Goal: Task Accomplishment & Management: Complete application form

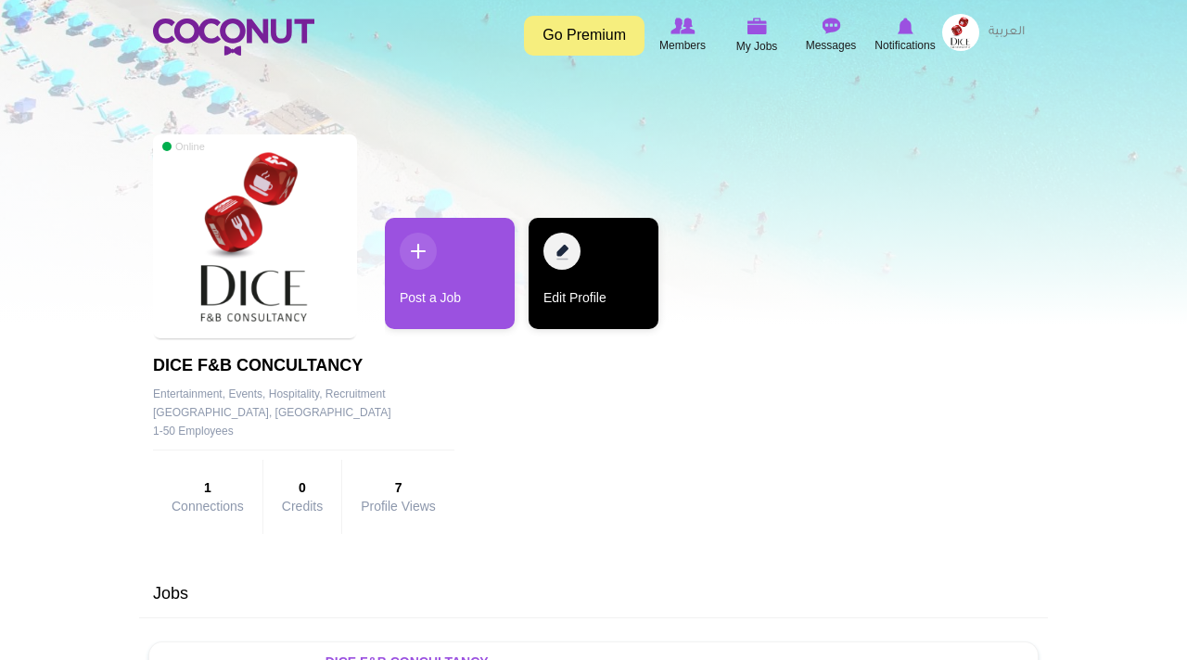
click at [601, 266] on link "Edit Profile" at bounding box center [594, 273] width 130 height 111
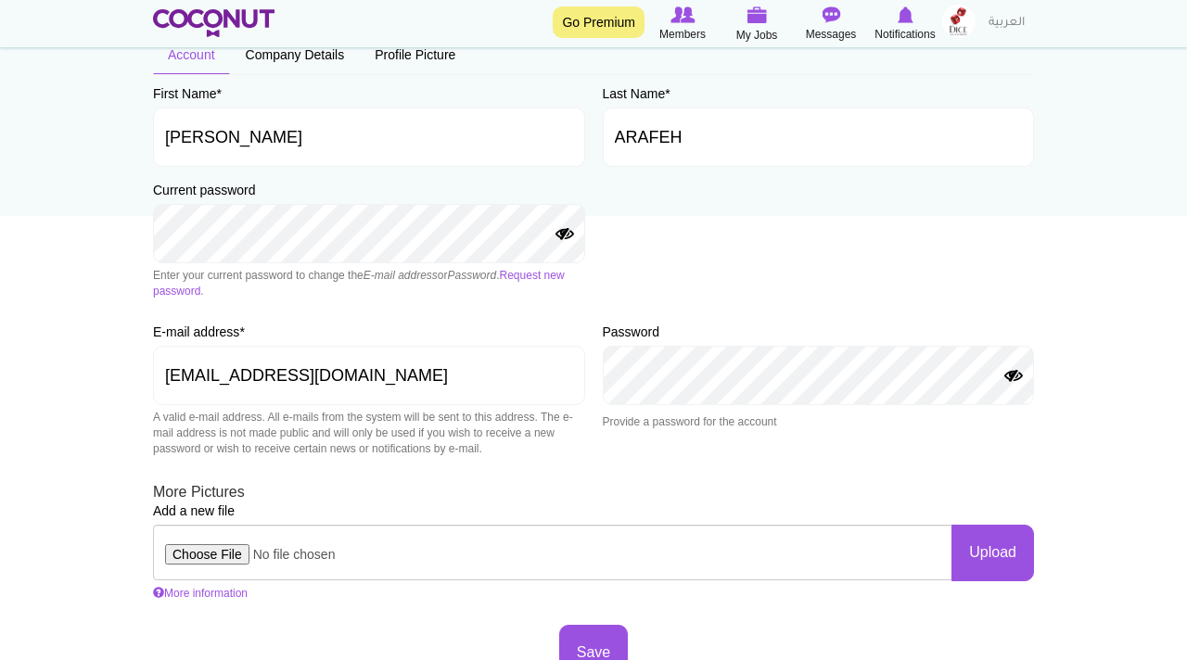
scroll to position [152, 0]
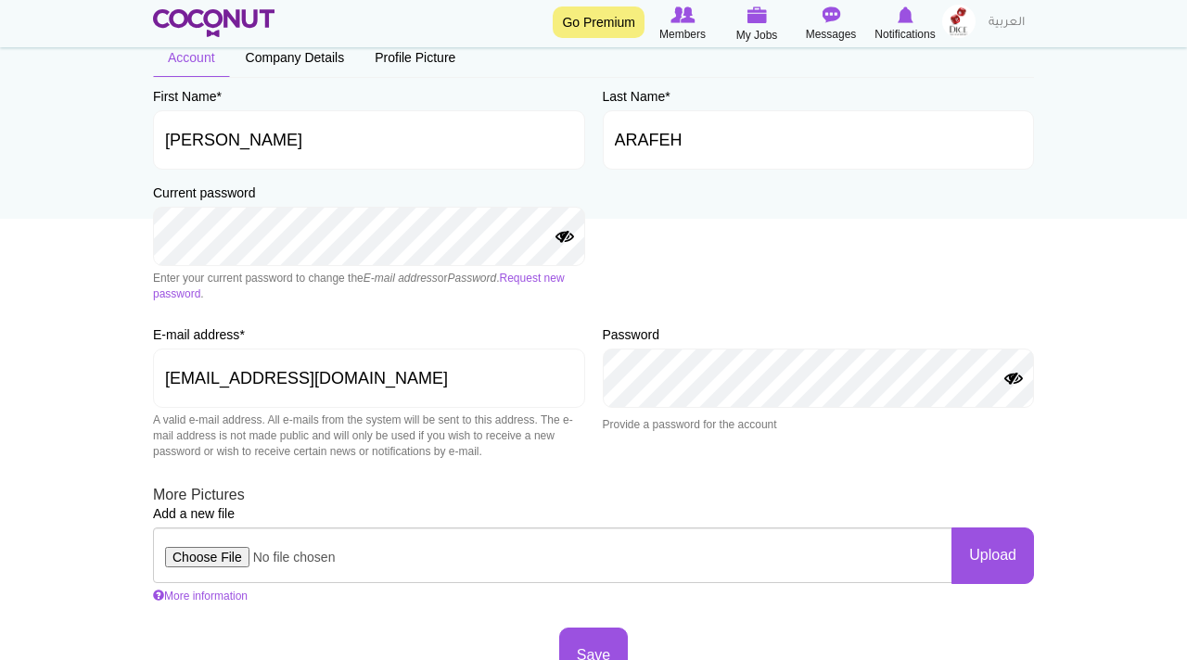
click at [561, 239] on button "Show Password" at bounding box center [565, 237] width 22 height 15
click at [545, 278] on link "Request new password" at bounding box center [359, 286] width 412 height 29
click at [660, 211] on div "First Name * FIRAS Last Name * ARAFEH Current password Enter your current passw…" at bounding box center [593, 386] width 881 height 598
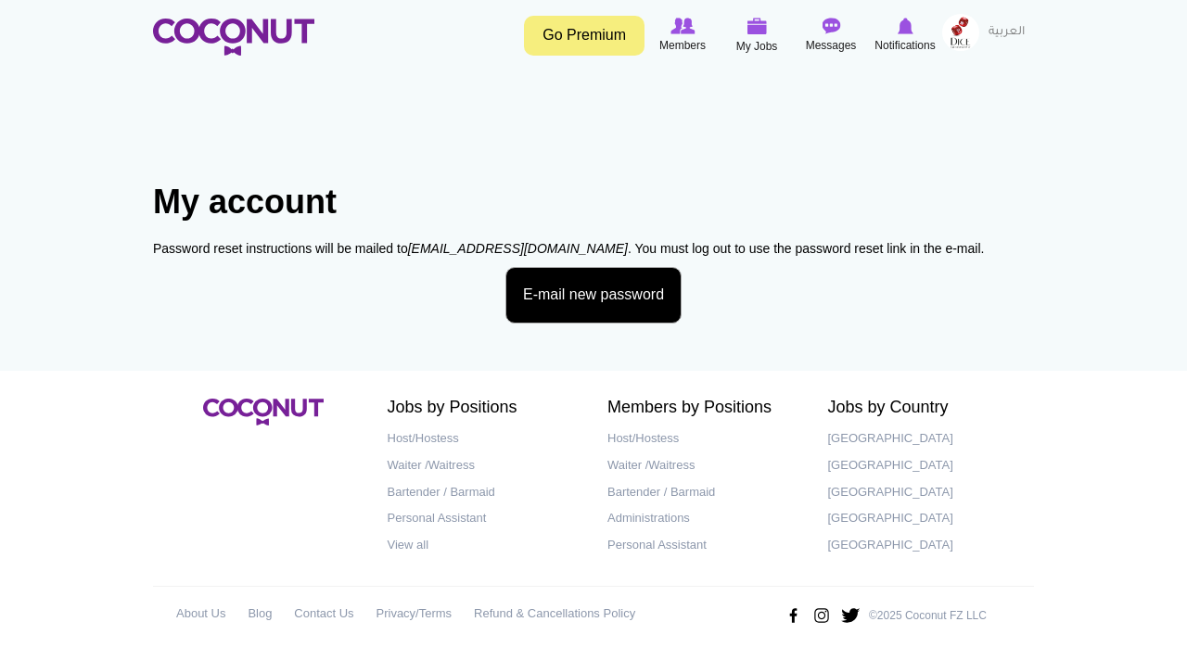
click at [580, 295] on button "E-mail new password" at bounding box center [593, 295] width 176 height 57
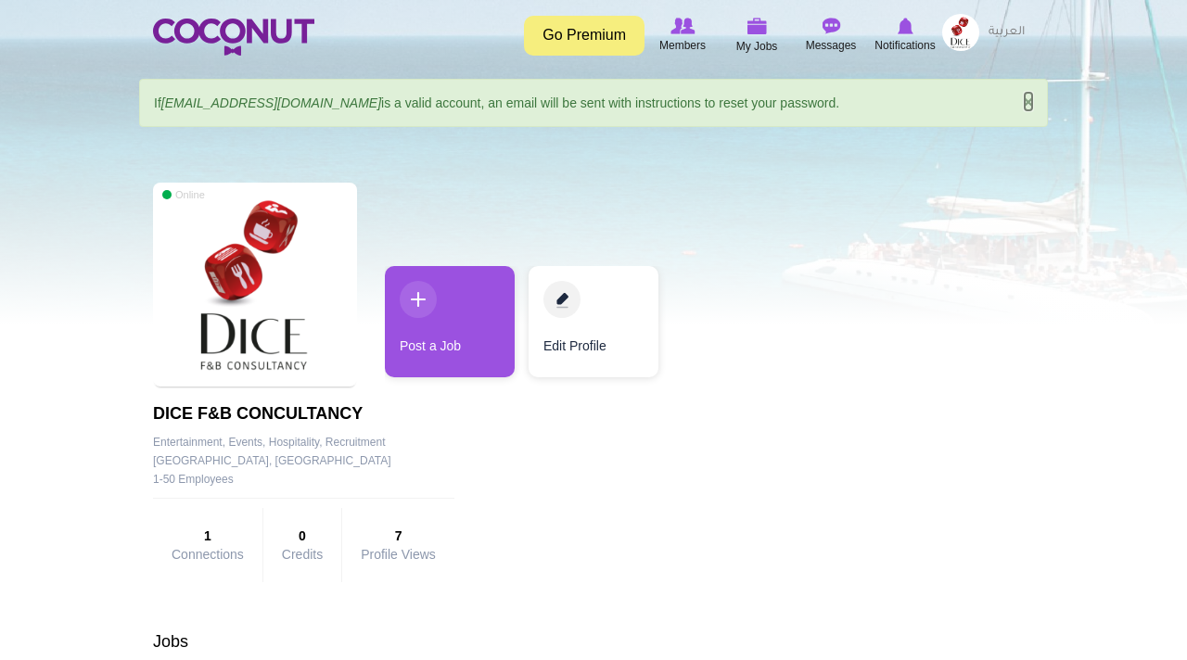
click at [1026, 102] on link "×" at bounding box center [1028, 101] width 11 height 19
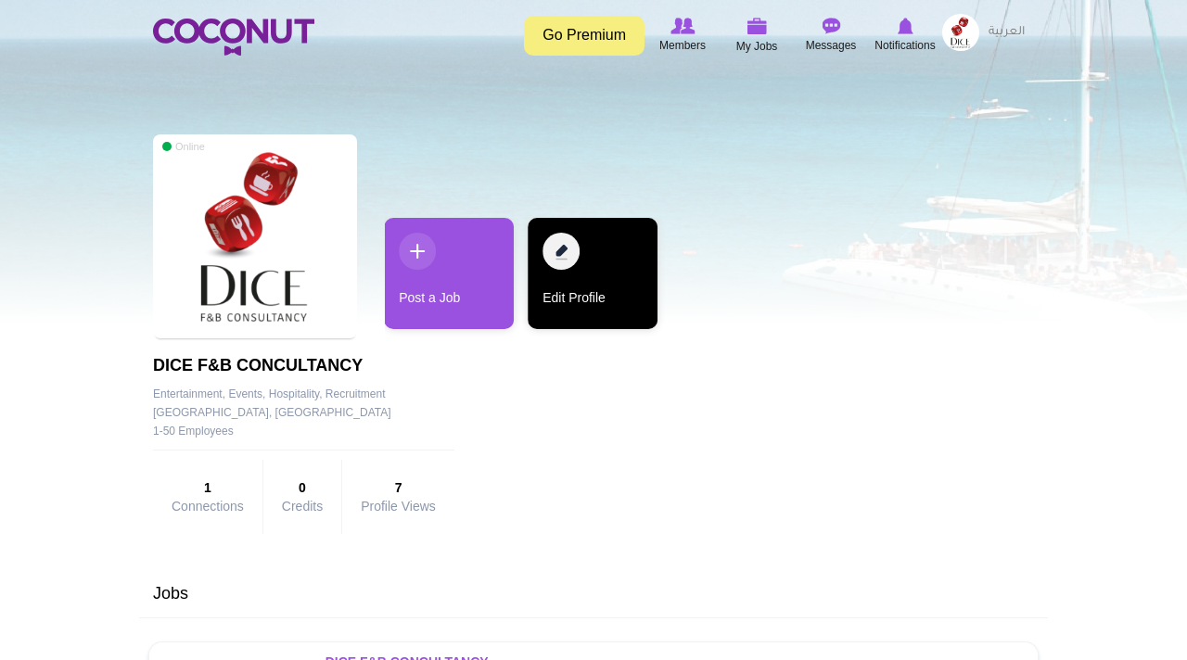
click at [573, 300] on link "Edit Profile" at bounding box center [593, 273] width 130 height 111
click at [575, 274] on link "Edit Profile" at bounding box center [593, 273] width 130 height 111
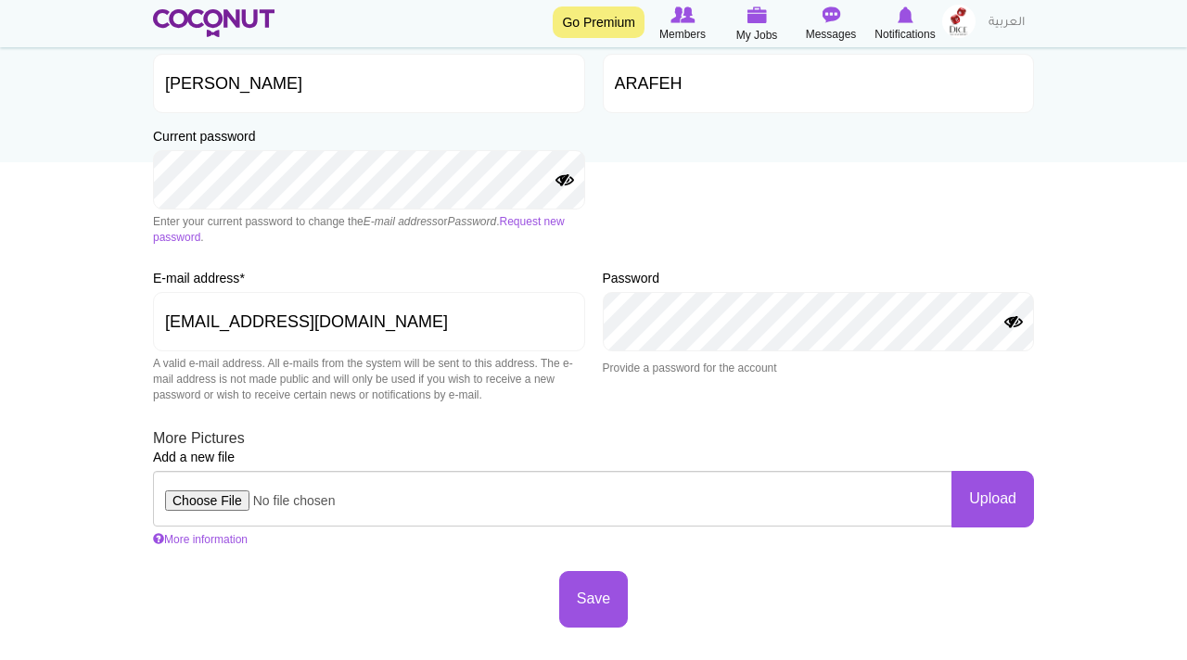
scroll to position [211, 0]
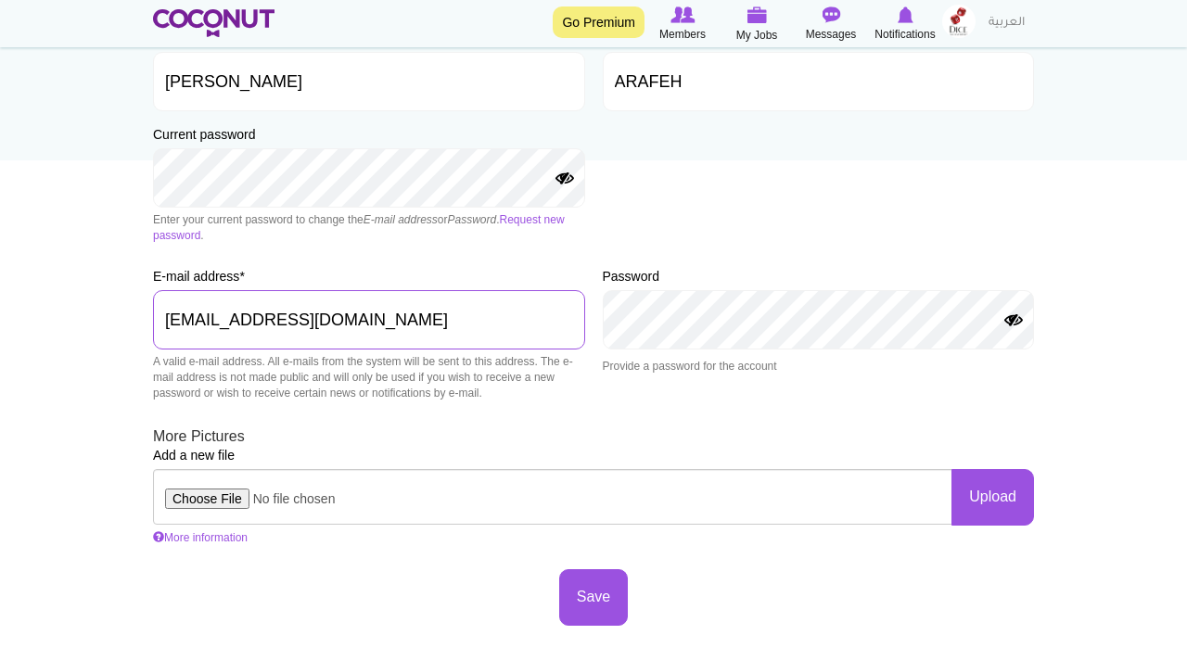
click at [339, 322] on input "[EMAIL_ADDRESS][DOMAIN_NAME]" at bounding box center [369, 319] width 432 height 59
type input "e"
type input "[EMAIL_ADDRESS][DOMAIN_NAME]"
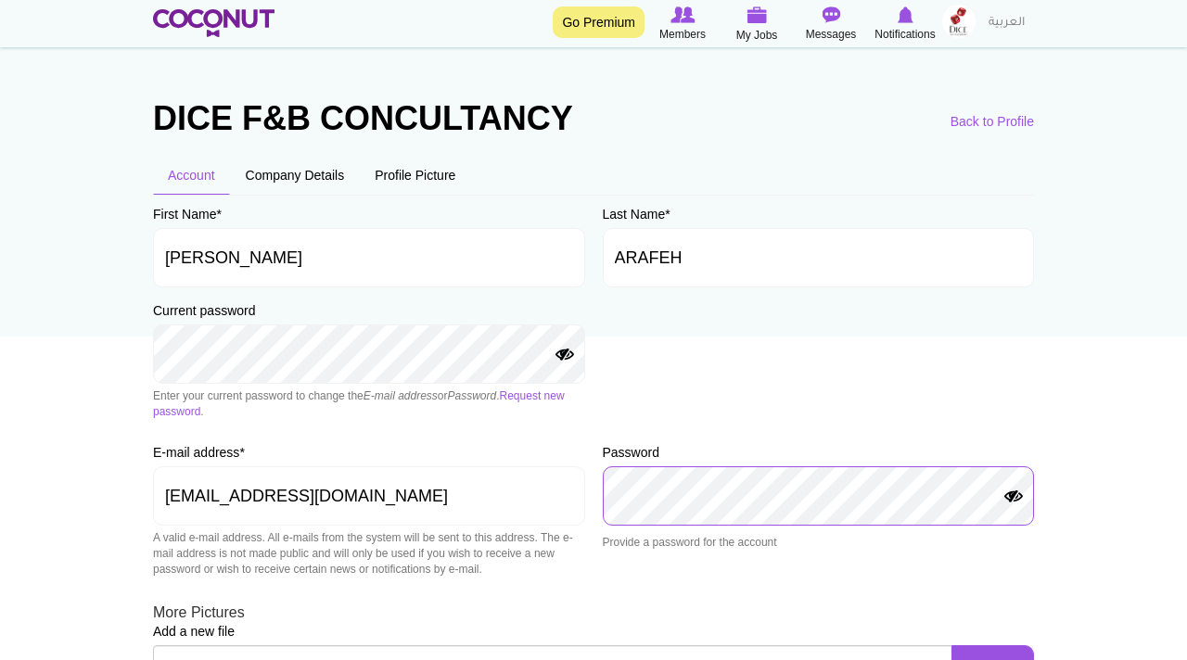
scroll to position [37, 0]
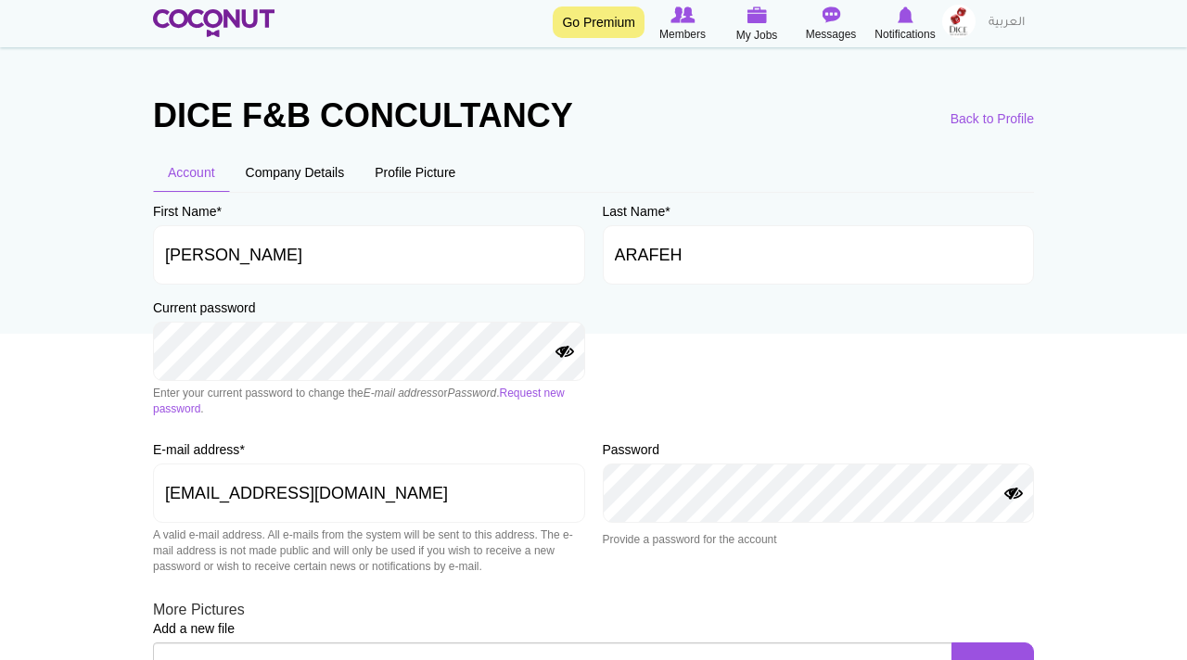
click at [1018, 497] on button "Show Password" at bounding box center [1014, 494] width 22 height 15
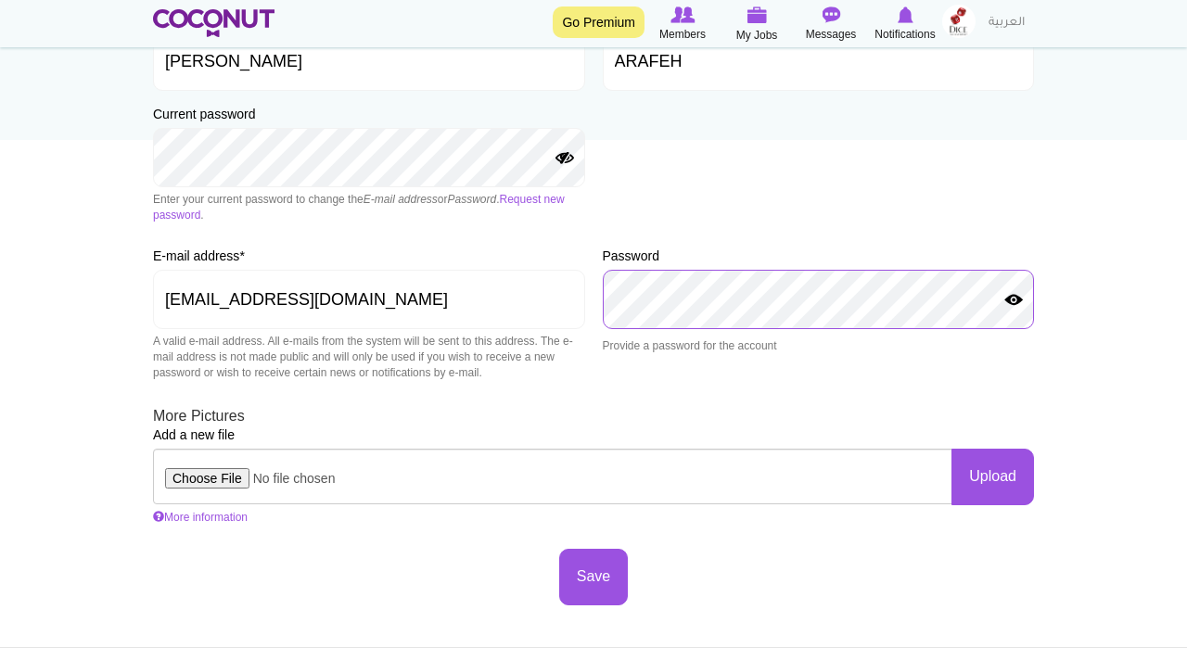
scroll to position [235, 0]
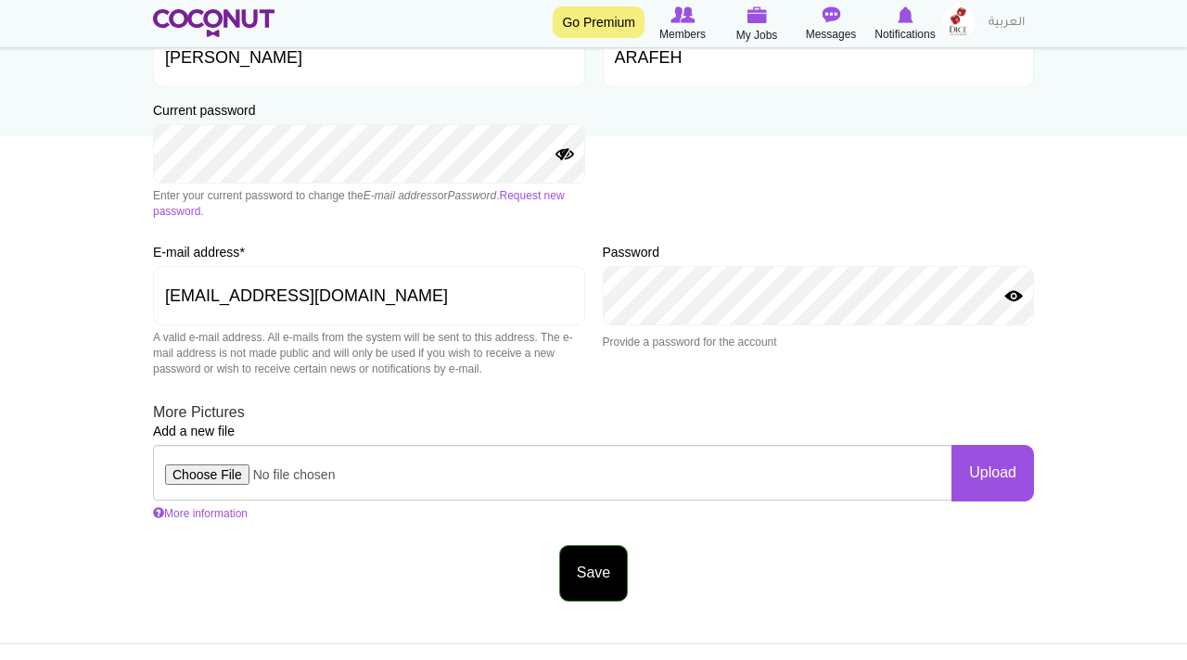
click at [585, 577] on button "Save" at bounding box center [593, 573] width 69 height 57
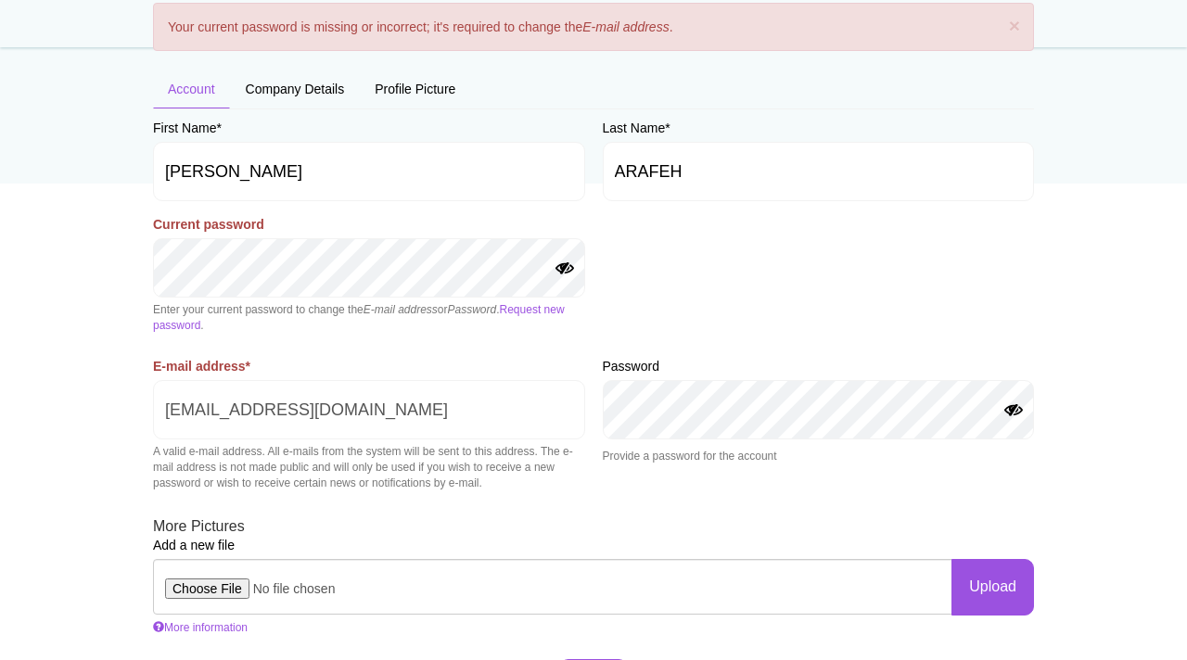
scroll to position [196, 0]
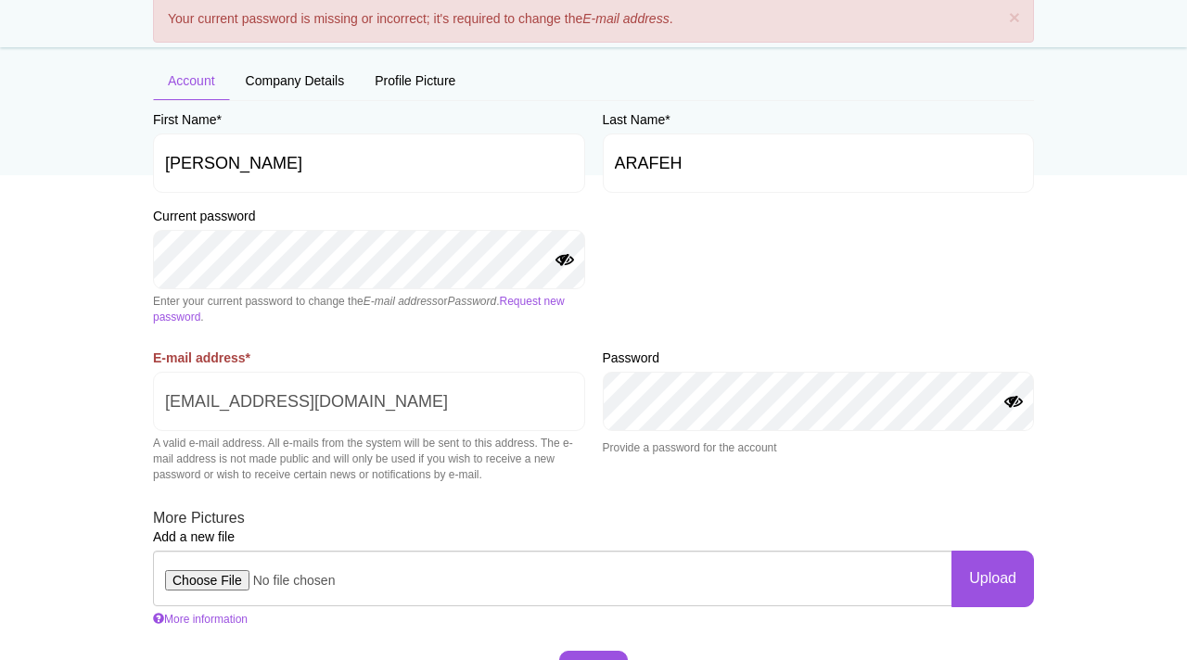
click at [1014, 404] on button "Show Password" at bounding box center [1014, 402] width 22 height 15
click at [564, 261] on button "Hide Password" at bounding box center [565, 260] width 22 height 15
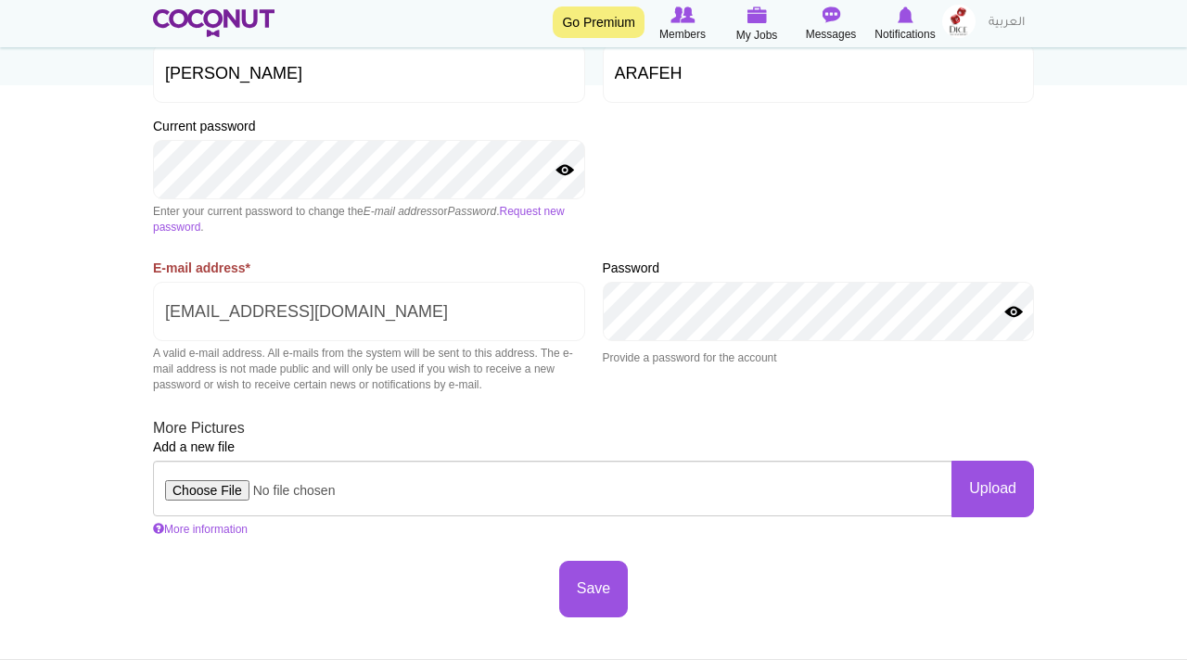
scroll to position [312, 0]
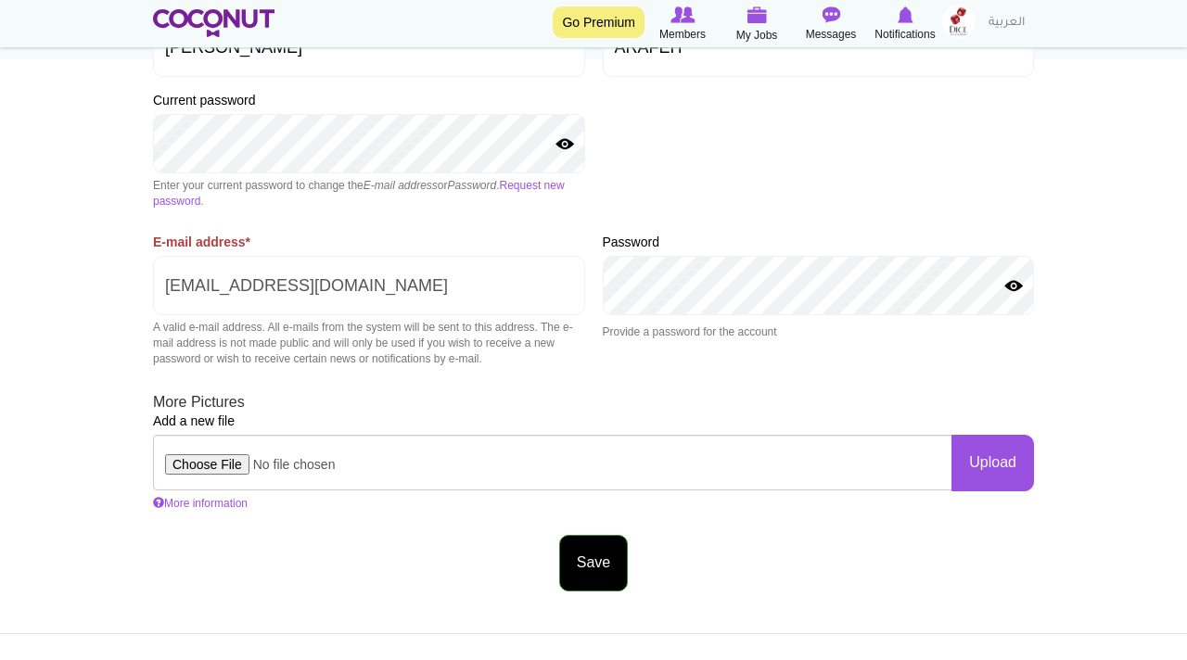
click at [596, 563] on button "Save" at bounding box center [593, 563] width 69 height 57
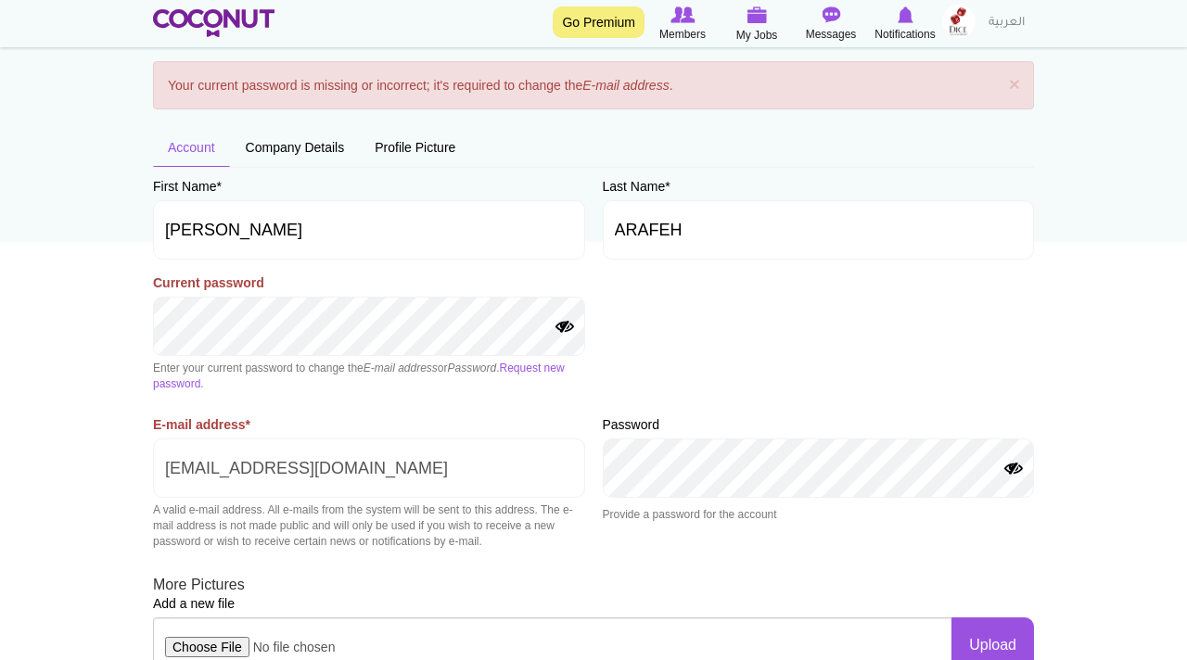
scroll to position [134, 0]
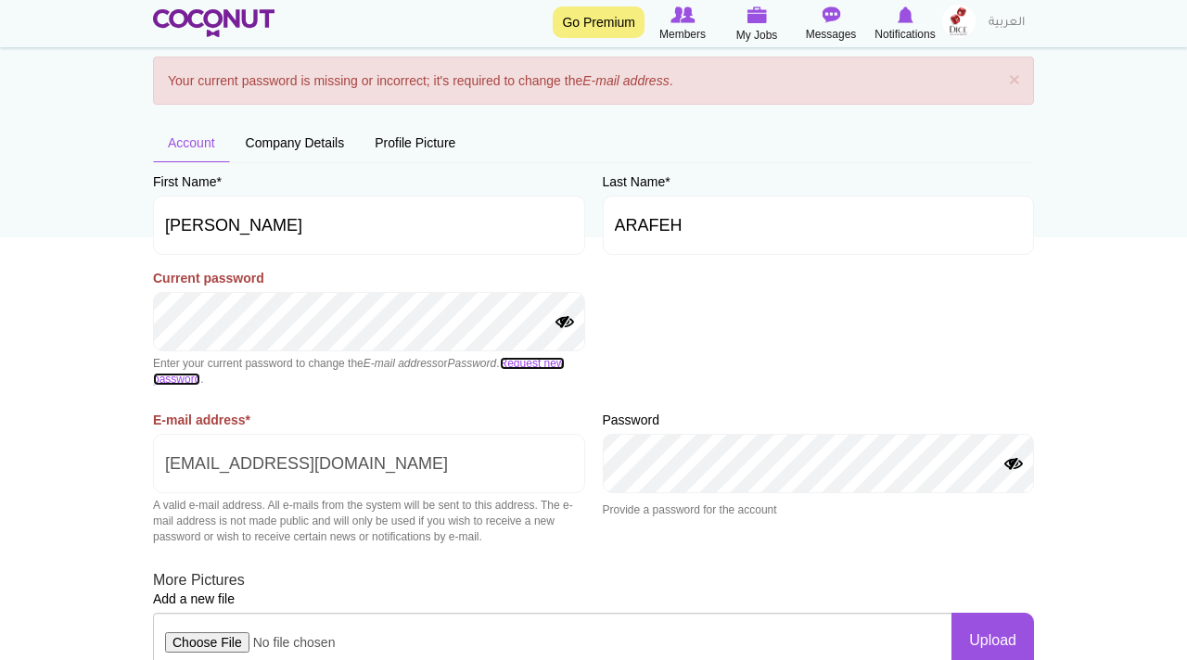
click at [547, 361] on link "Request new password" at bounding box center [359, 371] width 412 height 29
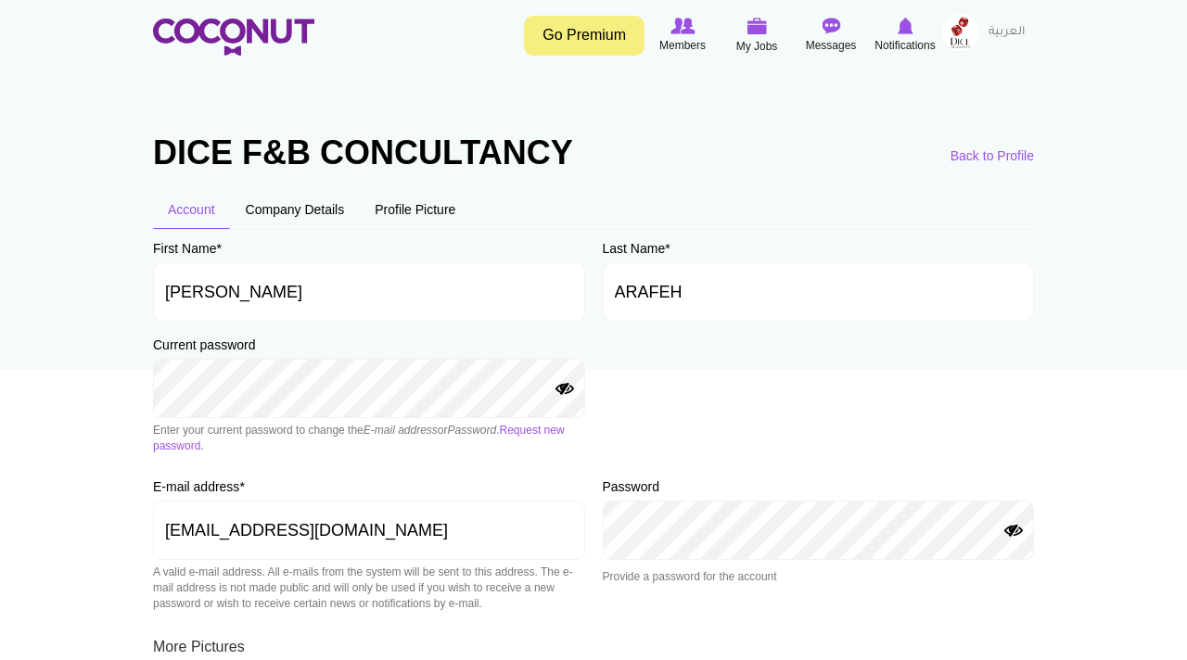
click at [953, 38] on img at bounding box center [960, 32] width 37 height 37
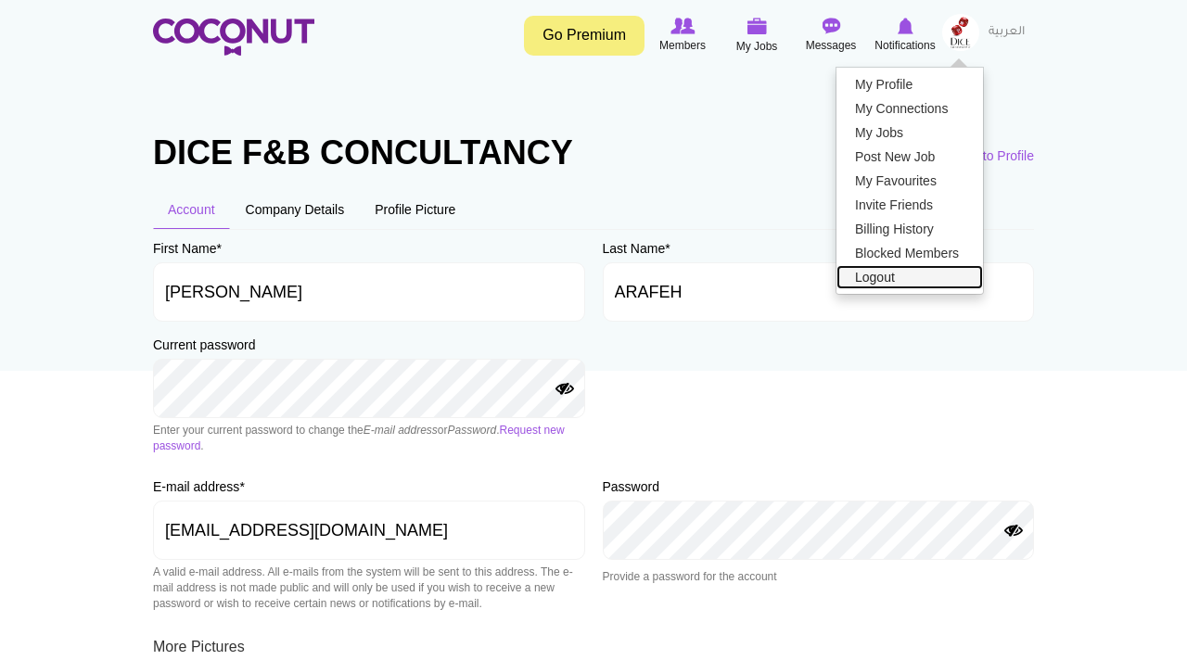
click at [880, 272] on link "Logout" at bounding box center [910, 277] width 147 height 24
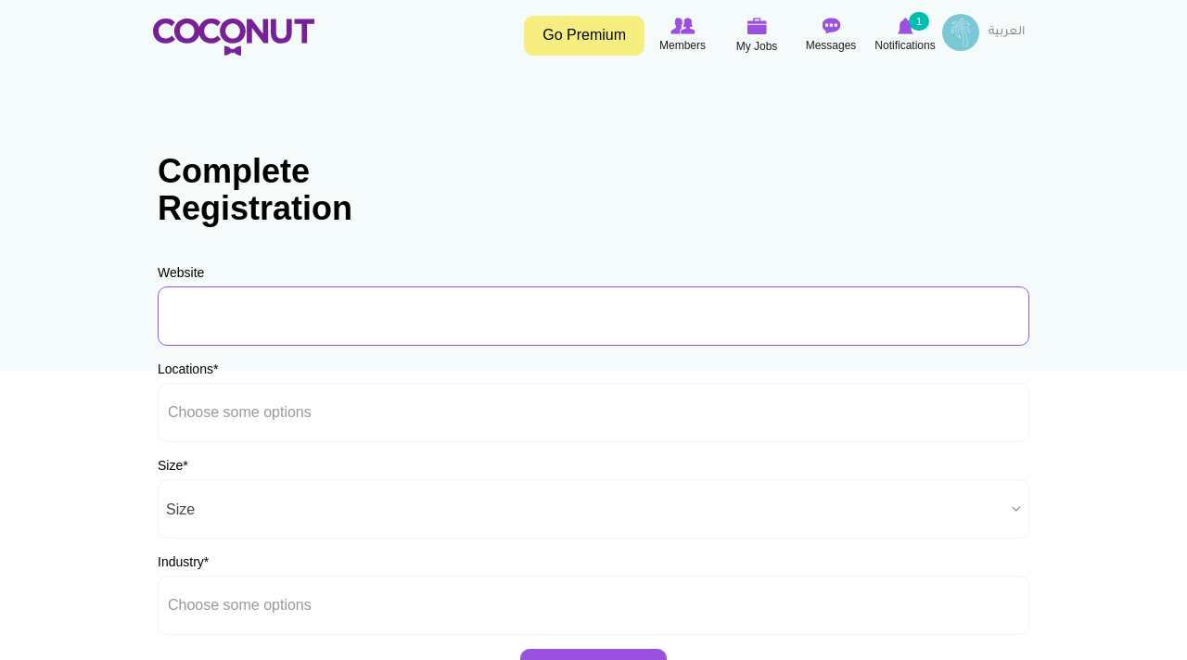
click at [210, 314] on input "URL" at bounding box center [594, 316] width 872 height 59
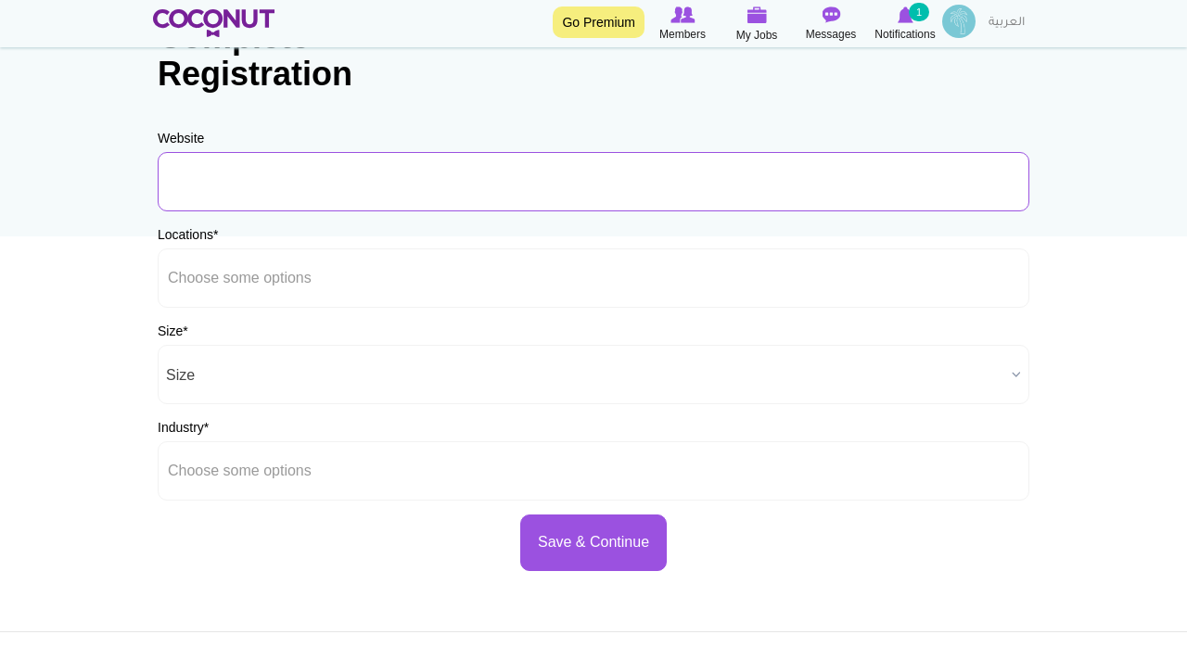
scroll to position [131, 0]
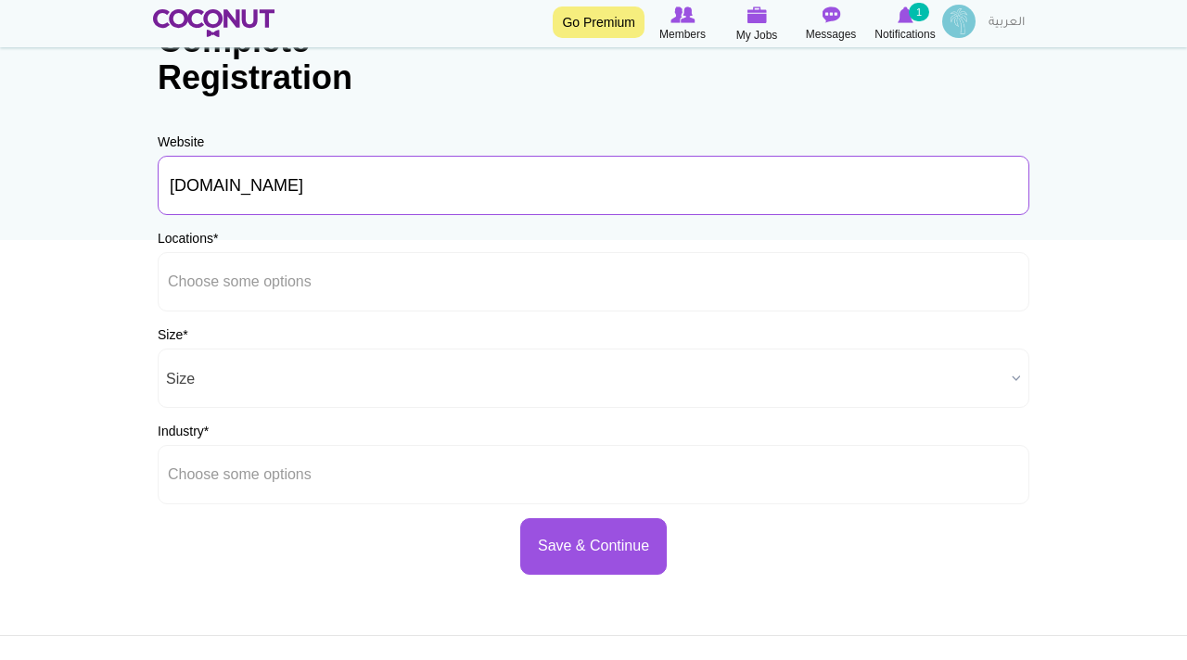
type input "www.dicehospitality.ae"
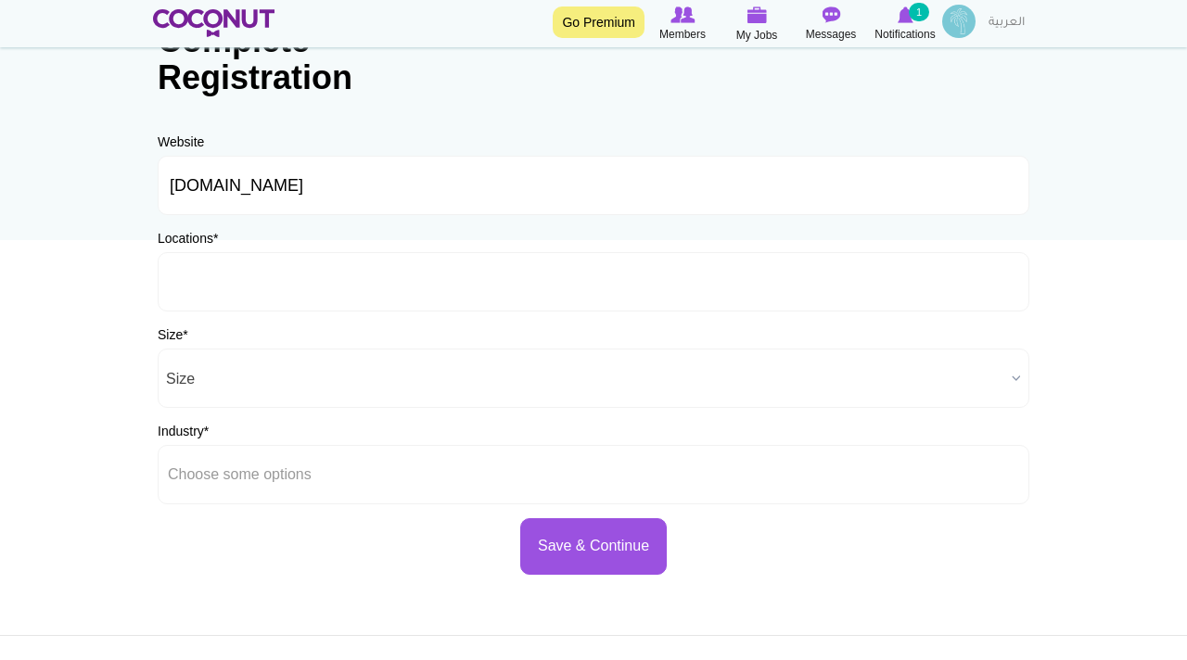
click at [234, 282] on input "text" at bounding box center [251, 282] width 167 height 17
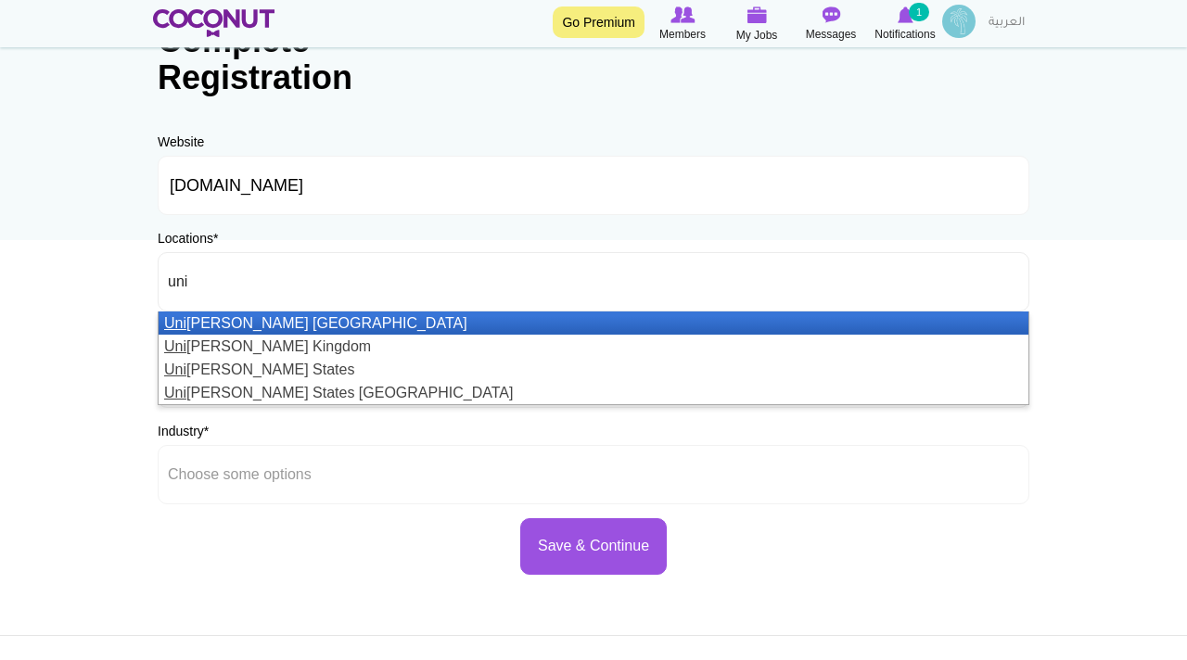
type input "uni"
click at [292, 322] on li "Uni ted Arab Emirates" at bounding box center [594, 323] width 870 height 23
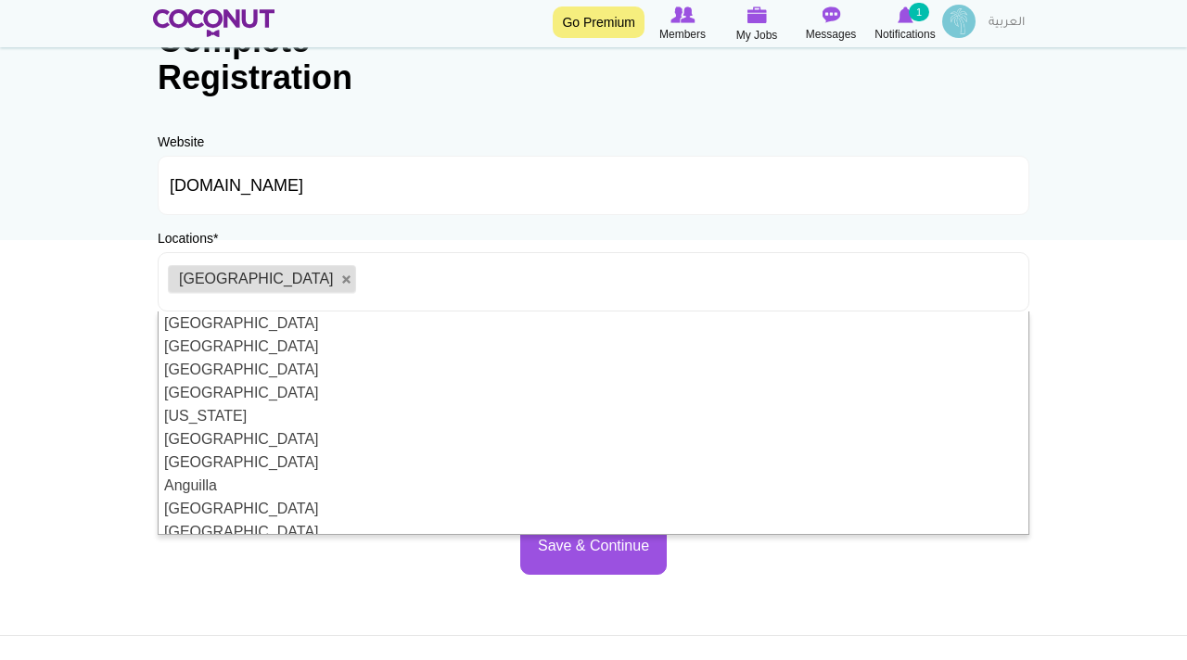
scroll to position [9, 0]
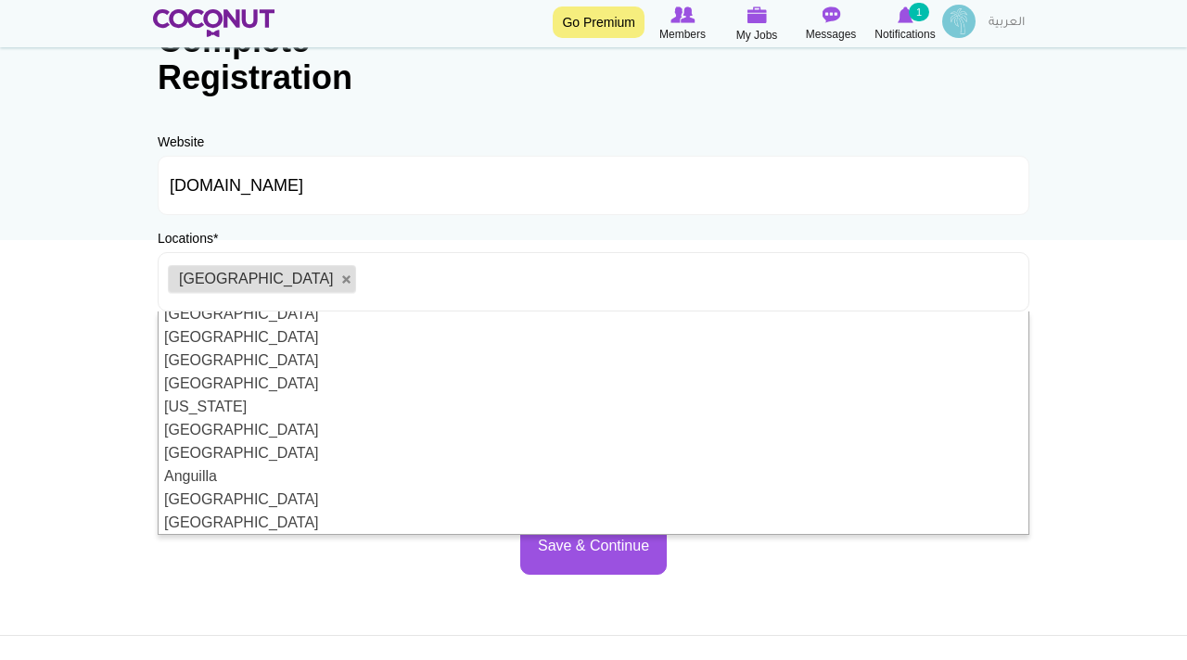
click at [385, 581] on div "Complete Registration Website www.dicehospitality.ae URL Should be http://www.w…" at bounding box center [593, 289] width 909 height 608
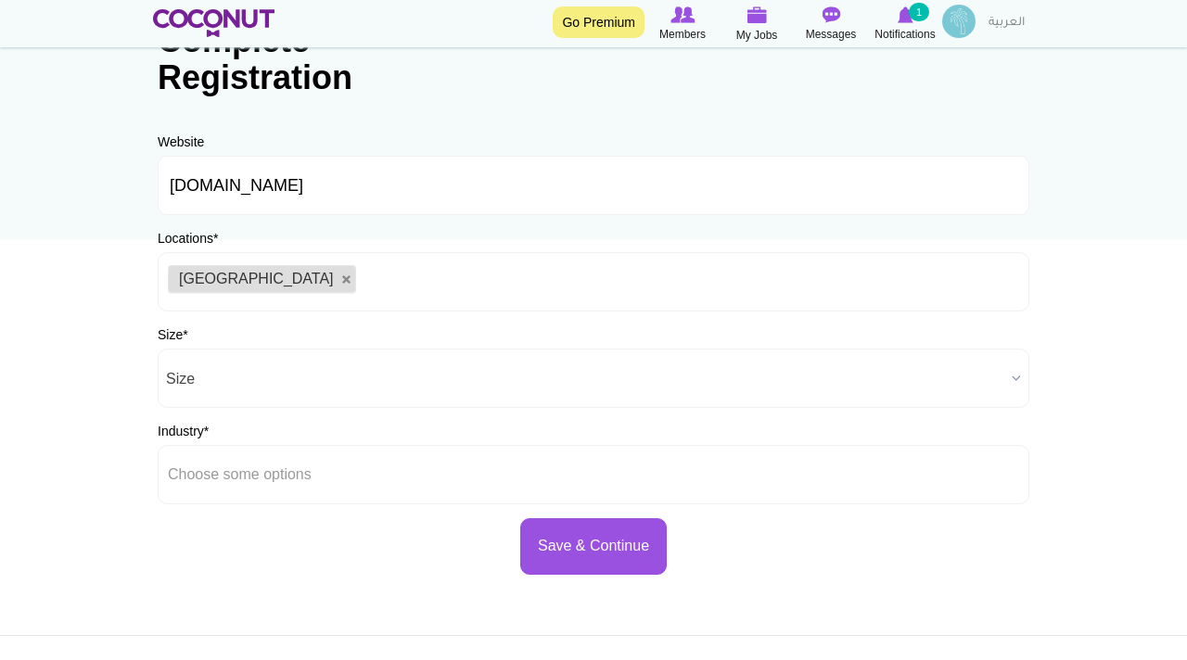
click at [270, 374] on span "Size" at bounding box center [585, 379] width 838 height 59
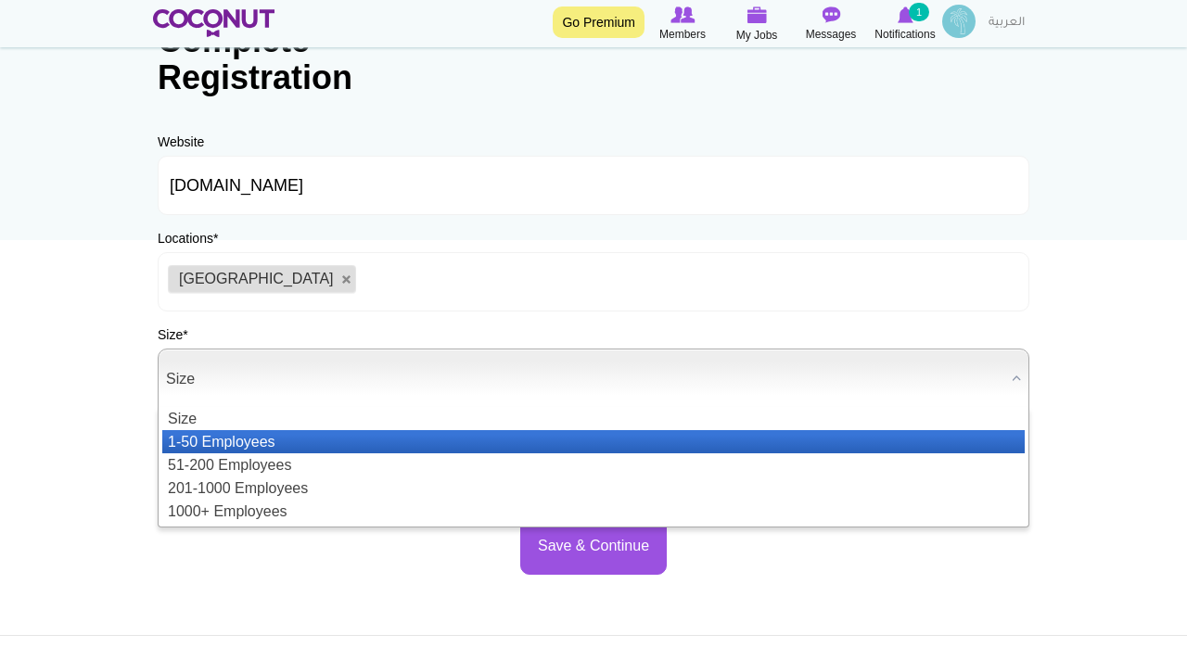
click at [227, 435] on li "1-50 Employees" at bounding box center [593, 441] width 862 height 23
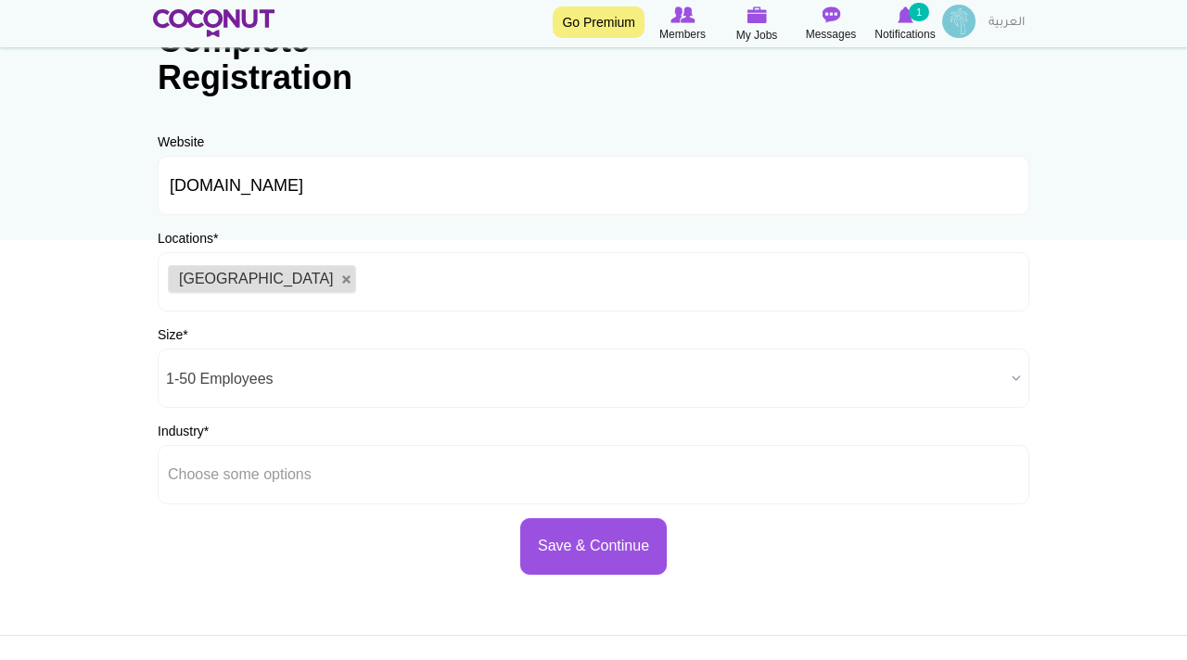
scroll to position [206, 0]
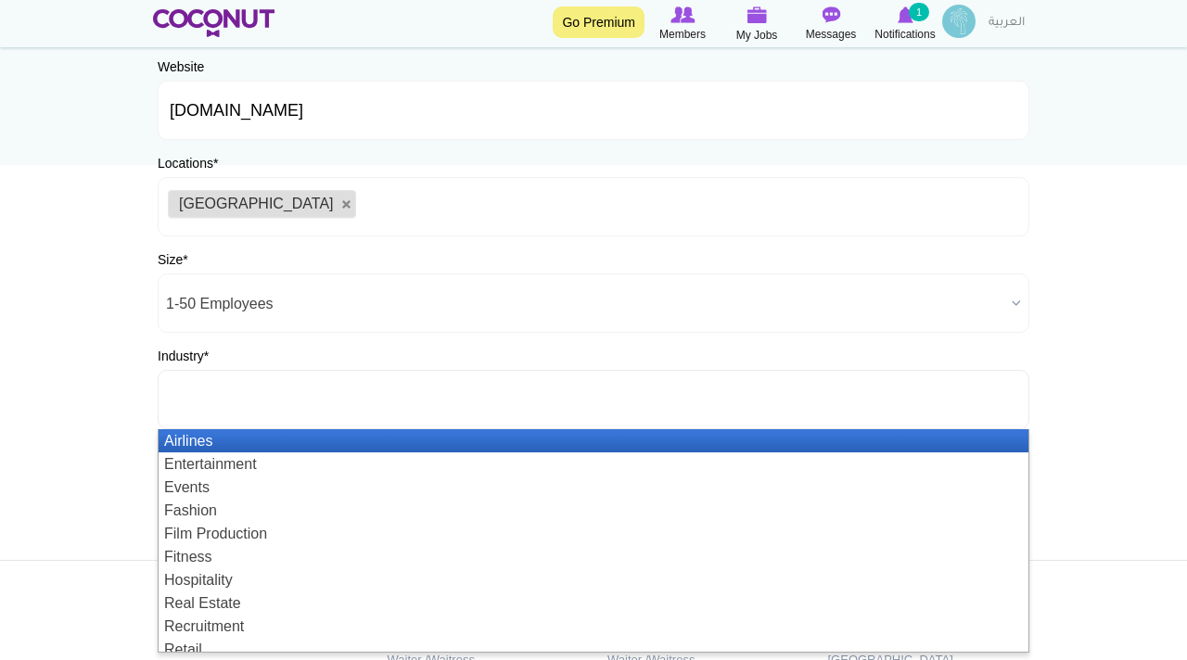
click at [275, 404] on input "text" at bounding box center [251, 399] width 167 height 17
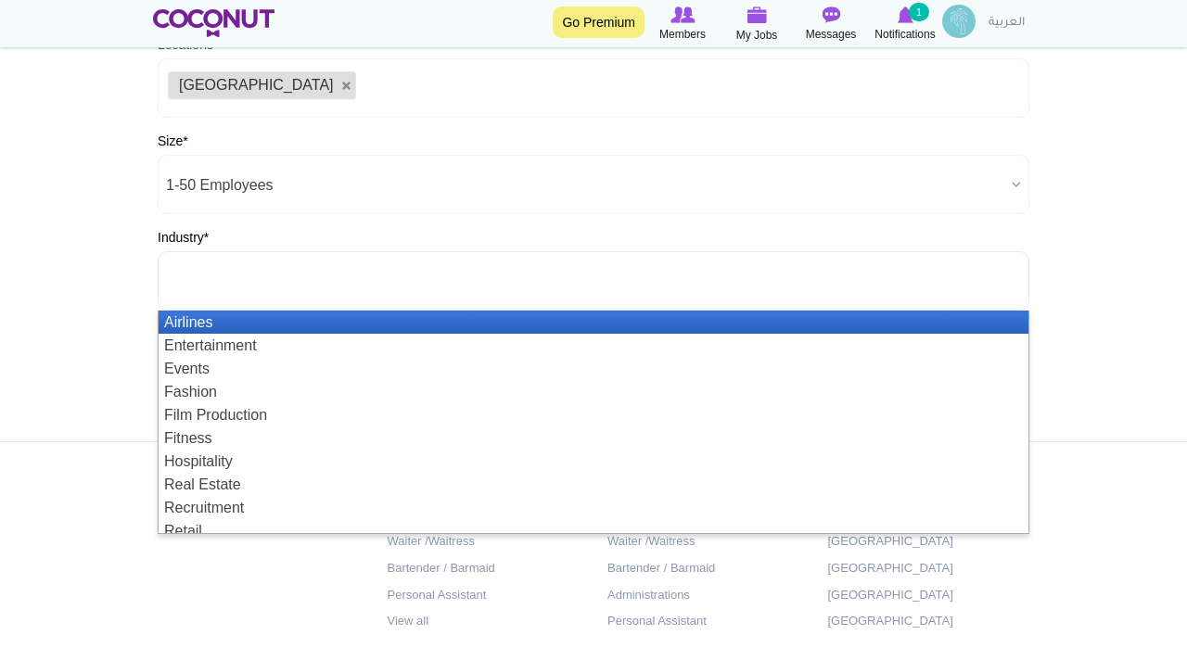
scroll to position [328, 0]
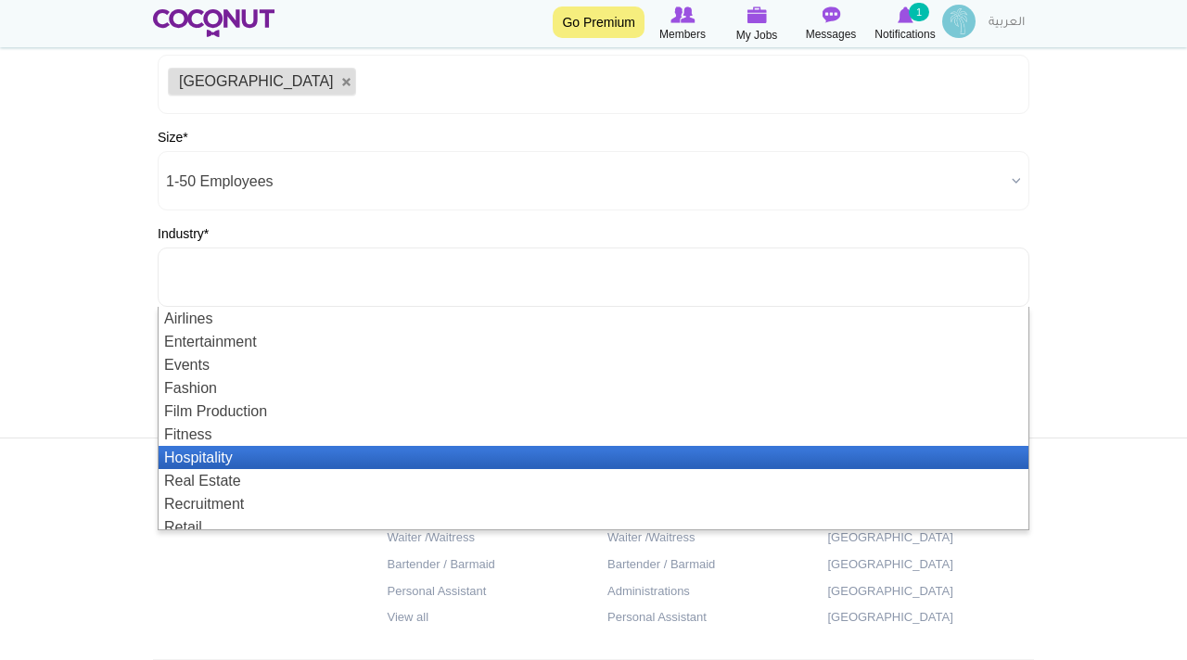
click at [172, 456] on li "Hospitality" at bounding box center [594, 457] width 870 height 23
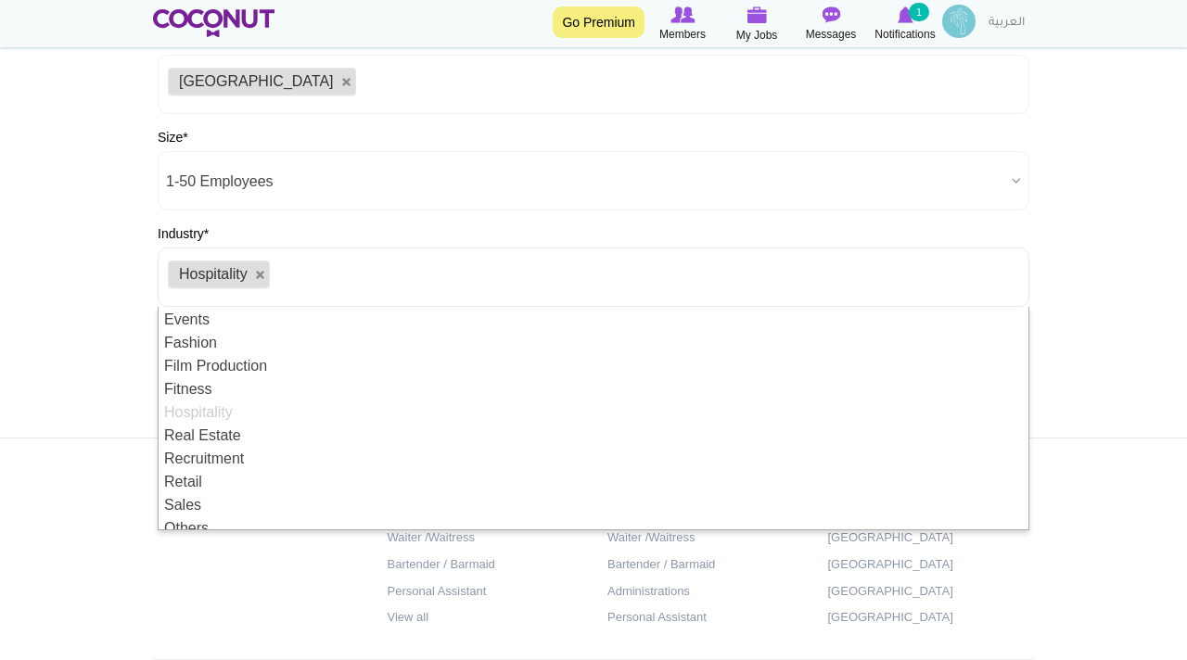
scroll to position [56, 0]
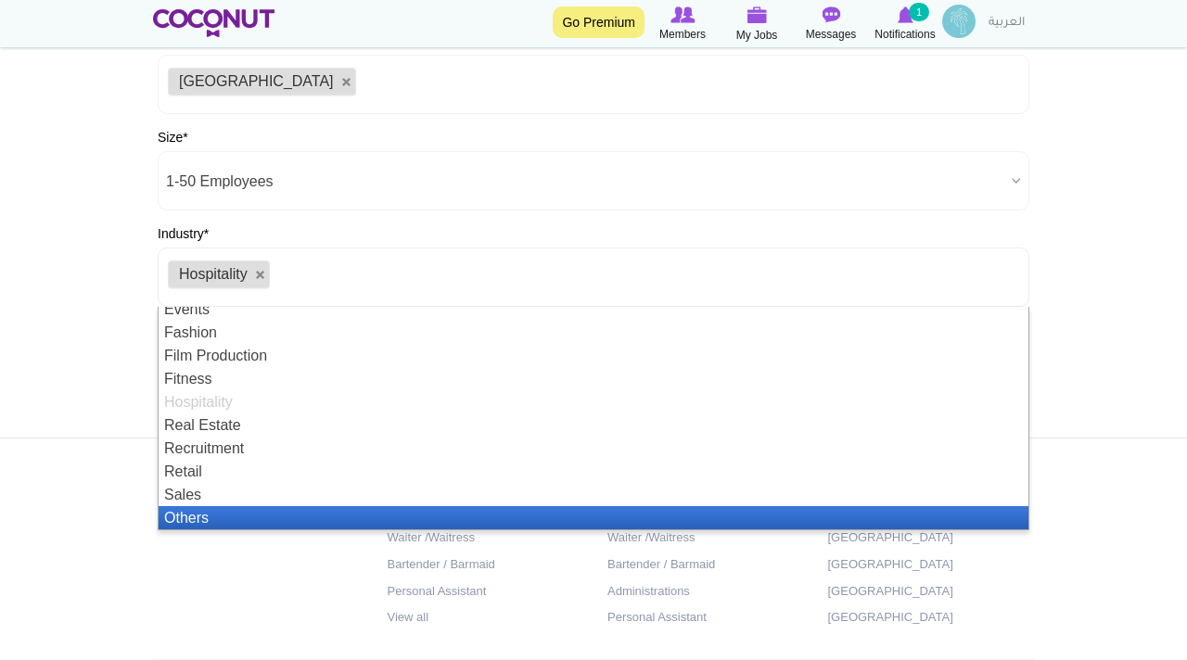
click at [212, 516] on li "Others" at bounding box center [594, 517] width 870 height 23
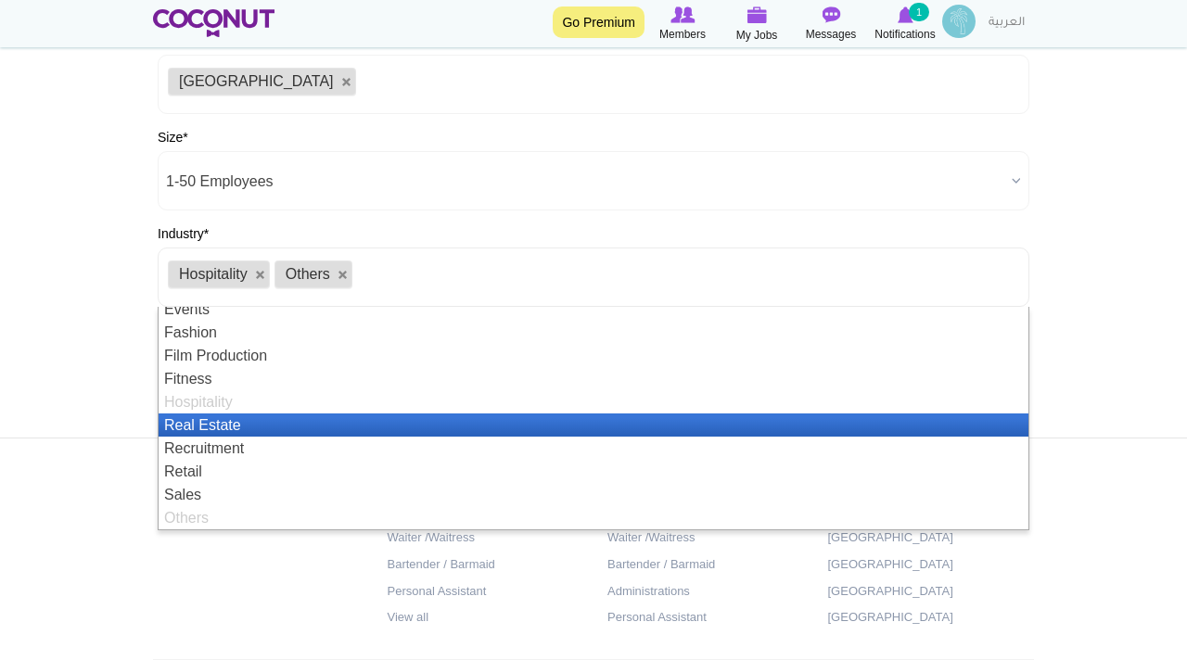
scroll to position [0, 0]
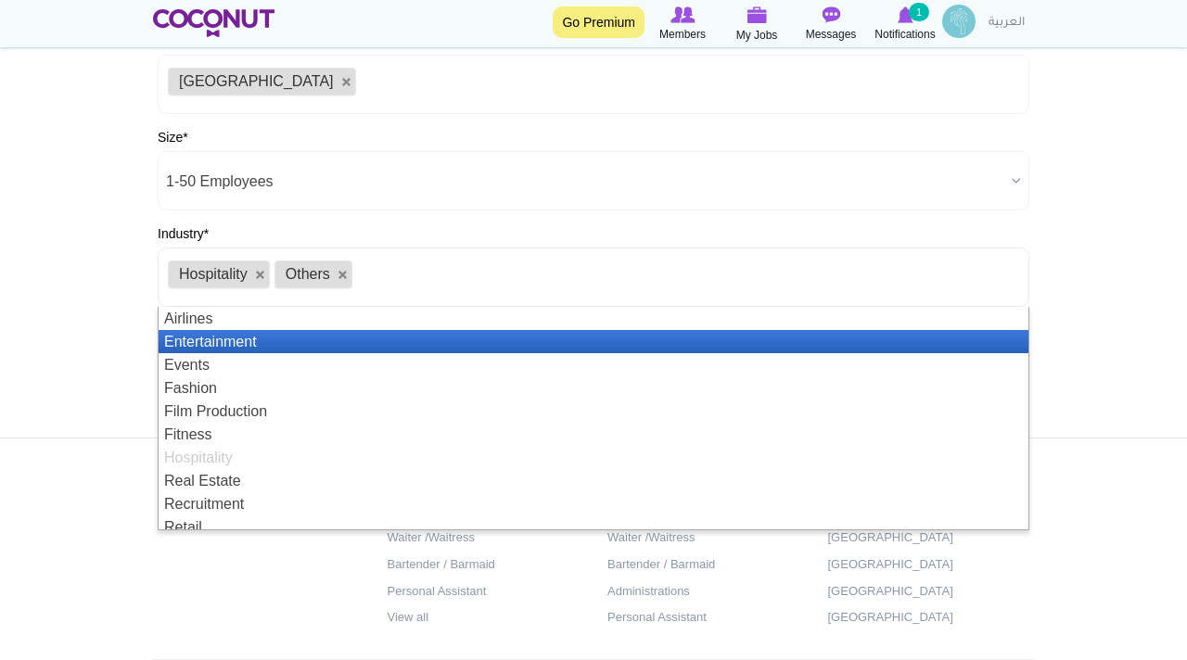
click at [202, 342] on li "Entertainment" at bounding box center [594, 341] width 870 height 23
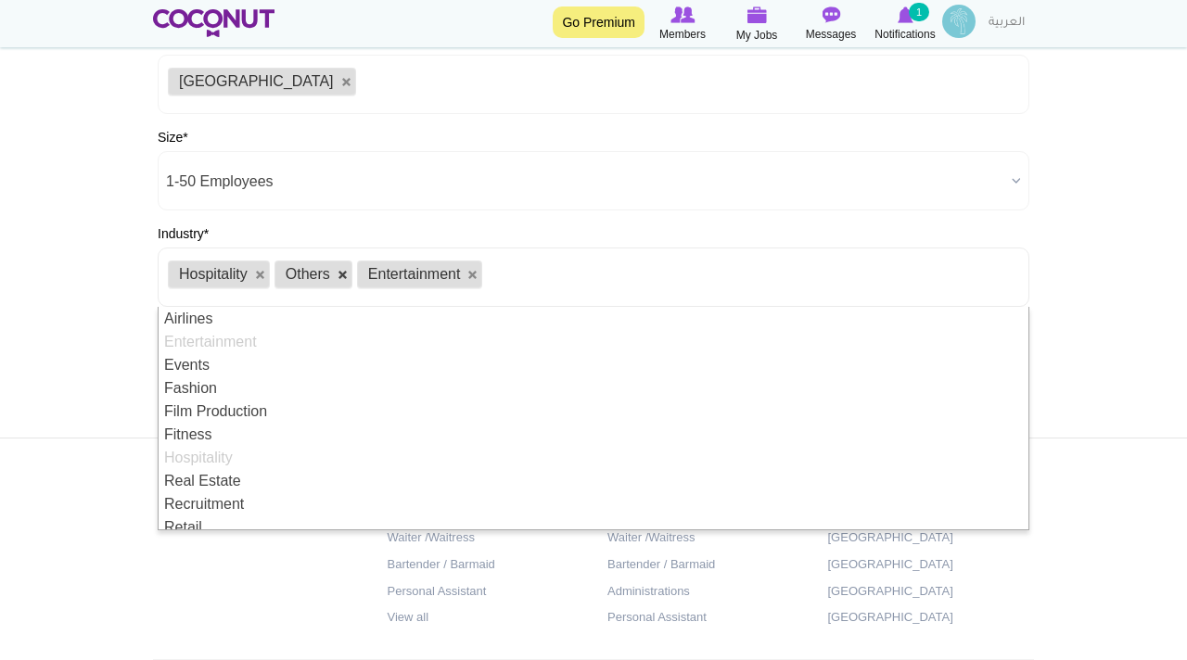
click at [340, 275] on link at bounding box center [343, 275] width 11 height 11
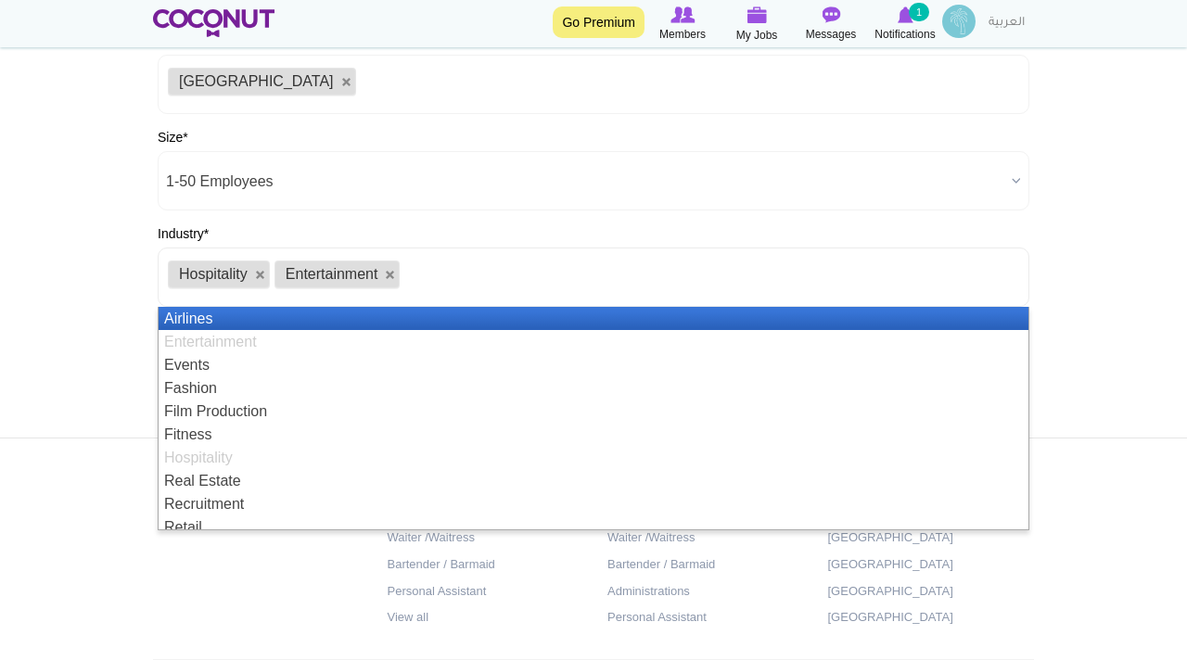
click at [416, 282] on input "text" at bounding box center [415, 277] width 23 height 17
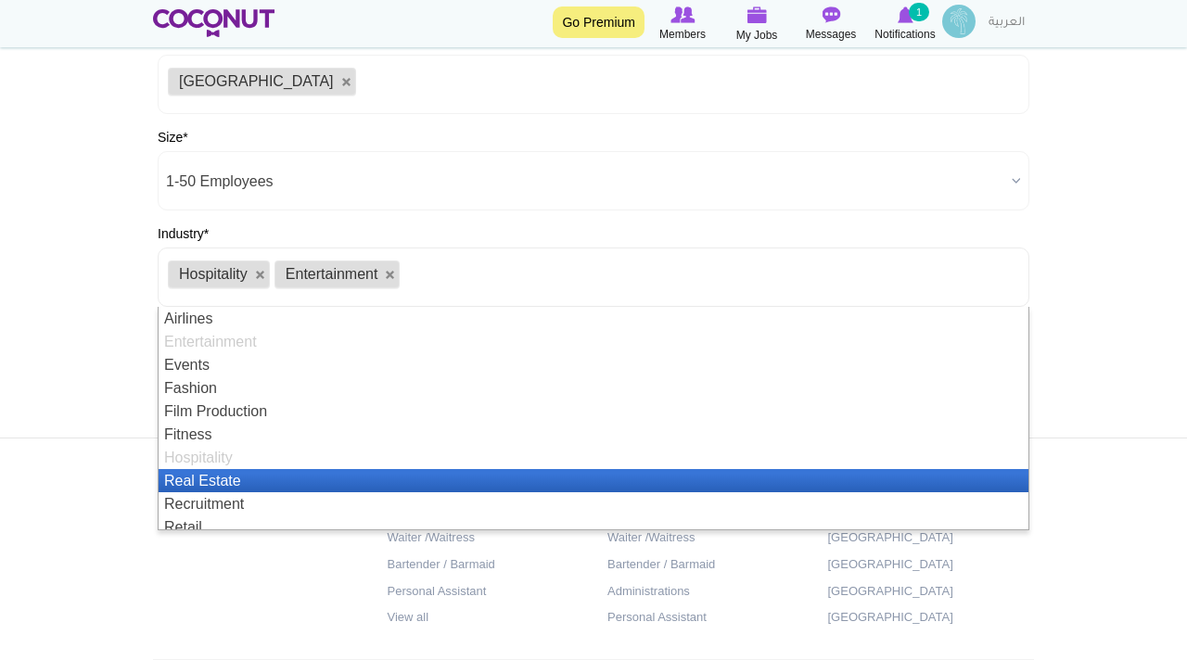
scroll to position [56, 0]
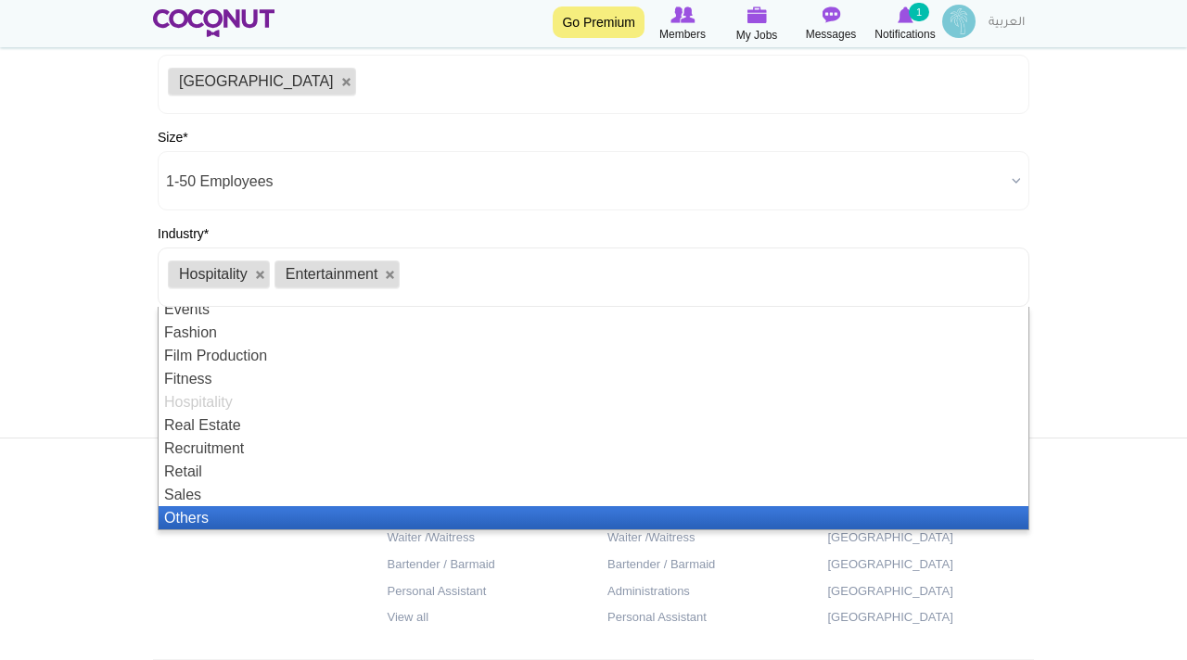
click at [205, 517] on li "Others" at bounding box center [594, 517] width 870 height 23
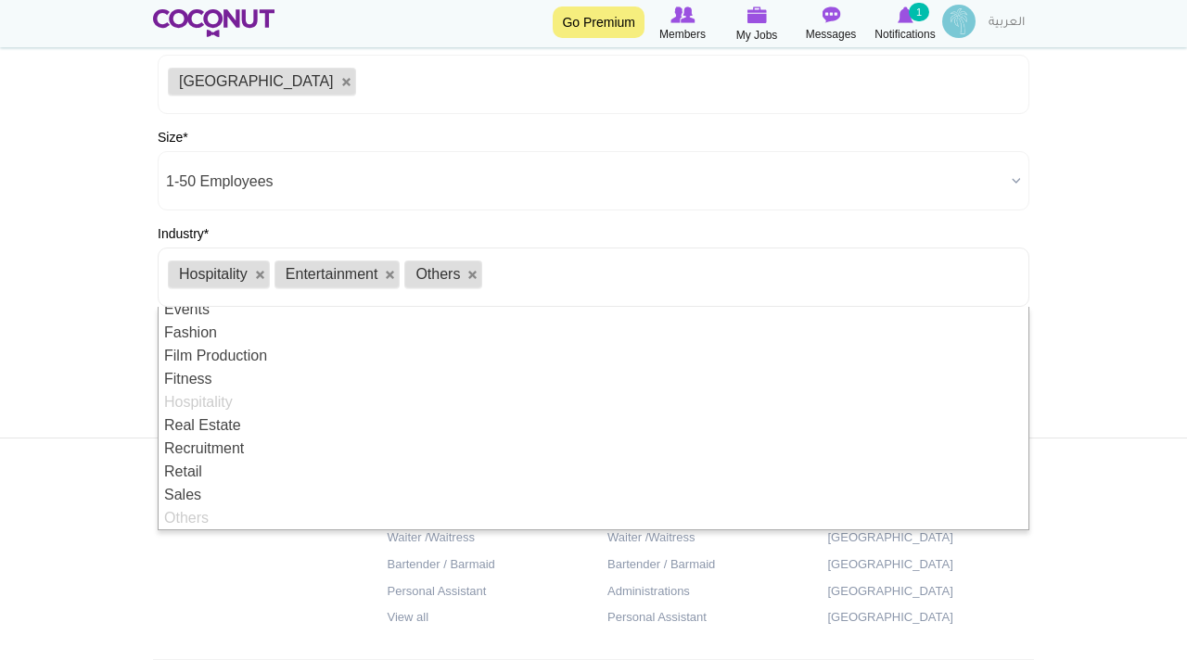
click at [102, 348] on body "Toggle navigation Go Premium Members My Jobs Post a Job Messages Notifications …" at bounding box center [593, 205] width 1187 height 1066
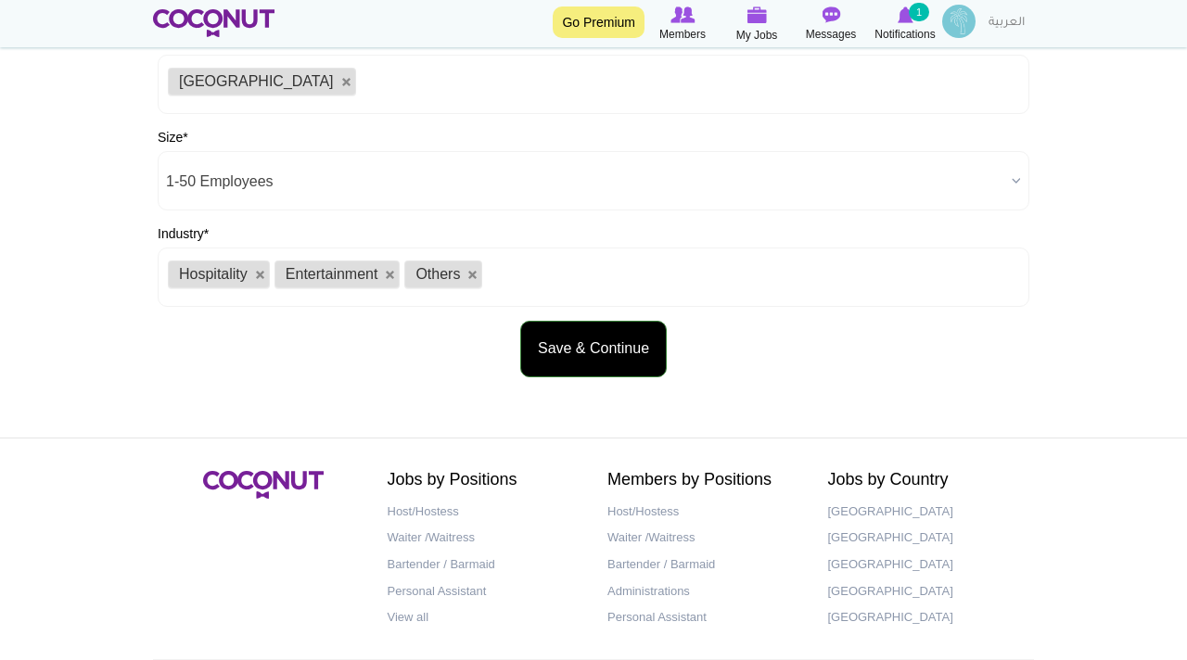
click at [608, 351] on button "Save & Continue" at bounding box center [593, 349] width 147 height 57
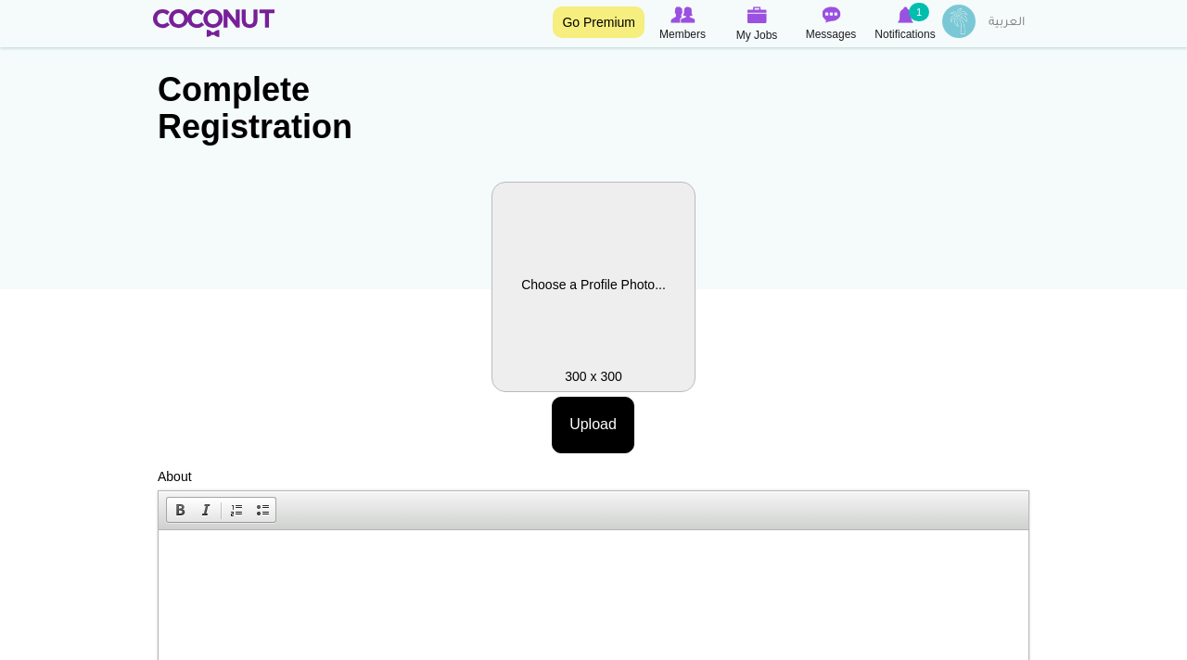
click at [594, 314] on label "Profile Picture" at bounding box center [594, 287] width 204 height 211
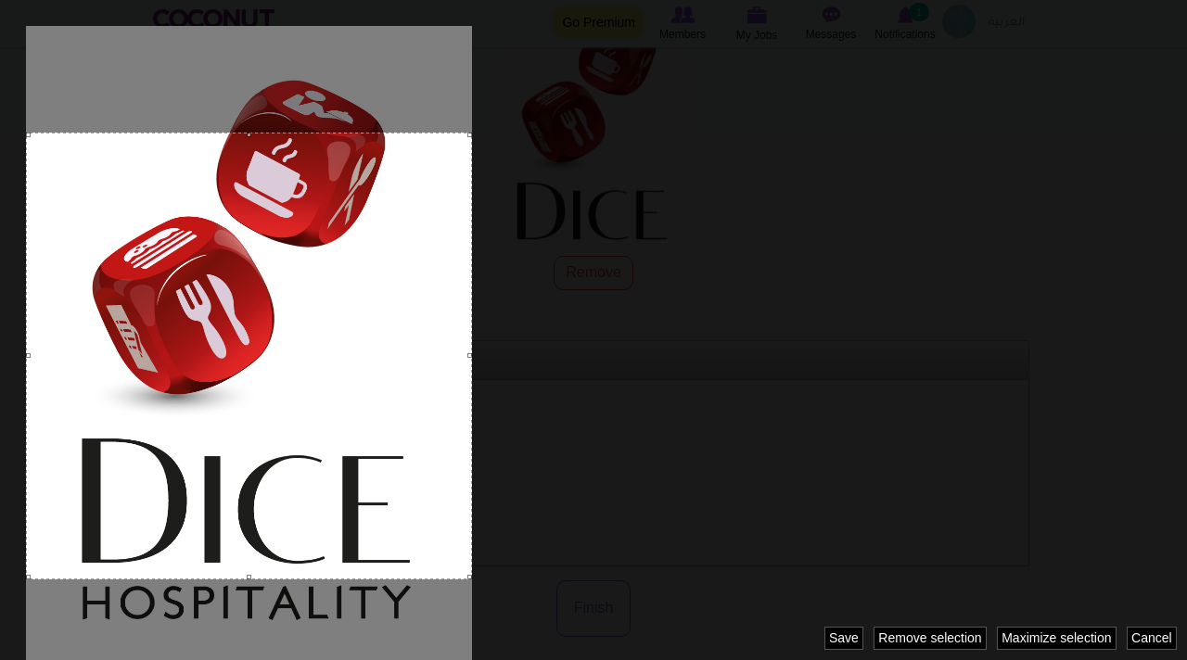
scroll to position [185, 0]
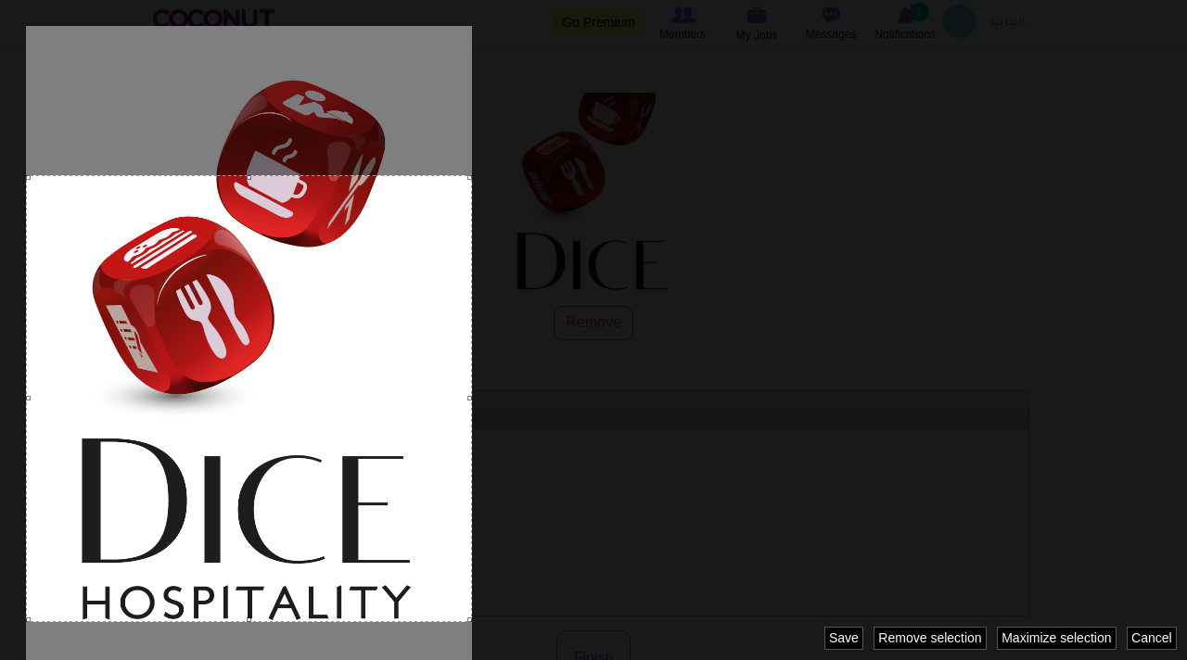
drag, startPoint x: 295, startPoint y: 525, endPoint x: 300, endPoint y: 568, distance: 42.9
click at [300, 568] on div at bounding box center [249, 398] width 446 height 447
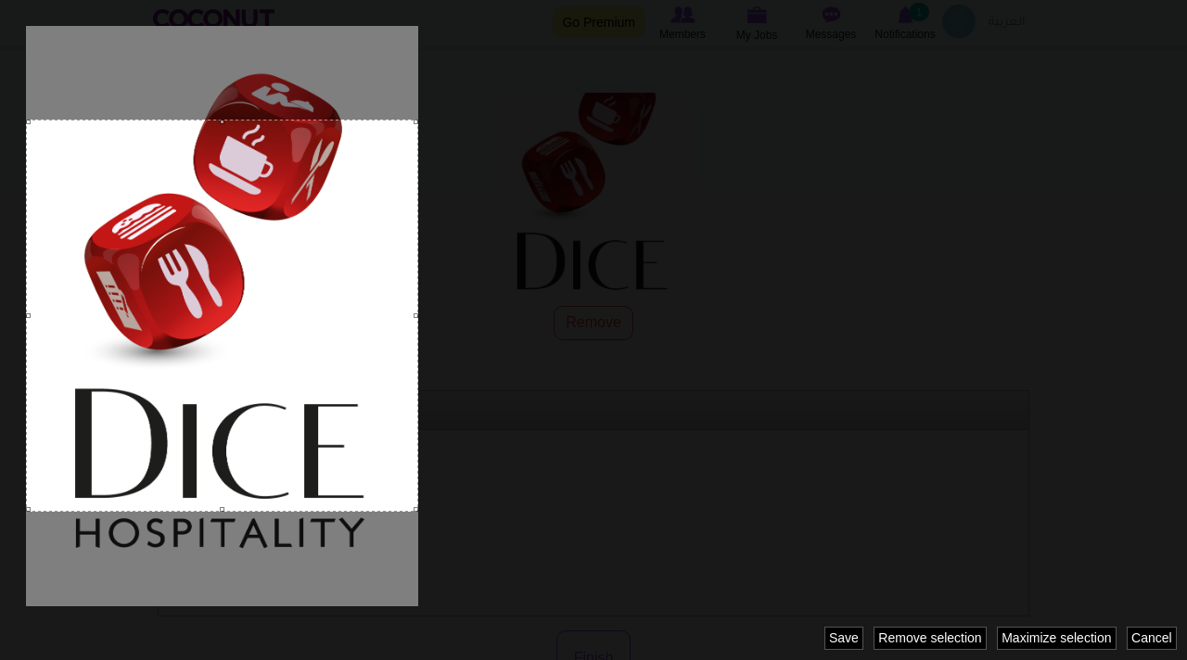
click at [598, 390] on body "Toggle navigation Go Premium Members My Jobs Post a Job Messages Notifications …" at bounding box center [593, 430] width 1187 height 1231
click at [1040, 639] on link "Maximize selection" at bounding box center [1057, 638] width 120 height 23
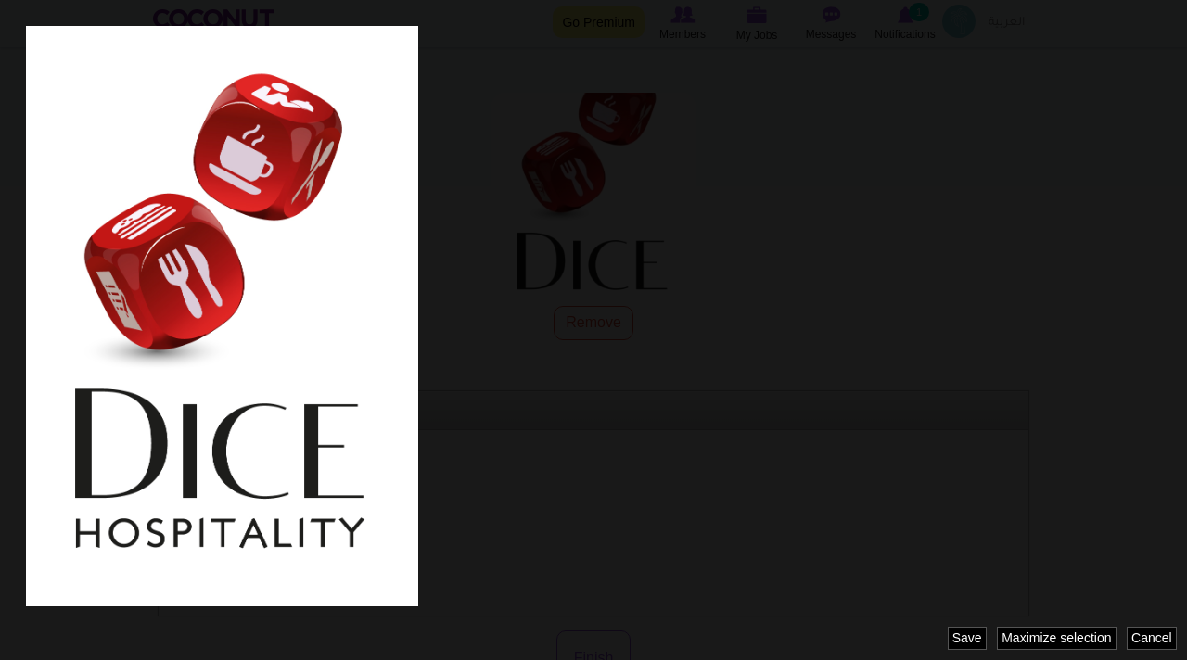
click at [930, 640] on div "Image style: pro_pic_crop Cancel Maximize selection Remove selection Revert sel…" at bounding box center [593, 330] width 1187 height 660
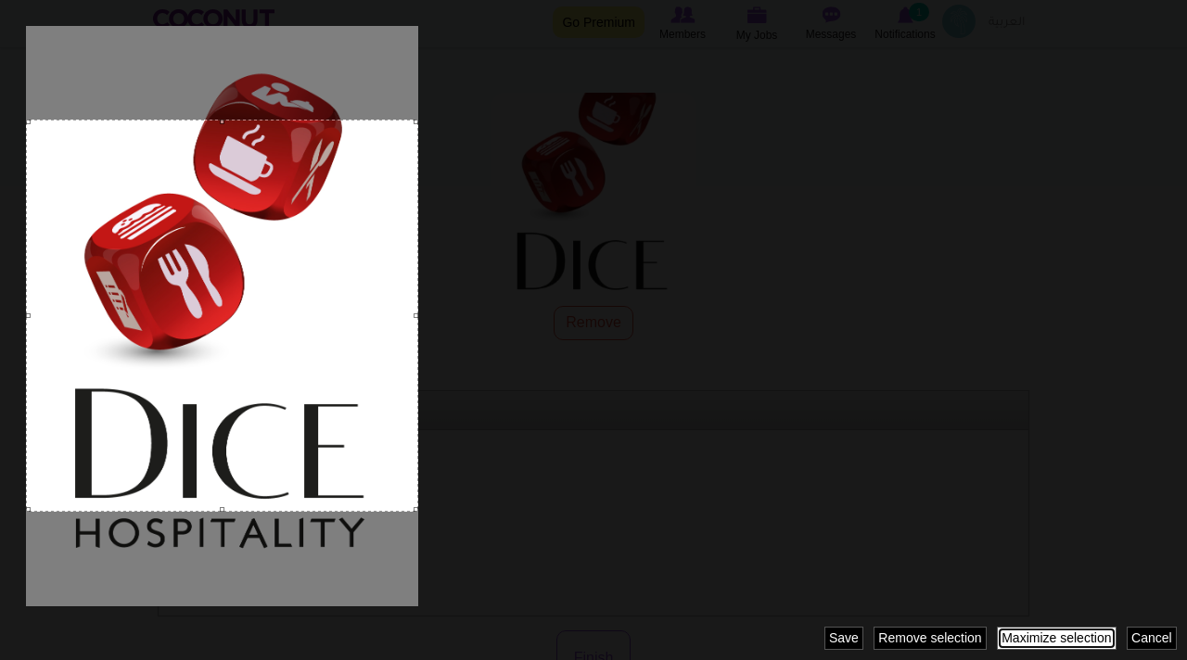
click at [1045, 642] on link "Maximize selection" at bounding box center [1057, 638] width 120 height 23
click at [949, 638] on div "Cancel Maximize selection Remove selection Revert selection Save" at bounding box center [1005, 638] width 363 height 23
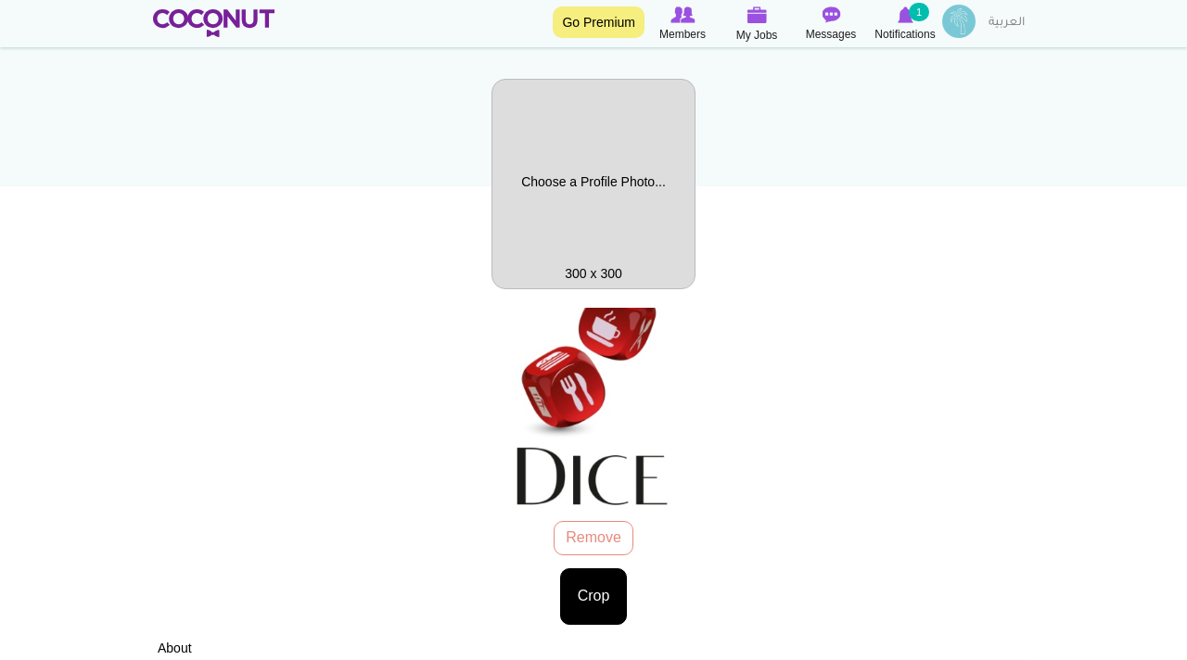
click at [605, 319] on div "Dice2025 Logo-02.jpg 234.38 KB Remove Crop Image style: Cancel Maximize selecti…" at bounding box center [594, 459] width 872 height 331
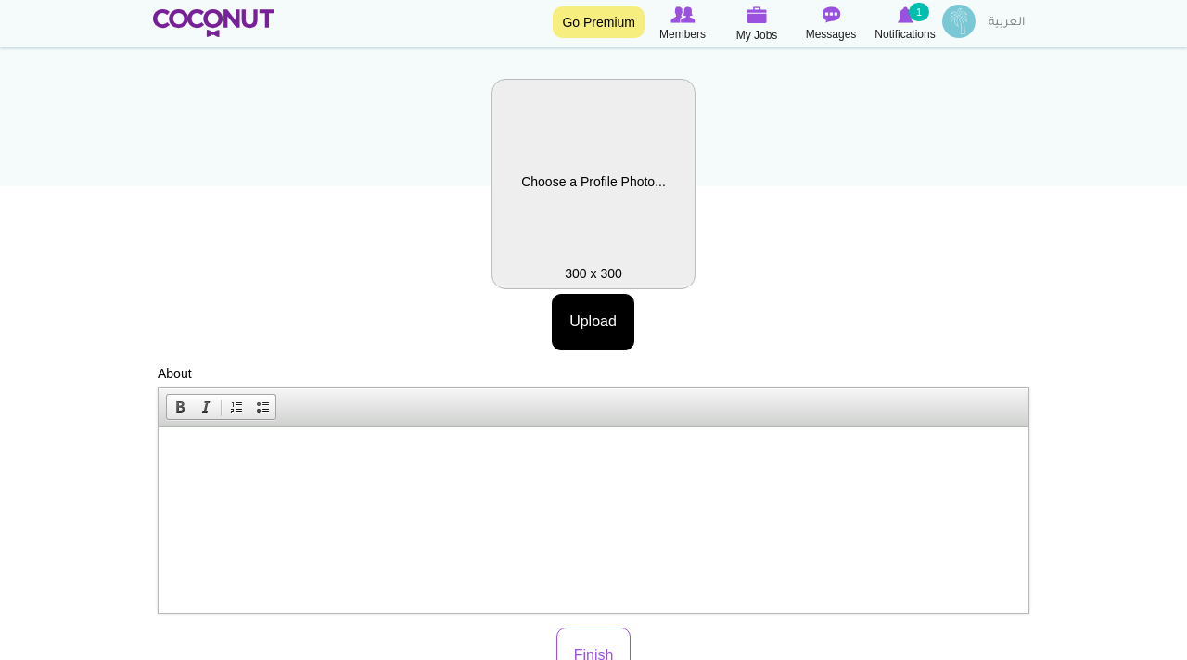
click at [599, 222] on label "Profile Picture" at bounding box center [594, 184] width 204 height 211
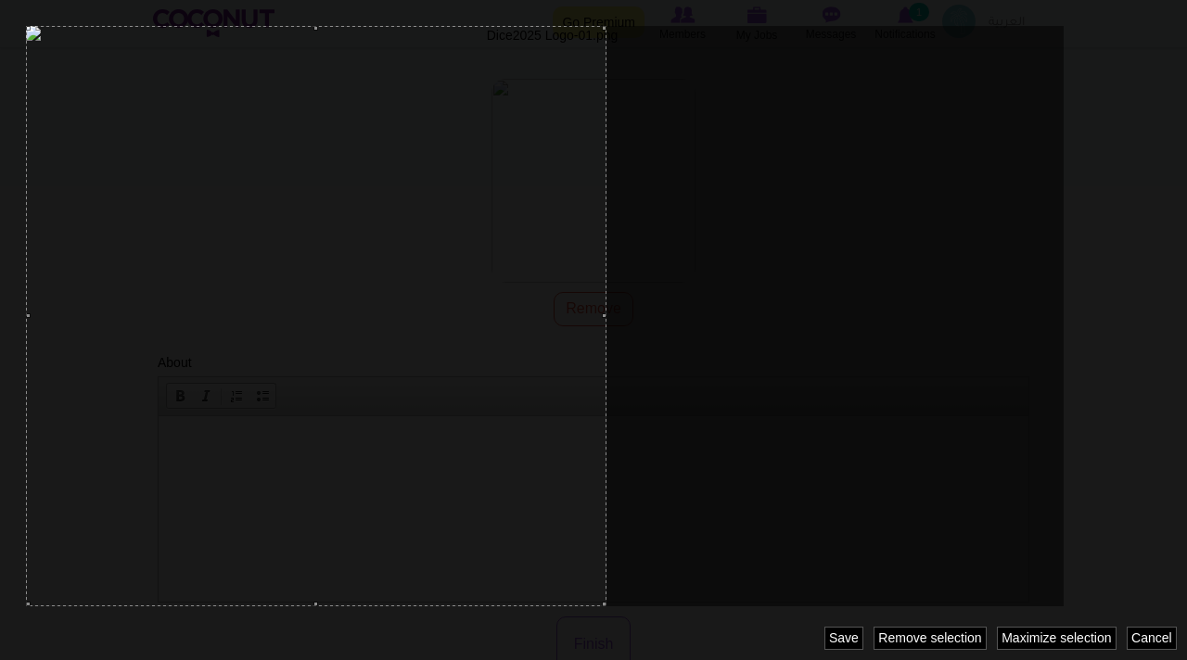
drag, startPoint x: 619, startPoint y: 428, endPoint x: 372, endPoint y: 399, distance: 248.4
click at [372, 399] on div at bounding box center [316, 316] width 581 height 581
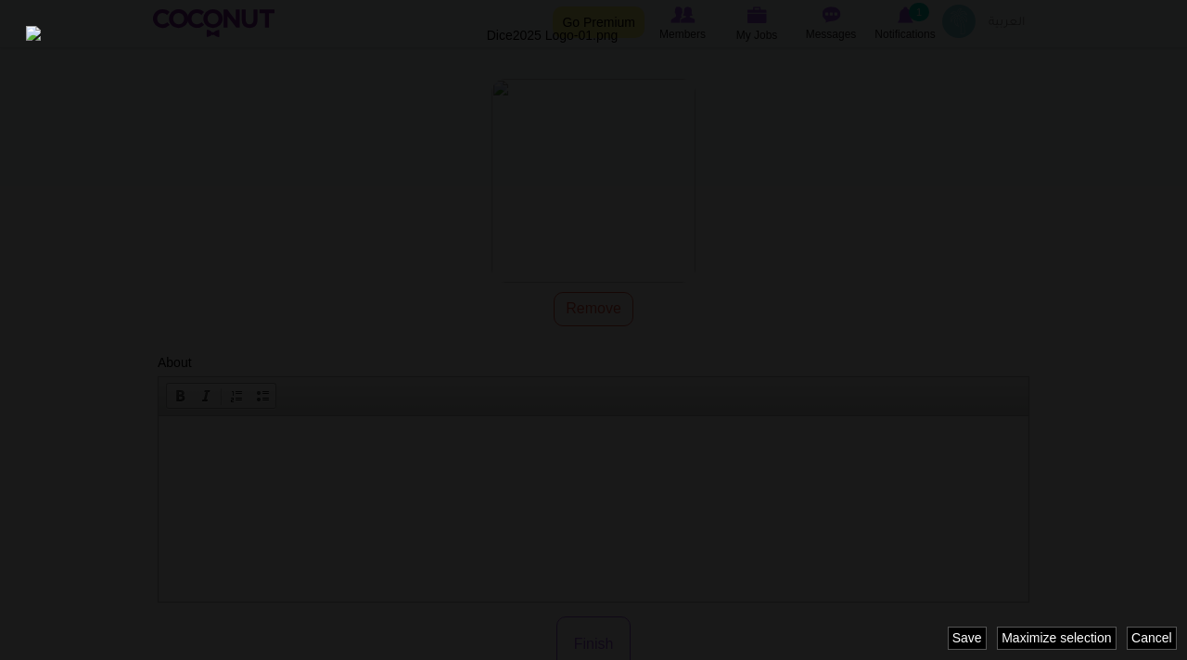
click at [905, 633] on div "Image style: pro_pic_crop Cancel Maximize selection Remove selection Revert sel…" at bounding box center [593, 330] width 1187 height 660
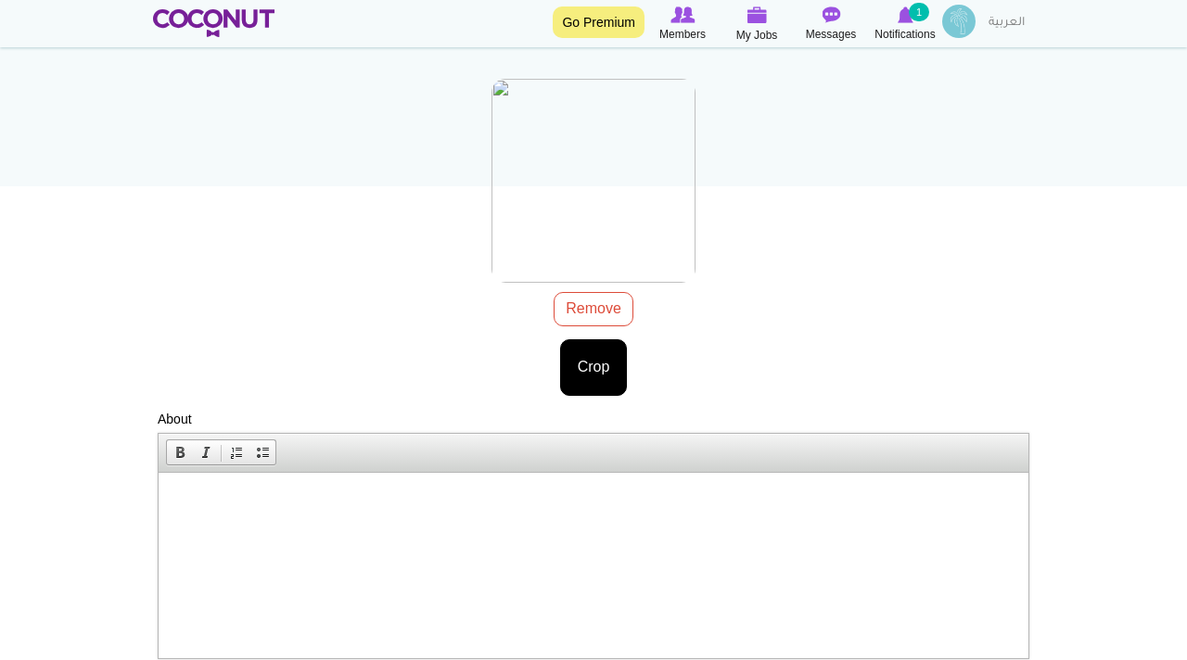
click at [600, 317] on div "Dice2025 Logo-01.png 125.45 KB Remove Crop Image style: Cancel Maximize selecti…" at bounding box center [594, 237] width 872 height 317
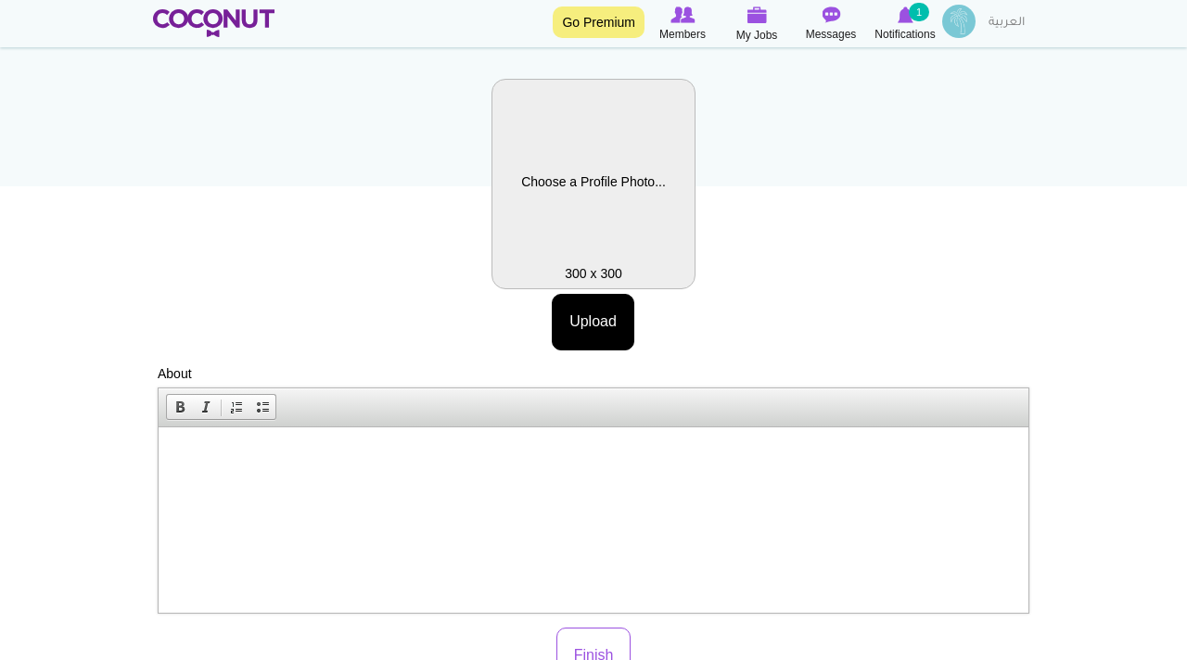
click at [586, 211] on label "Profile Picture" at bounding box center [594, 184] width 204 height 211
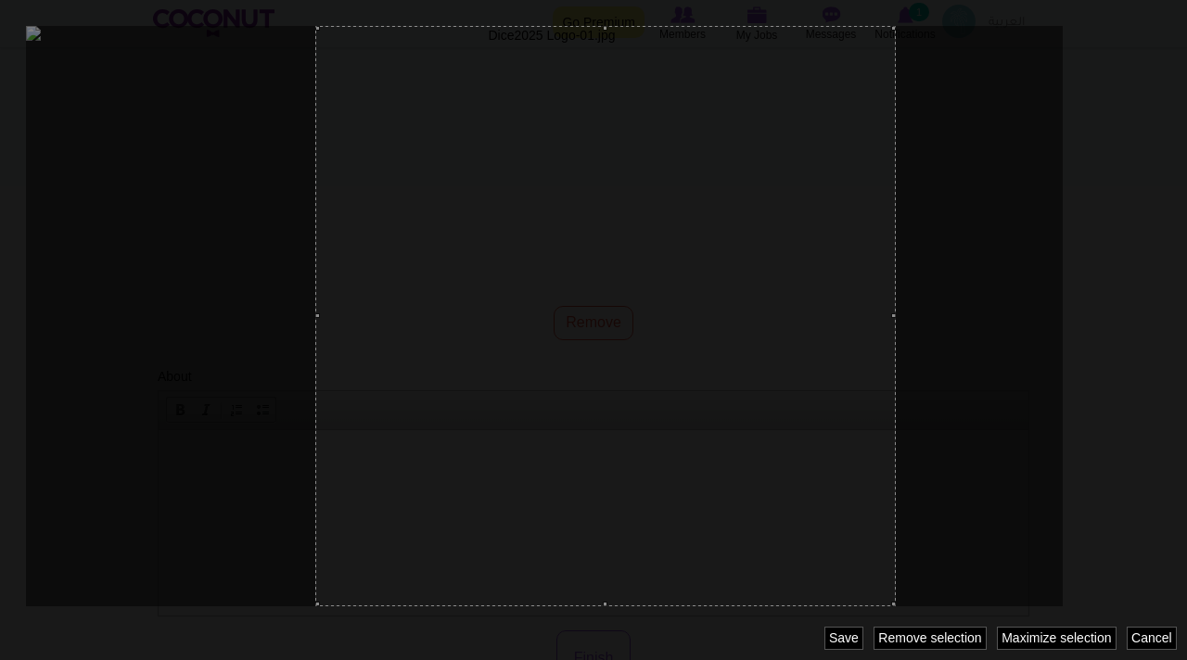
drag, startPoint x: 740, startPoint y: 479, endPoint x: 775, endPoint y: 431, distance: 59.0
click at [775, 431] on div at bounding box center [605, 316] width 581 height 581
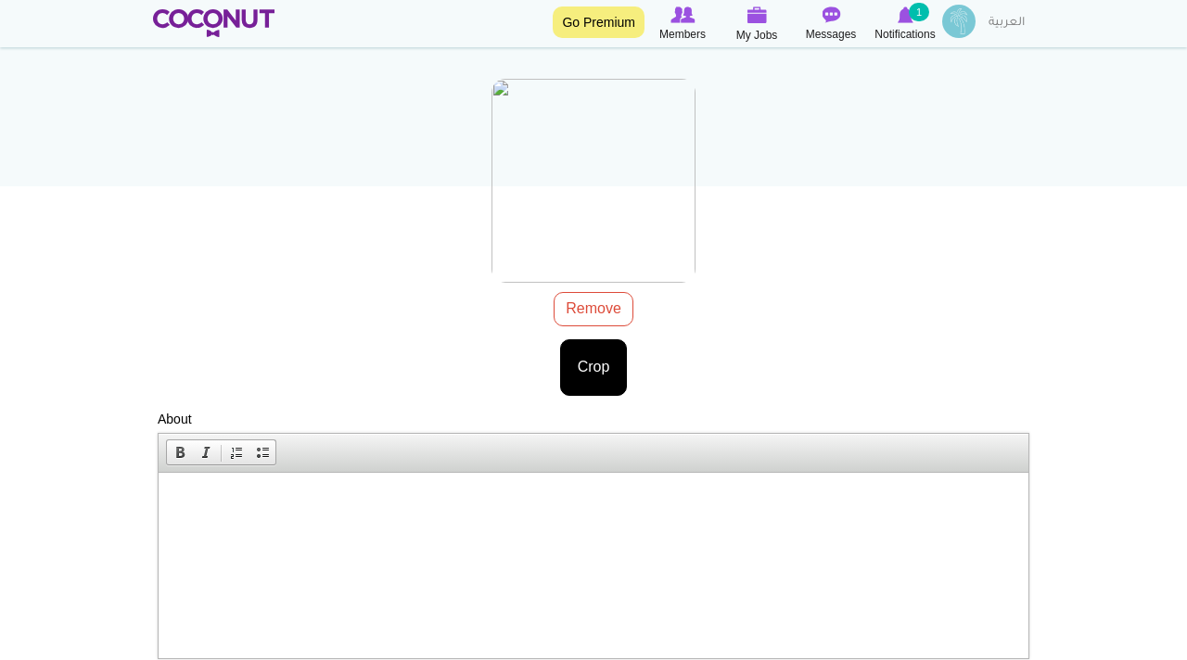
click at [594, 322] on div "Dice2025 Logo-01.jpg 156.88 KB Remove Crop Image style: Cancel Maximize selecti…" at bounding box center [594, 237] width 872 height 317
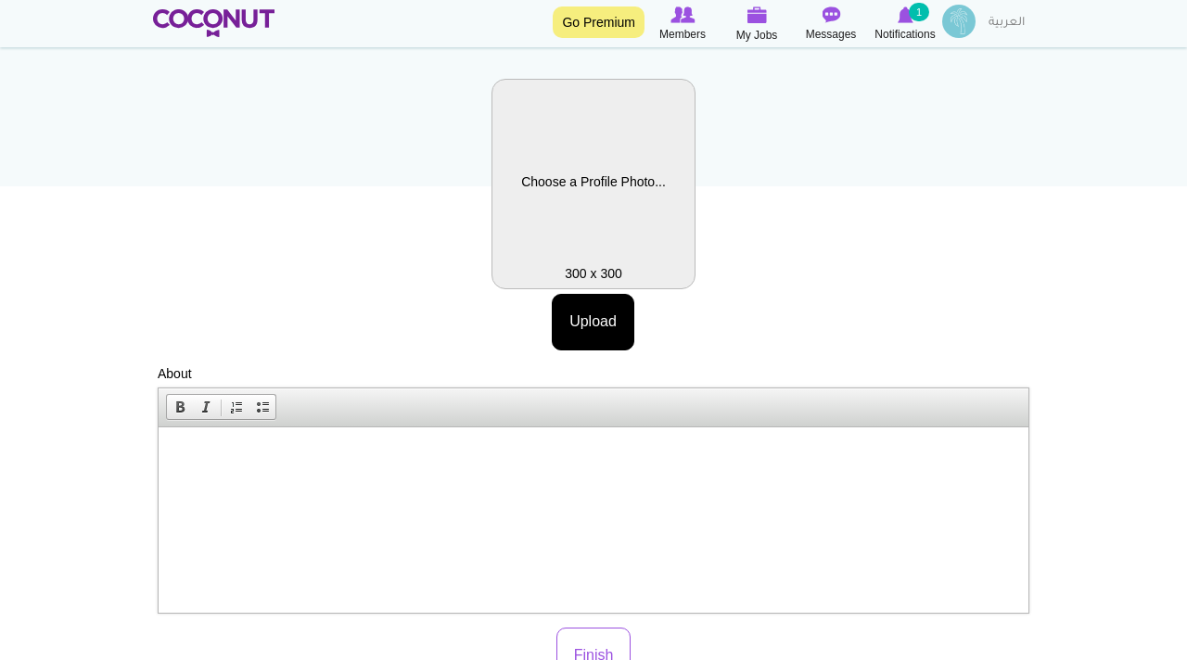
click at [592, 204] on label "Profile Picture" at bounding box center [594, 184] width 204 height 211
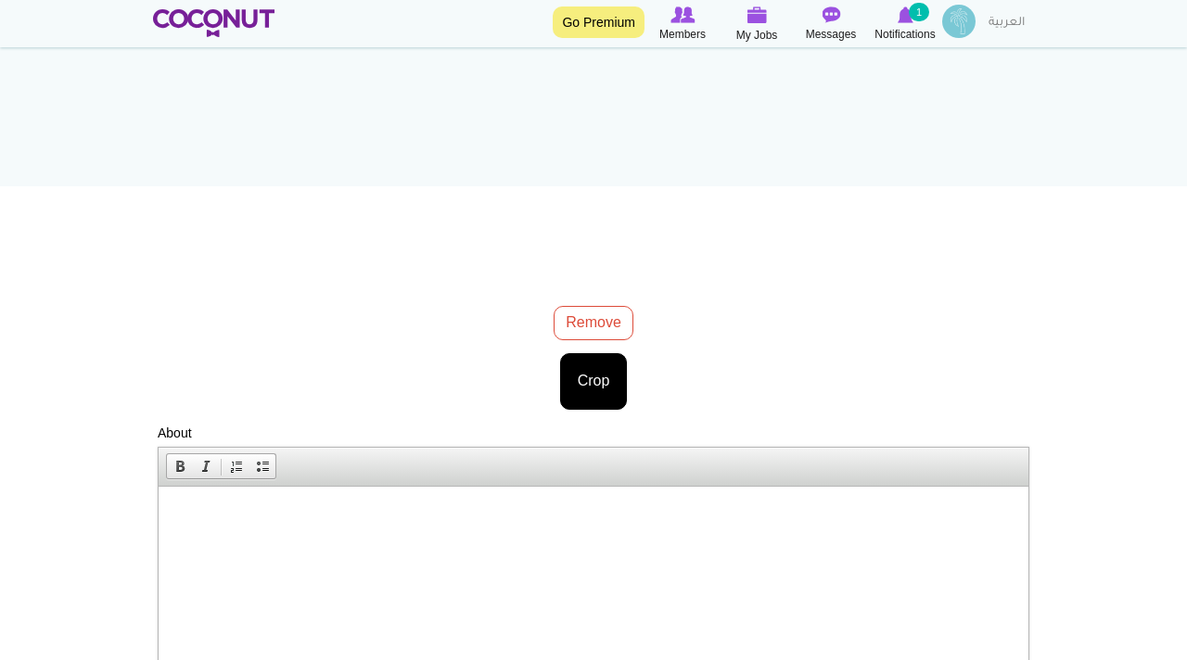
click at [595, 317] on div "Dice2025 Logo-02.png 185.02 KB Remove Crop Image style: Cancel Maximize selecti…" at bounding box center [594, 237] width 872 height 317
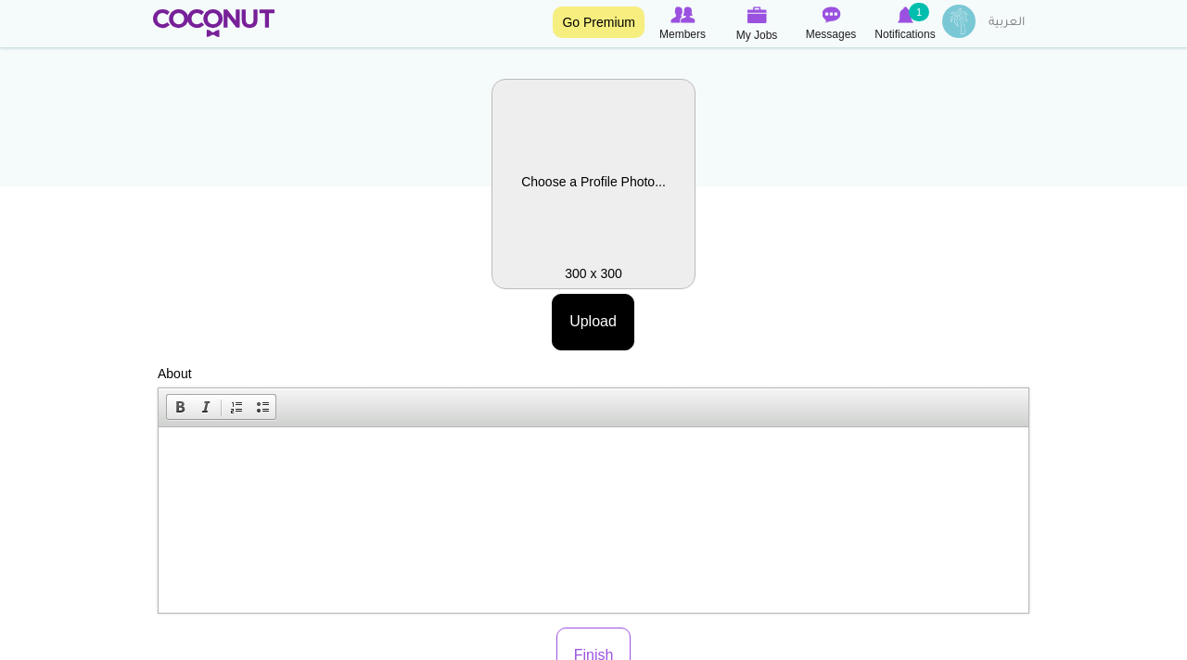
click at [587, 220] on label "Profile Picture" at bounding box center [594, 184] width 204 height 211
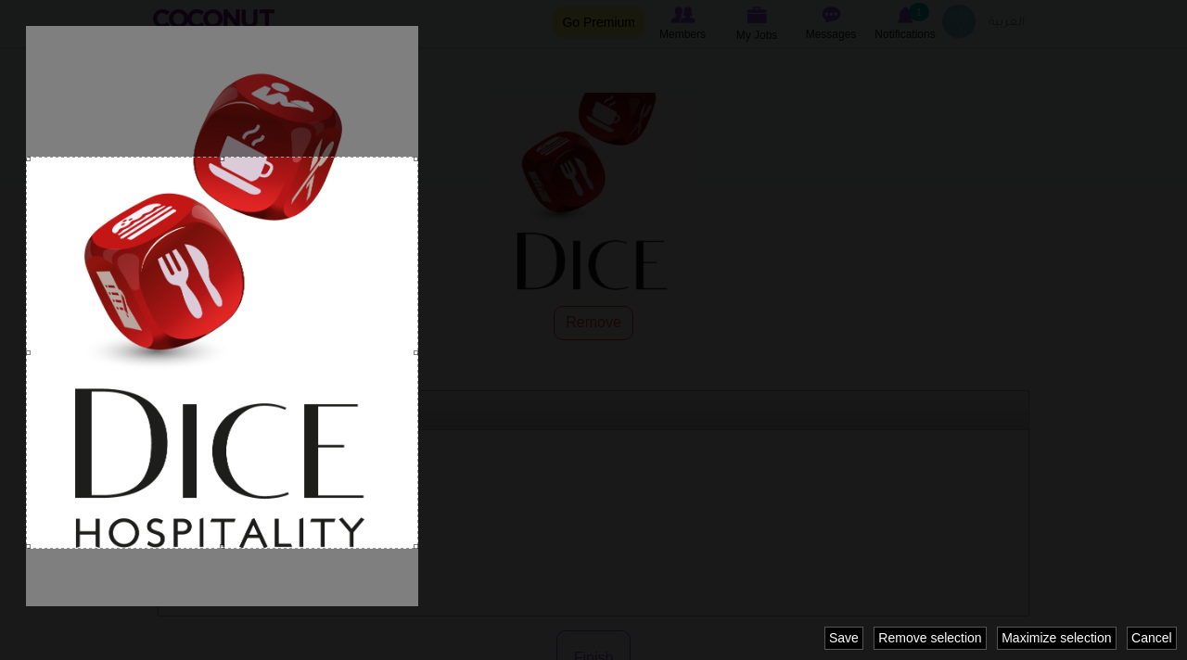
drag, startPoint x: 374, startPoint y: 361, endPoint x: 368, endPoint y: 398, distance: 37.5
click at [368, 398] on div at bounding box center [222, 353] width 392 height 392
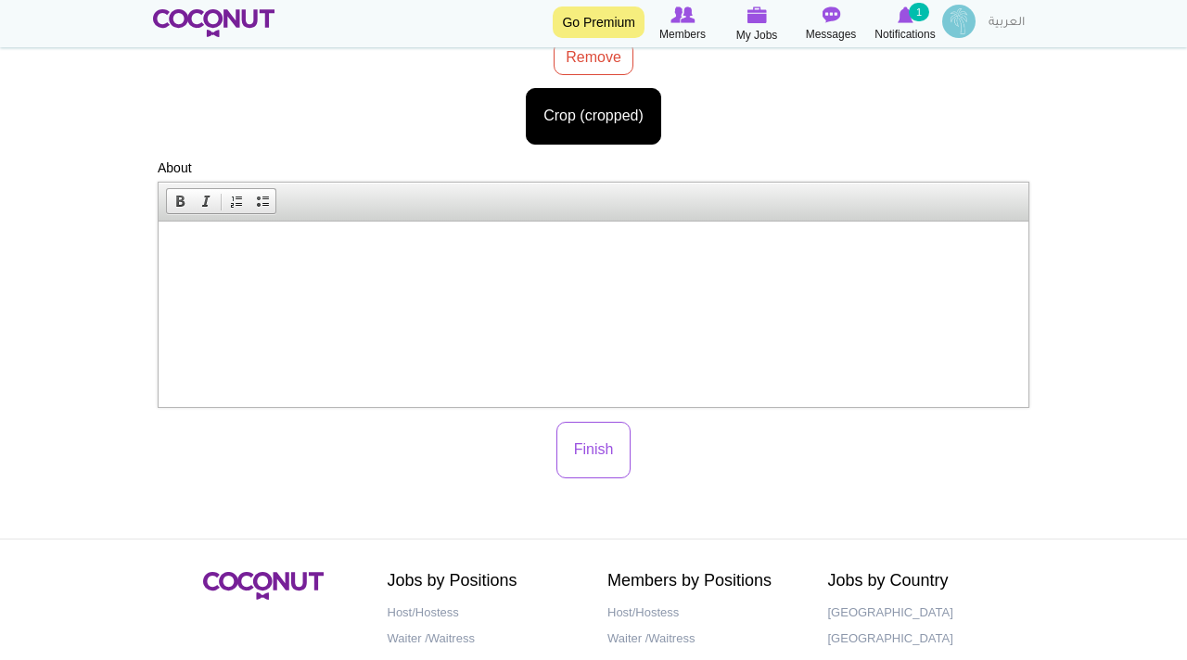
scroll to position [413, 0]
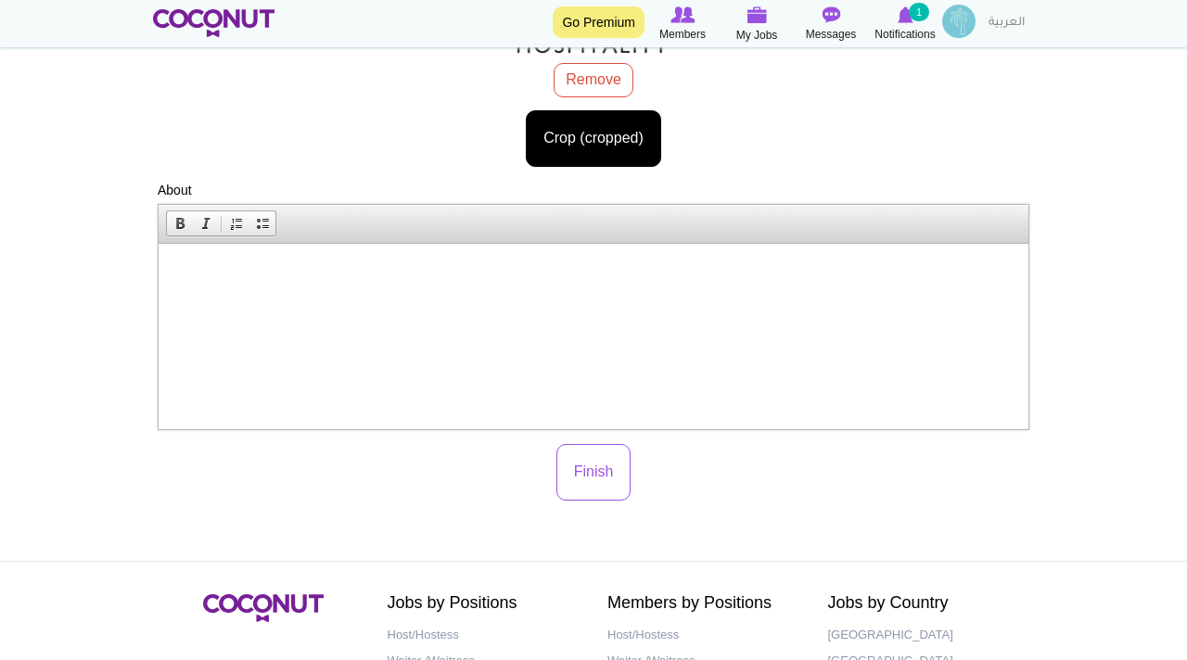
click at [178, 259] on html at bounding box center [594, 271] width 870 height 57
click at [175, 271] on html at bounding box center [594, 271] width 870 height 57
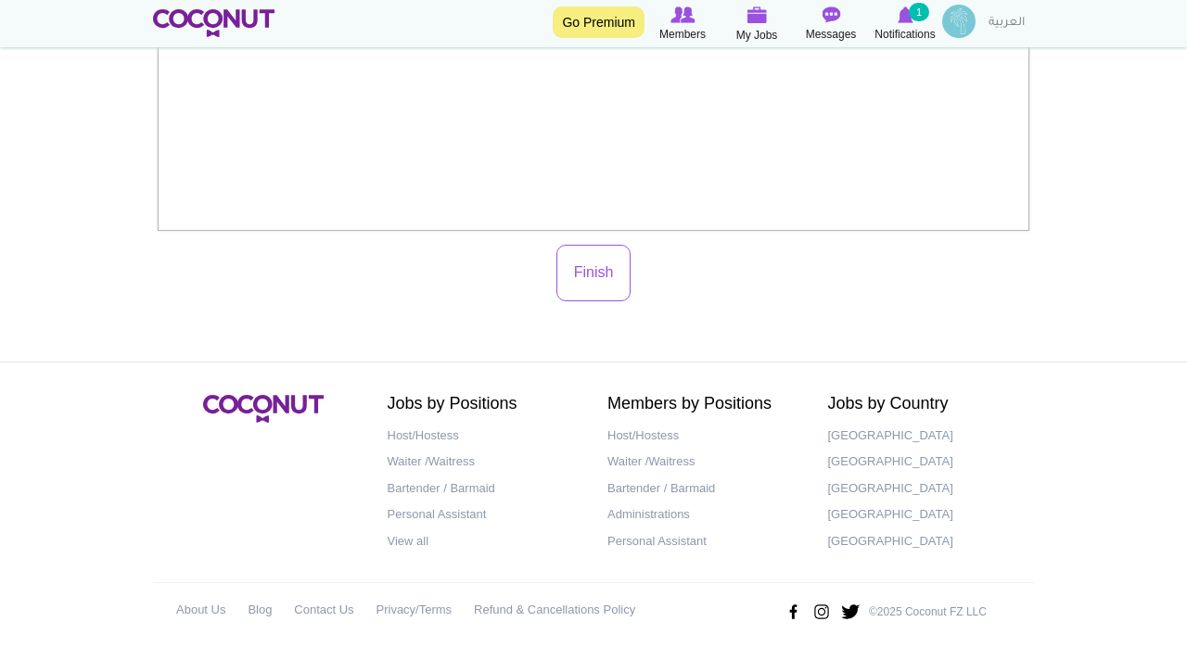
scroll to position [492, 0]
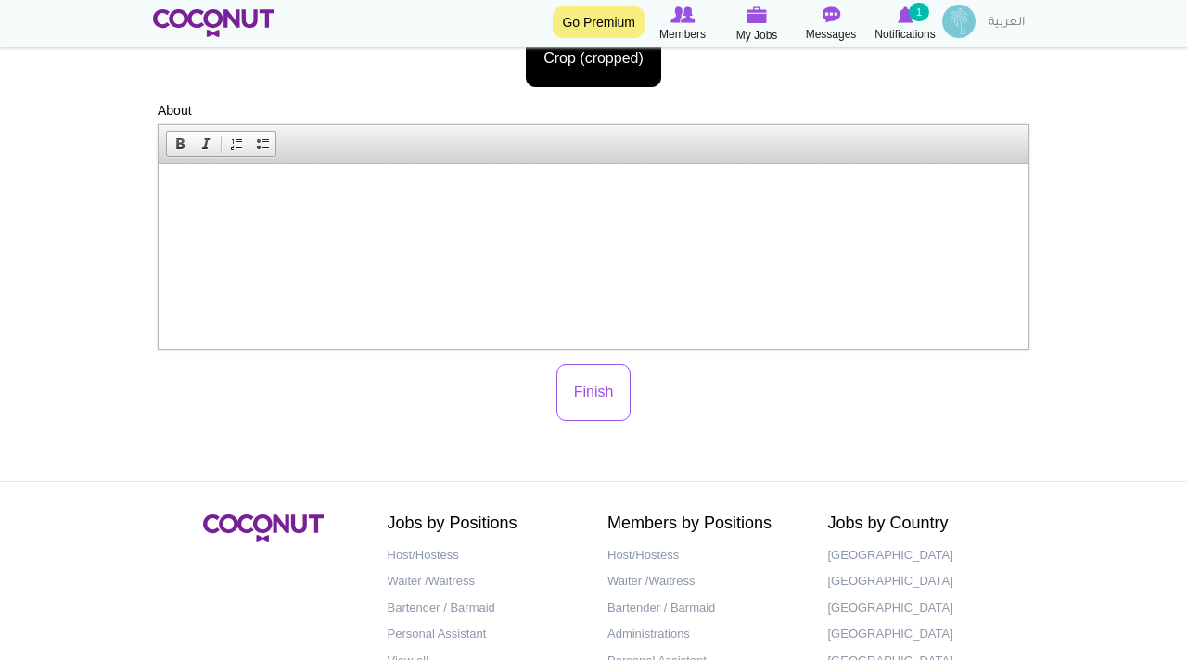
click at [177, 184] on p at bounding box center [593, 191] width 833 height 19
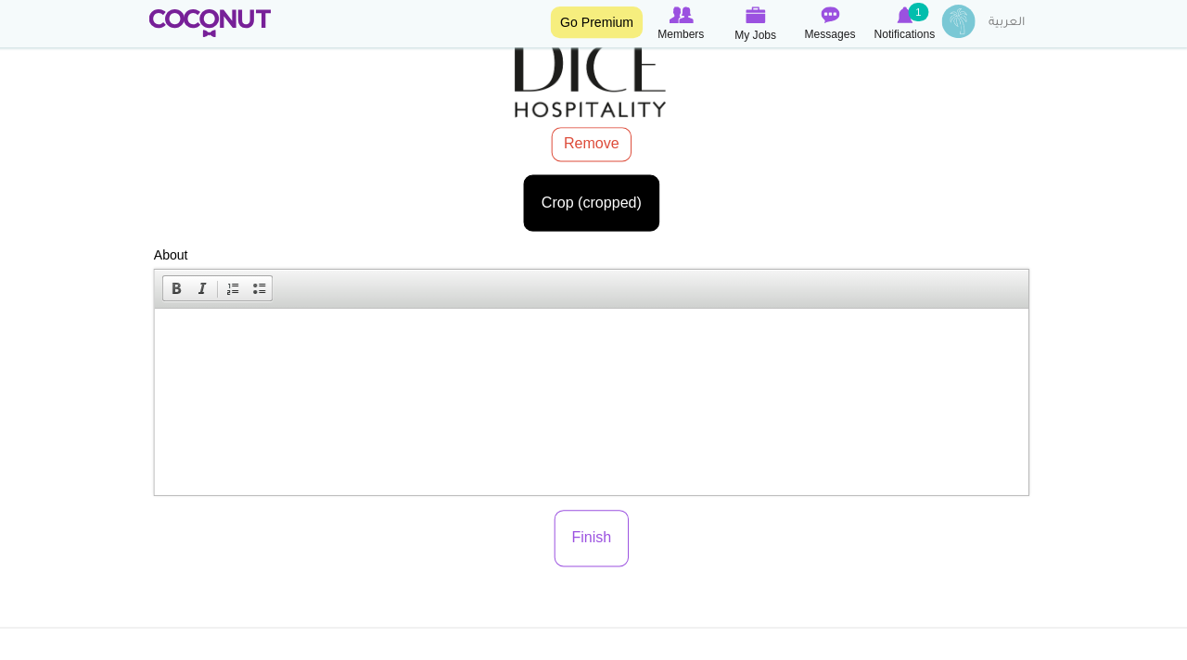
scroll to position [347, 0]
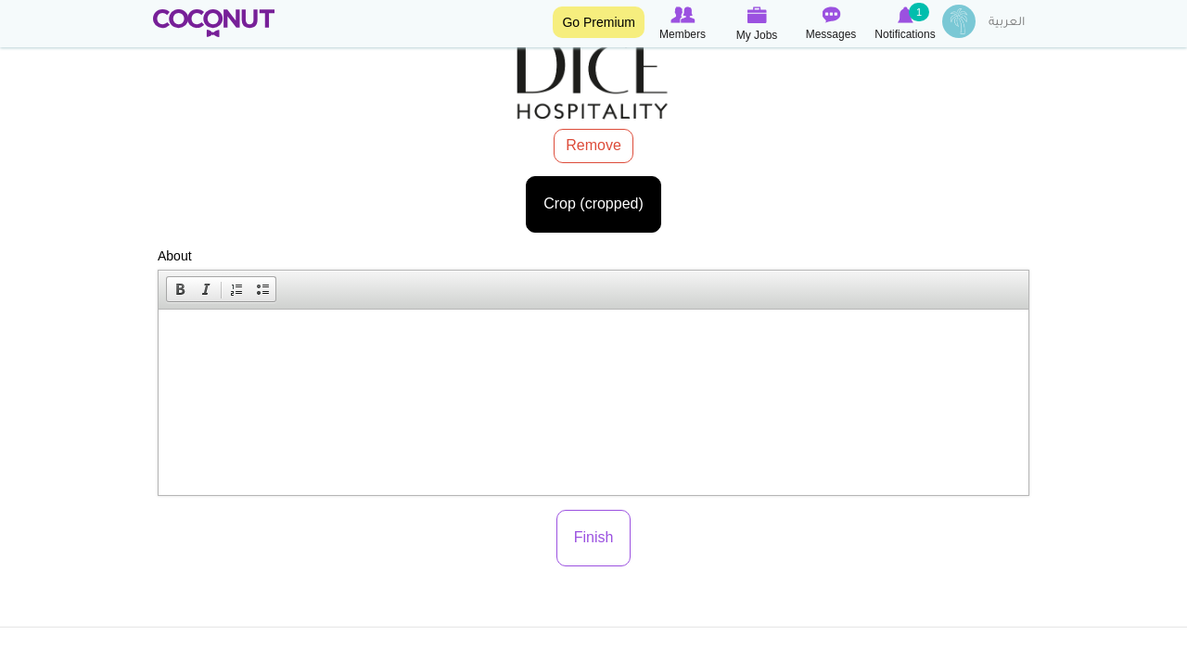
click at [177, 338] on p at bounding box center [593, 336] width 833 height 19
click at [211, 340] on span "Paste" at bounding box center [250, 342] width 98 height 23
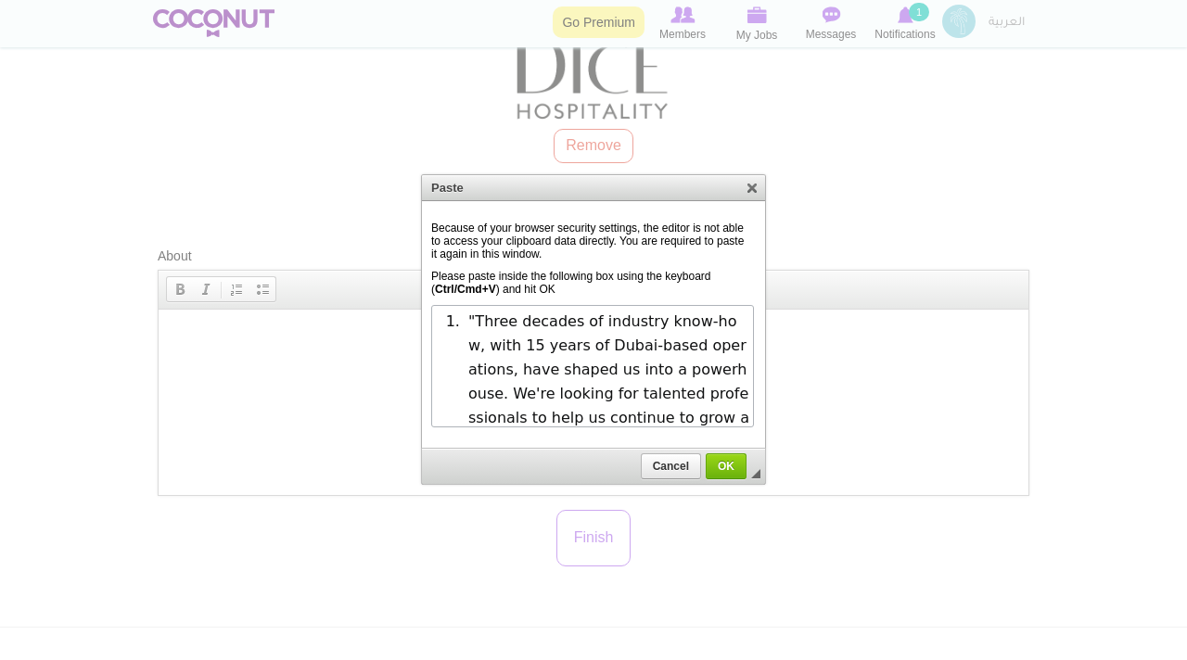
scroll to position [4, 0]
click at [722, 466] on span "OK" at bounding box center [726, 466] width 37 height 13
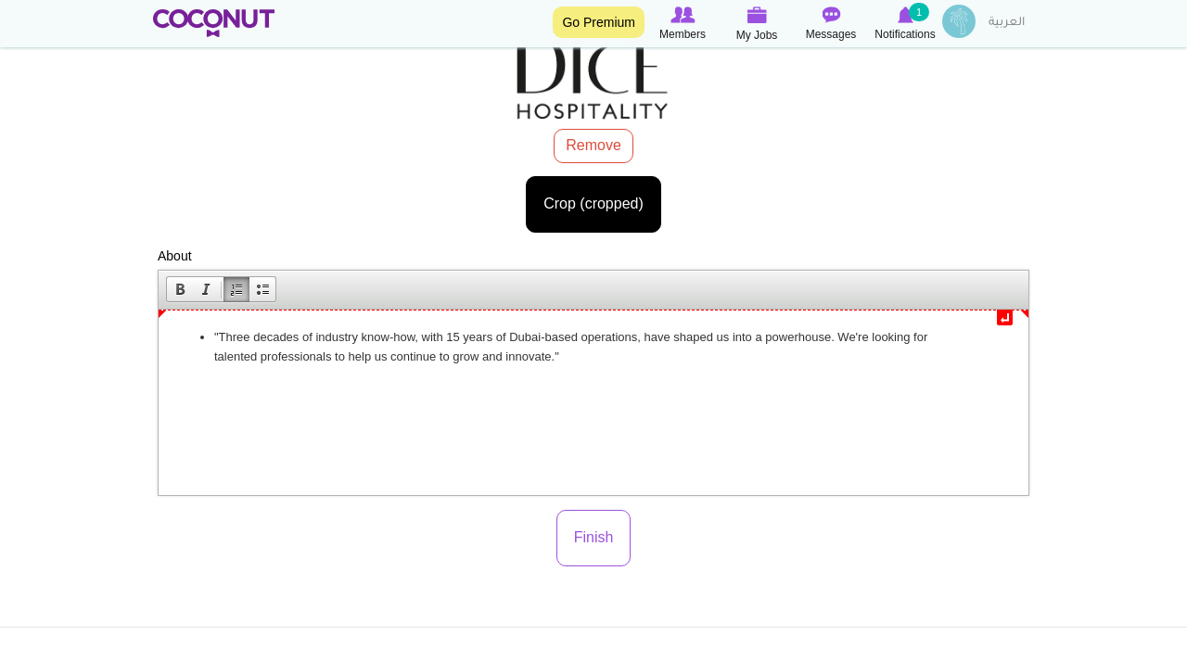
click at [213, 336] on ul ""Three decades of industry know-how, with 15 years of Dubai-based operations, h…" at bounding box center [593, 346] width 833 height 39
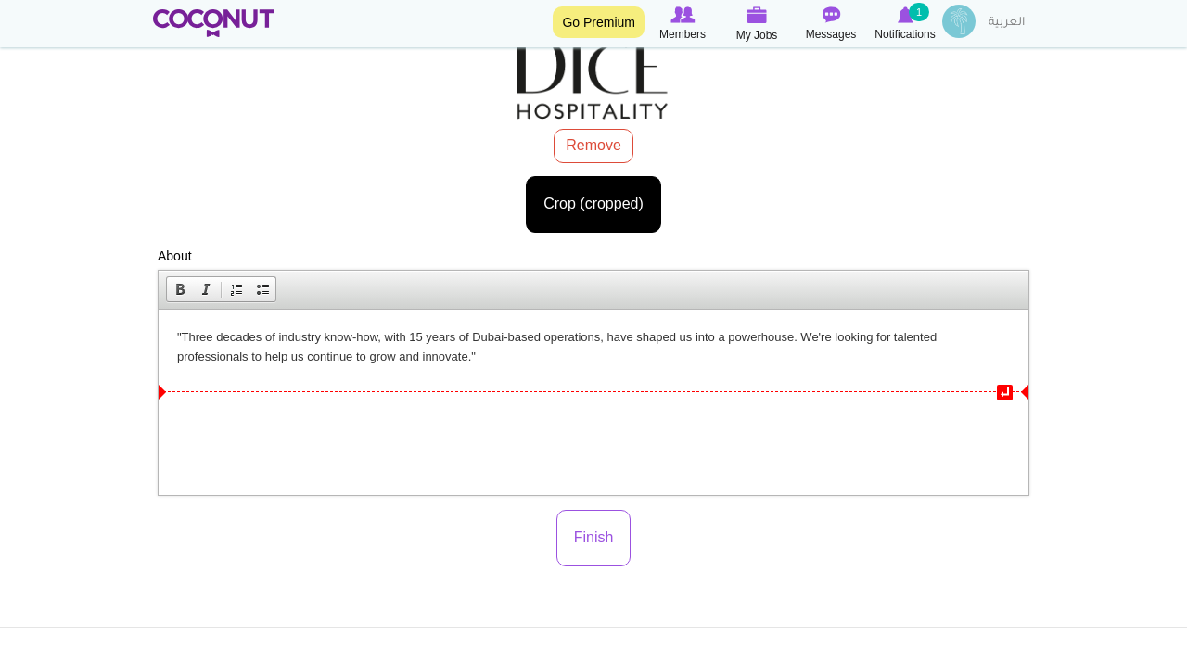
click at [481, 354] on p ""Three decades of industry know-how, with 15 years of Dubai-based operations, h…" at bounding box center [593, 346] width 833 height 39
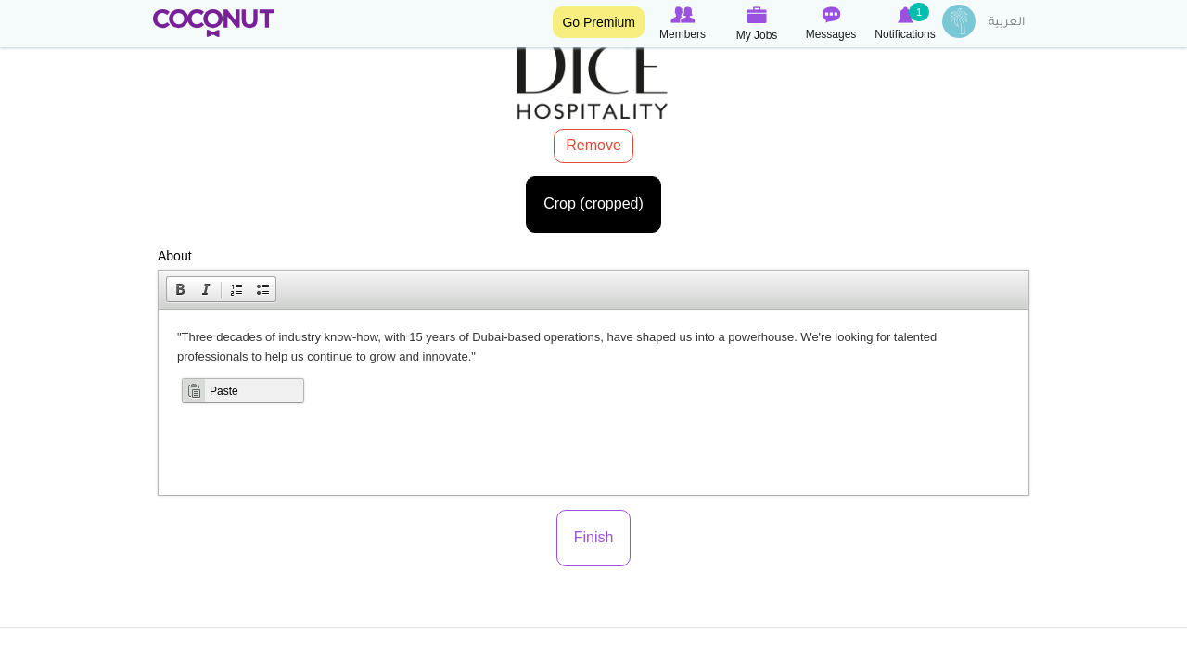
click at [216, 388] on span "Paste" at bounding box center [254, 389] width 98 height 23
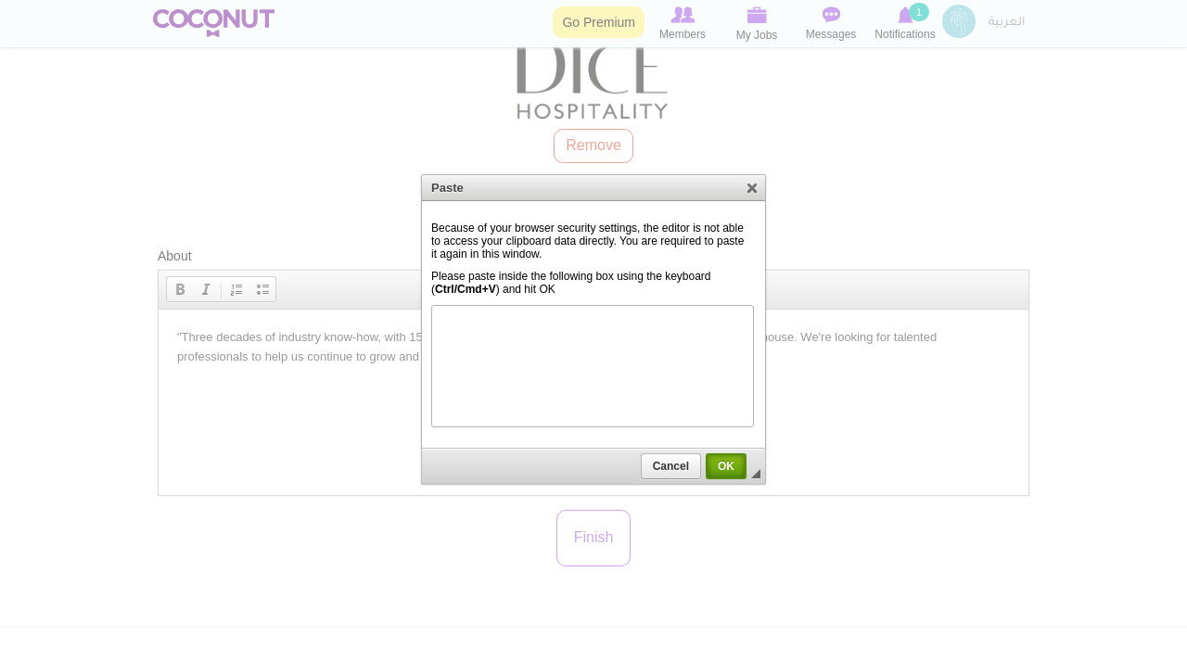
click at [723, 457] on link "OK" at bounding box center [726, 466] width 41 height 26
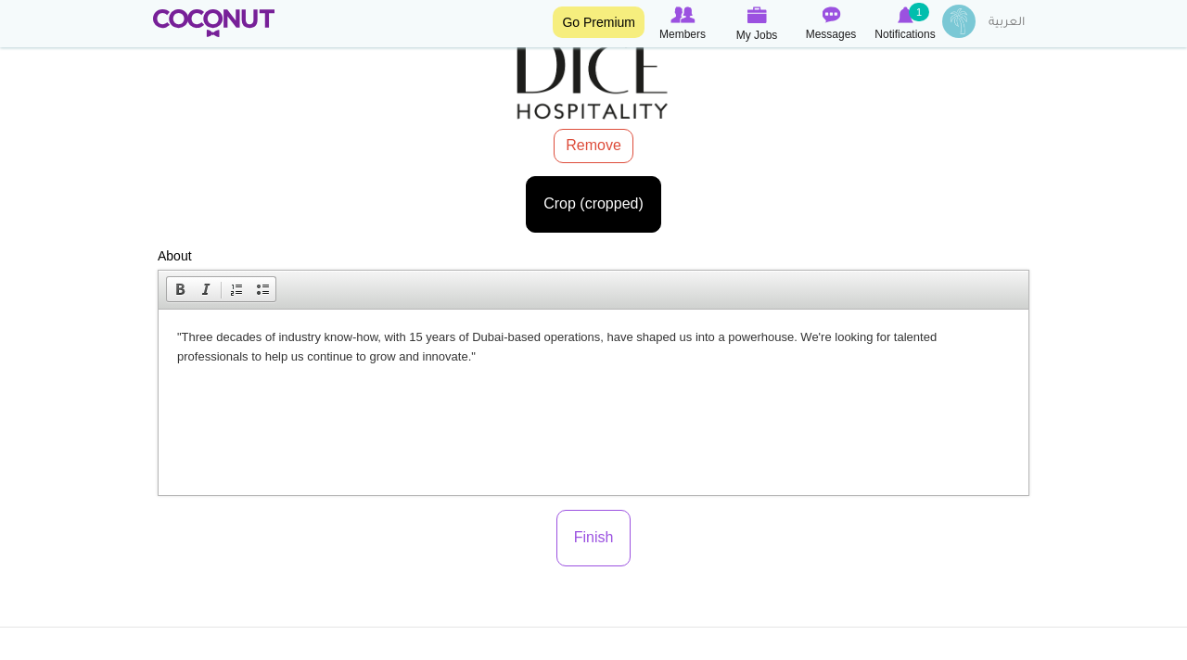
click at [181, 384] on p at bounding box center [593, 387] width 833 height 19
click at [210, 390] on span "Paste" at bounding box center [253, 396] width 98 height 23
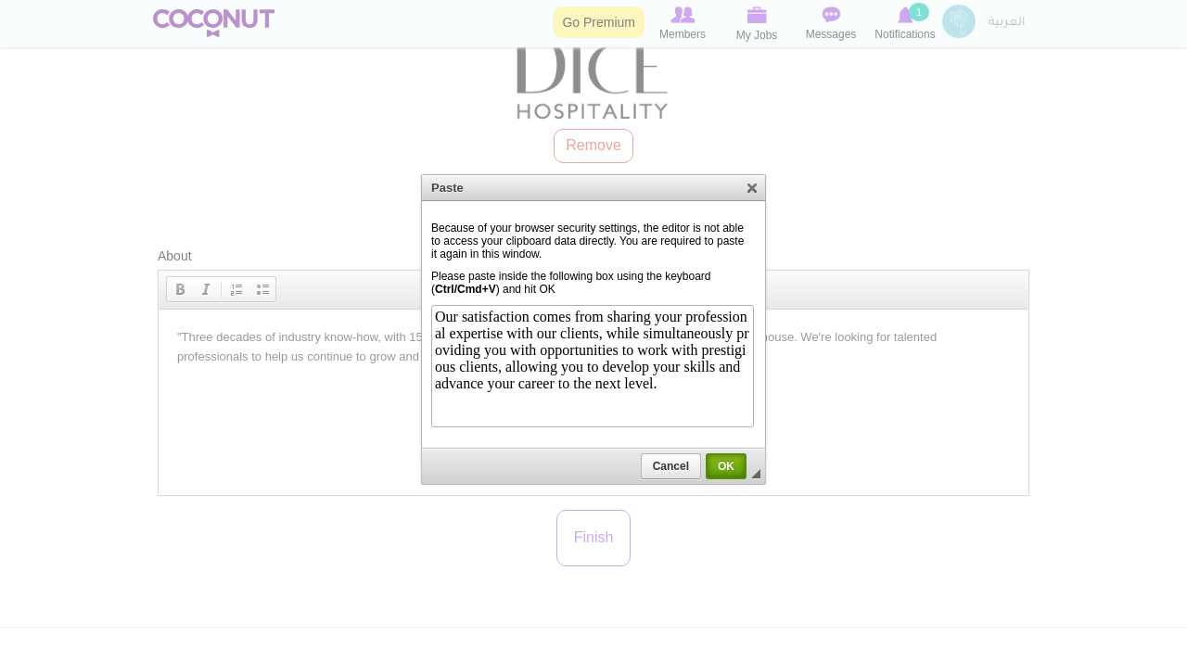
click at [724, 468] on span "OK" at bounding box center [726, 466] width 37 height 13
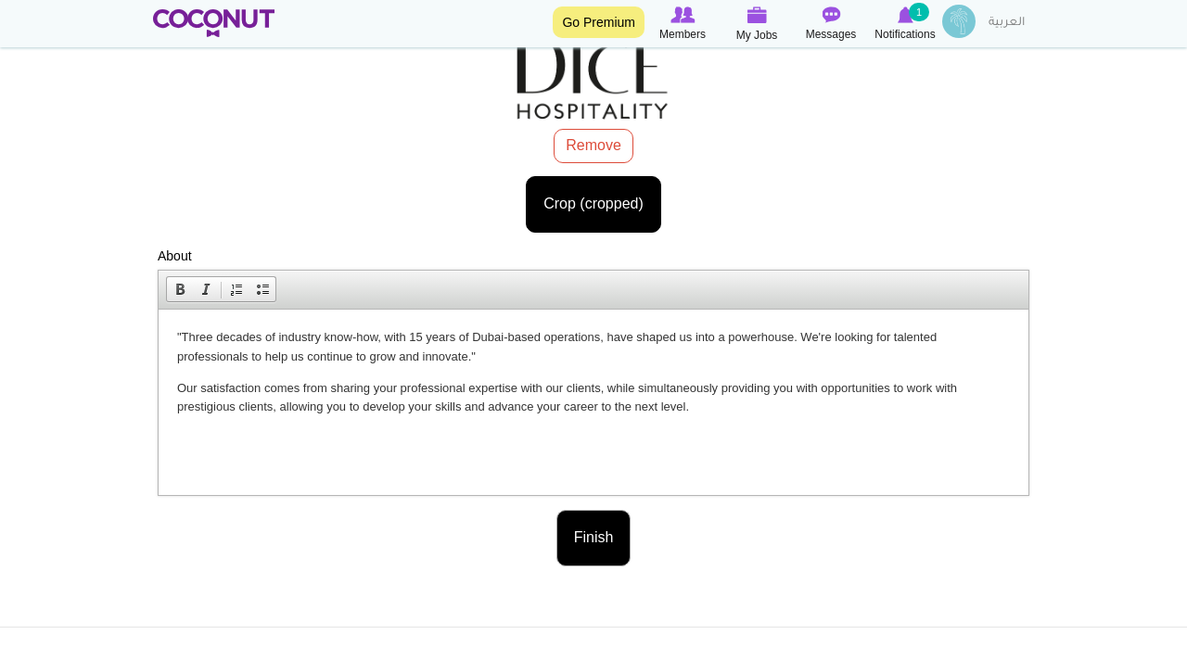
click at [607, 536] on button "Finish" at bounding box center [593, 538] width 75 height 57
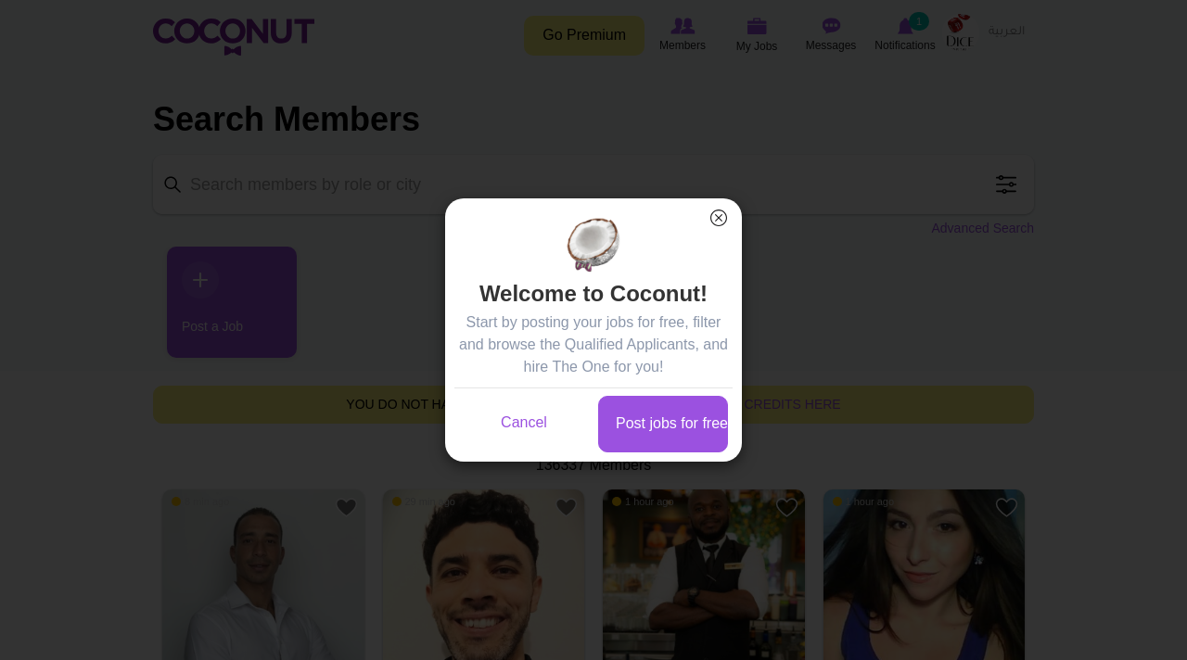
click at [719, 214] on button "×" at bounding box center [719, 218] width 24 height 24
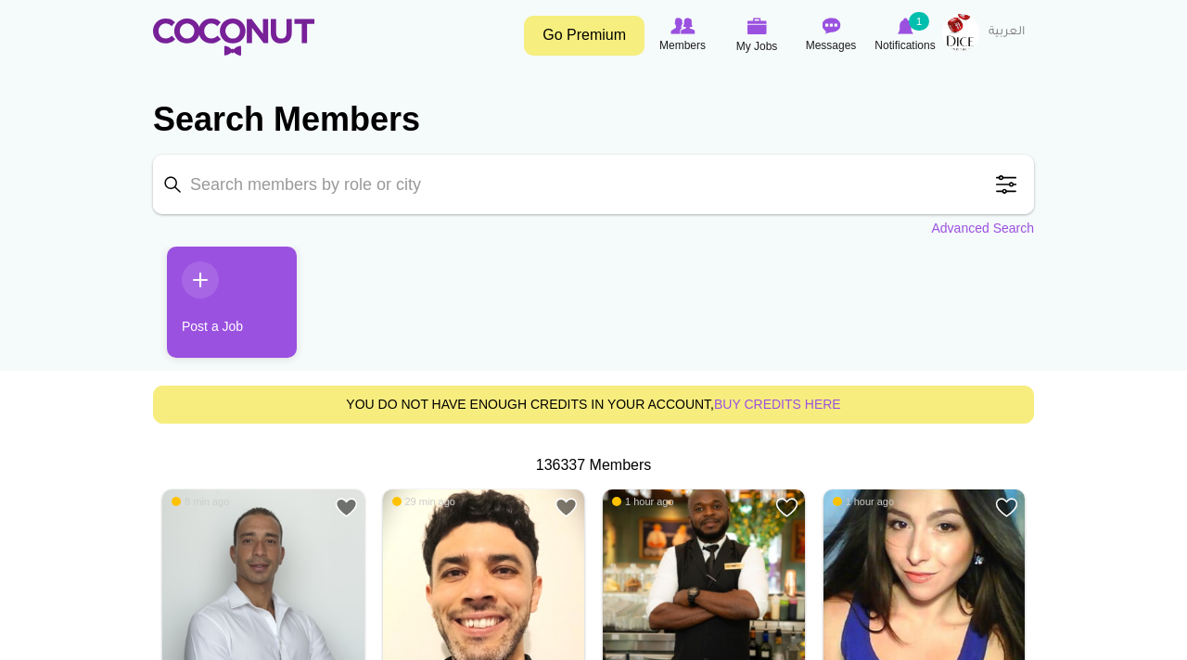
click at [962, 21] on img at bounding box center [960, 32] width 37 height 37
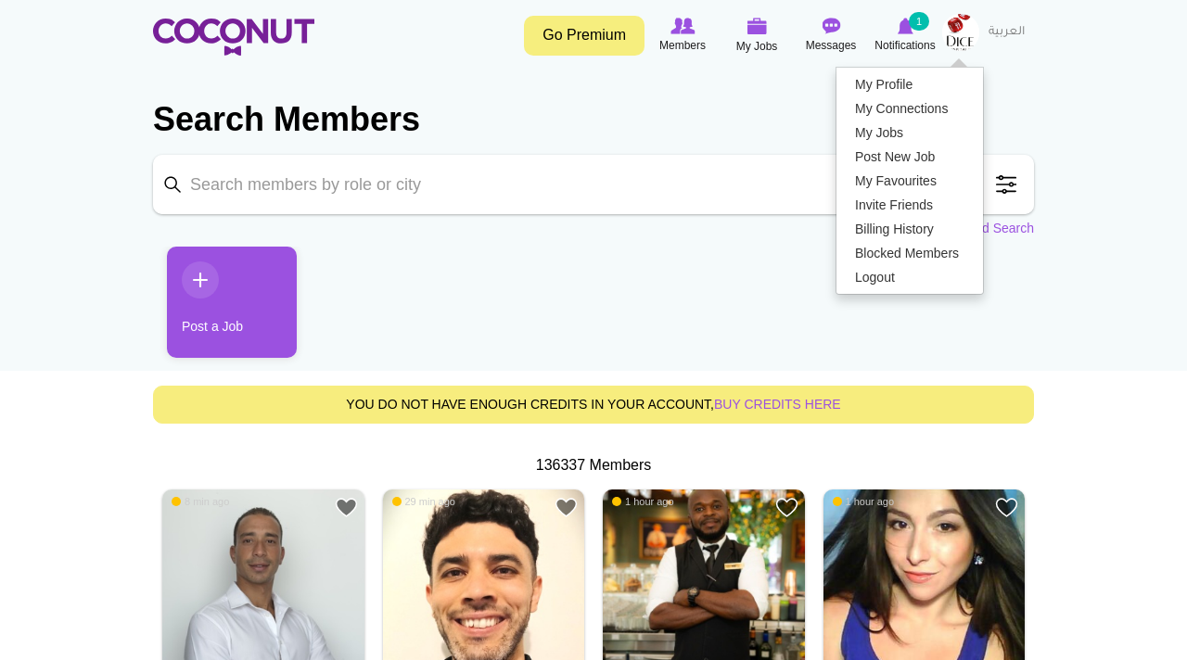
click at [718, 120] on h2 "Search Members" at bounding box center [593, 119] width 881 height 45
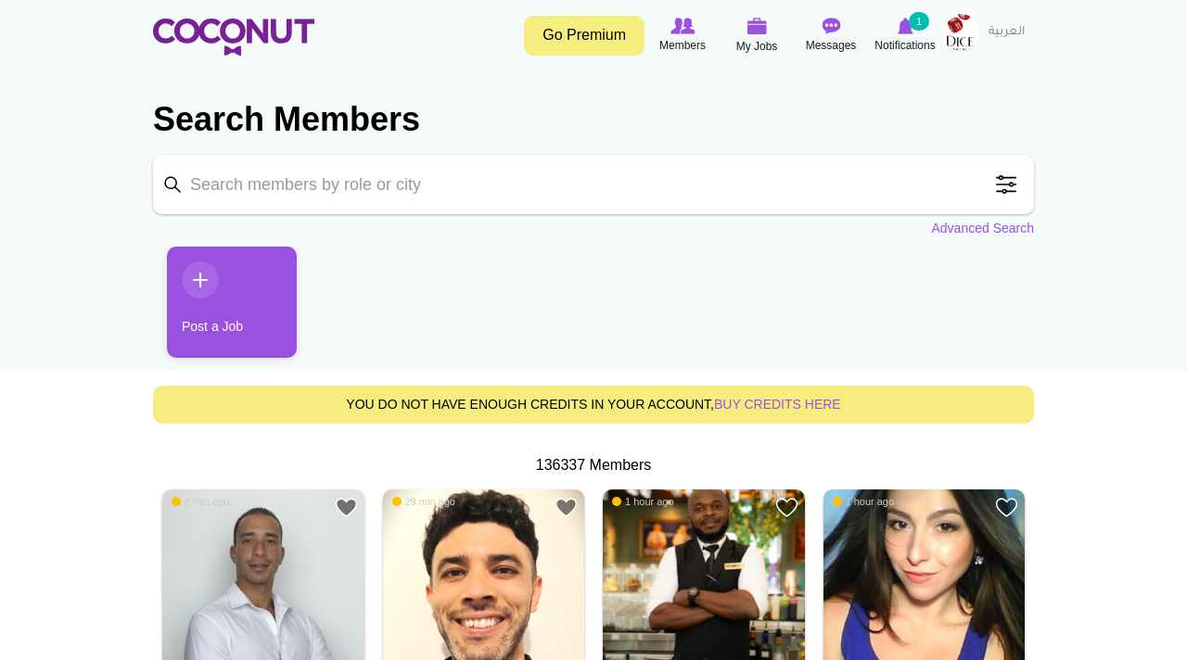
click at [957, 32] on img at bounding box center [960, 32] width 37 height 37
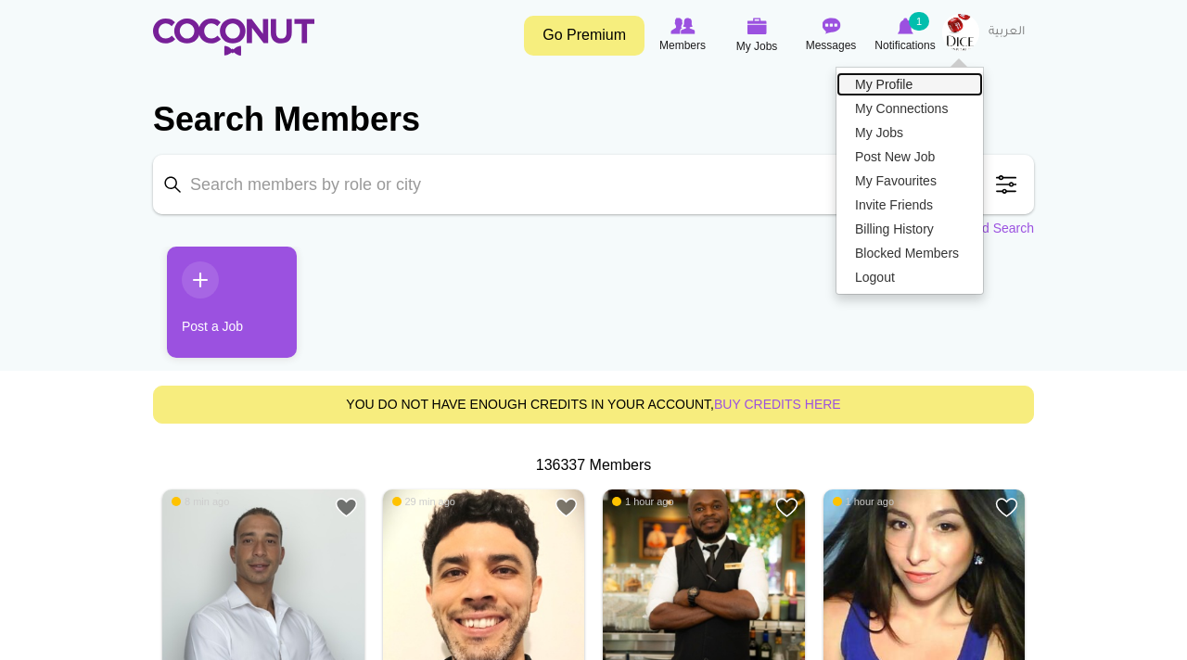
click at [886, 94] on link "My Profile" at bounding box center [910, 84] width 147 height 24
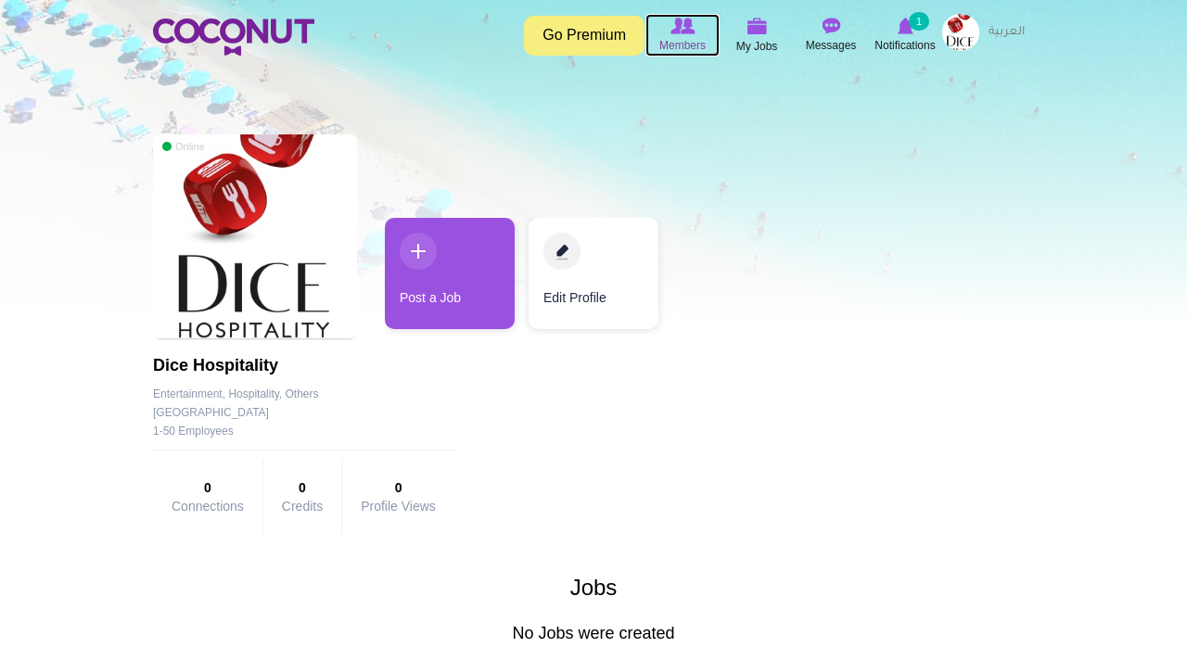
click at [679, 35] on icon at bounding box center [682, 26] width 70 height 20
click at [683, 31] on img at bounding box center [683, 26] width 24 height 17
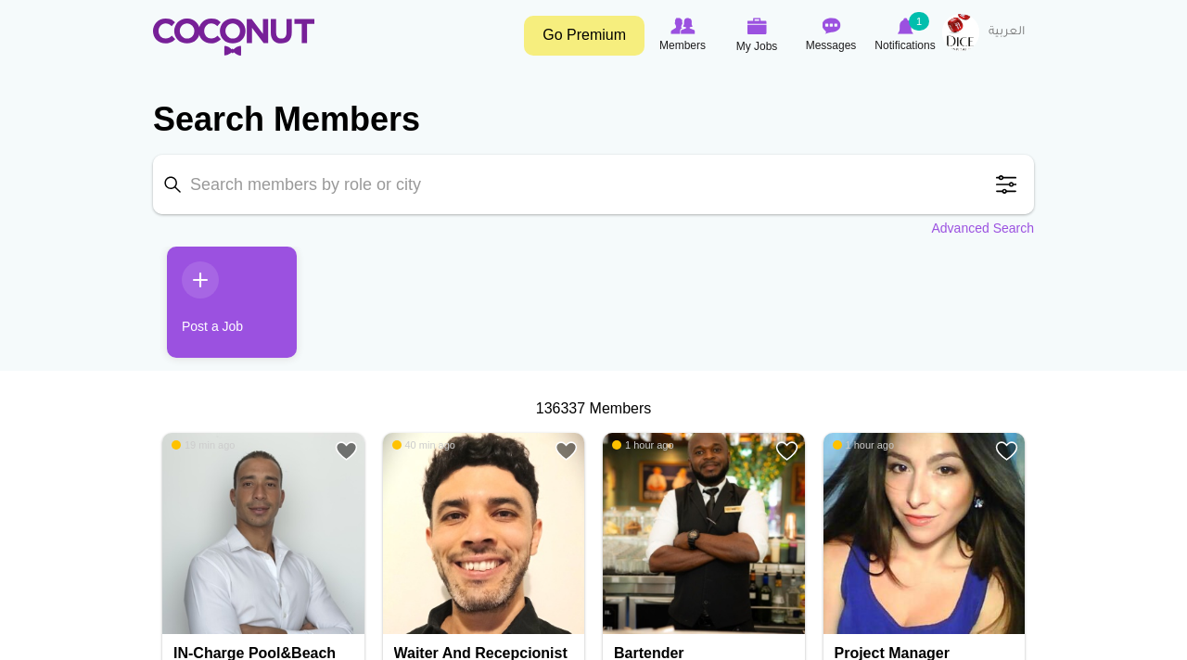
click at [358, 185] on input "Keyword" at bounding box center [593, 184] width 881 height 59
type input "barista"
click button "Search" at bounding box center [0, 0] width 0 height 0
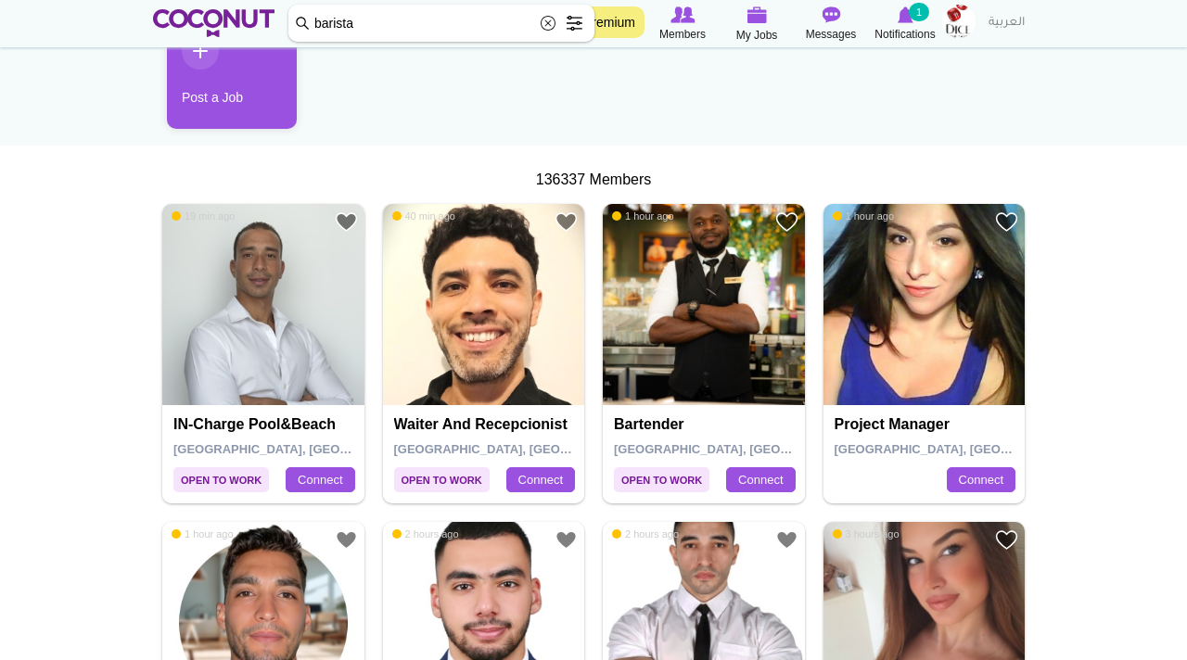
scroll to position [232, 0]
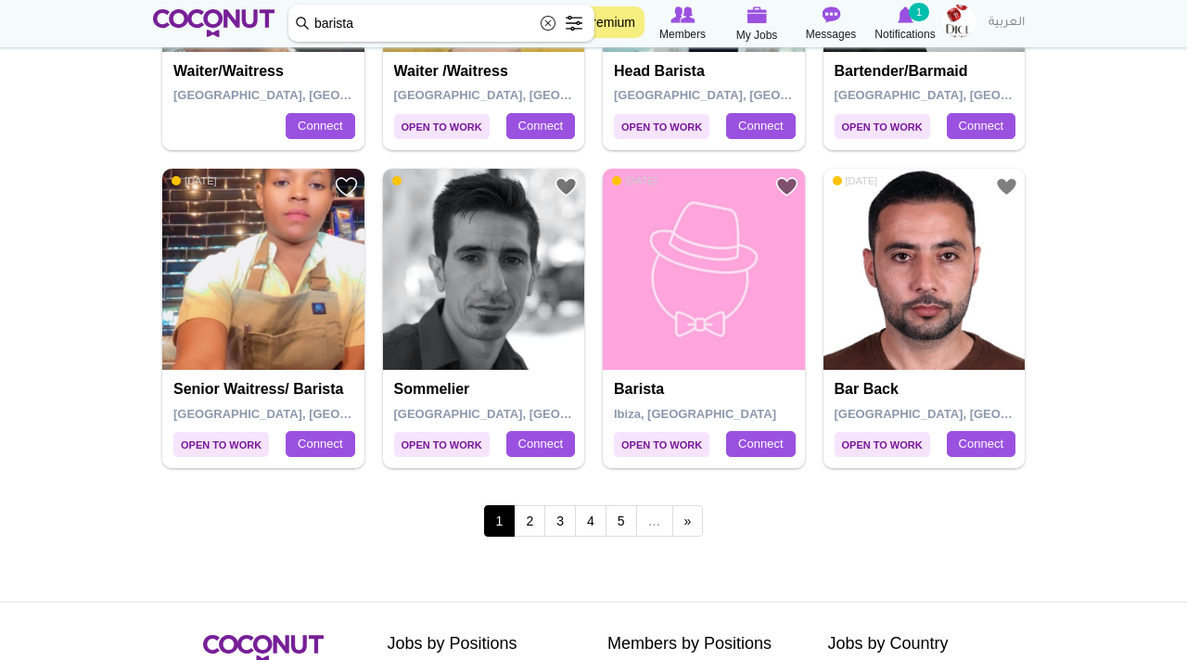
scroll to position [3177, 0]
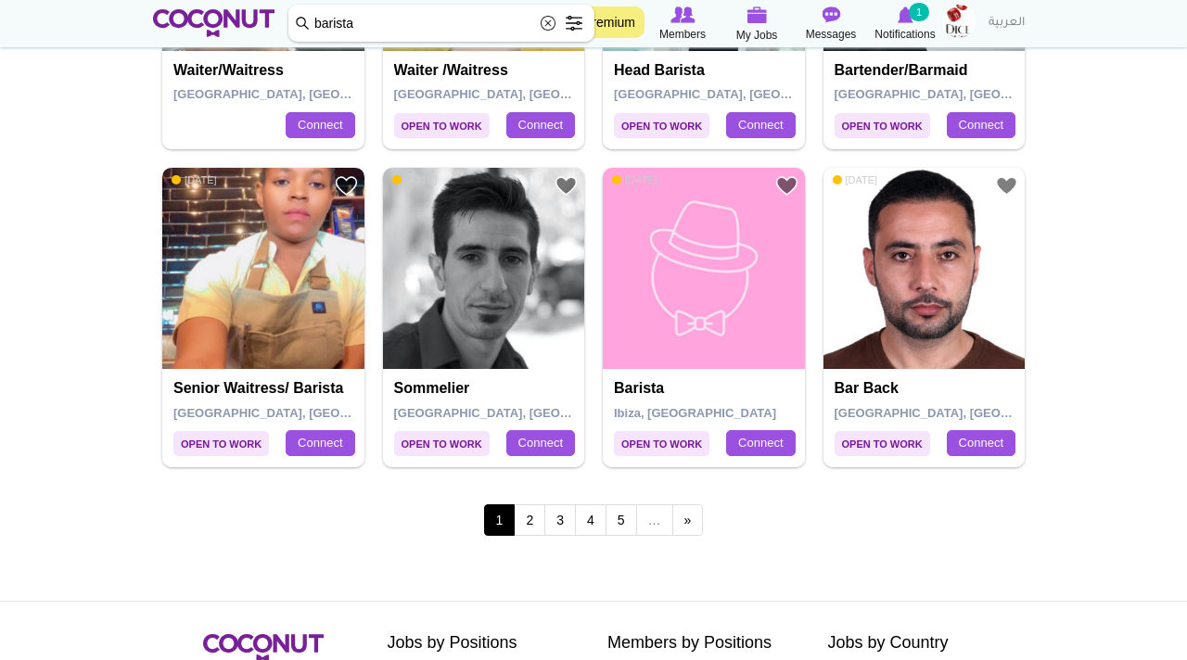
click at [267, 289] on img at bounding box center [263, 269] width 202 height 202
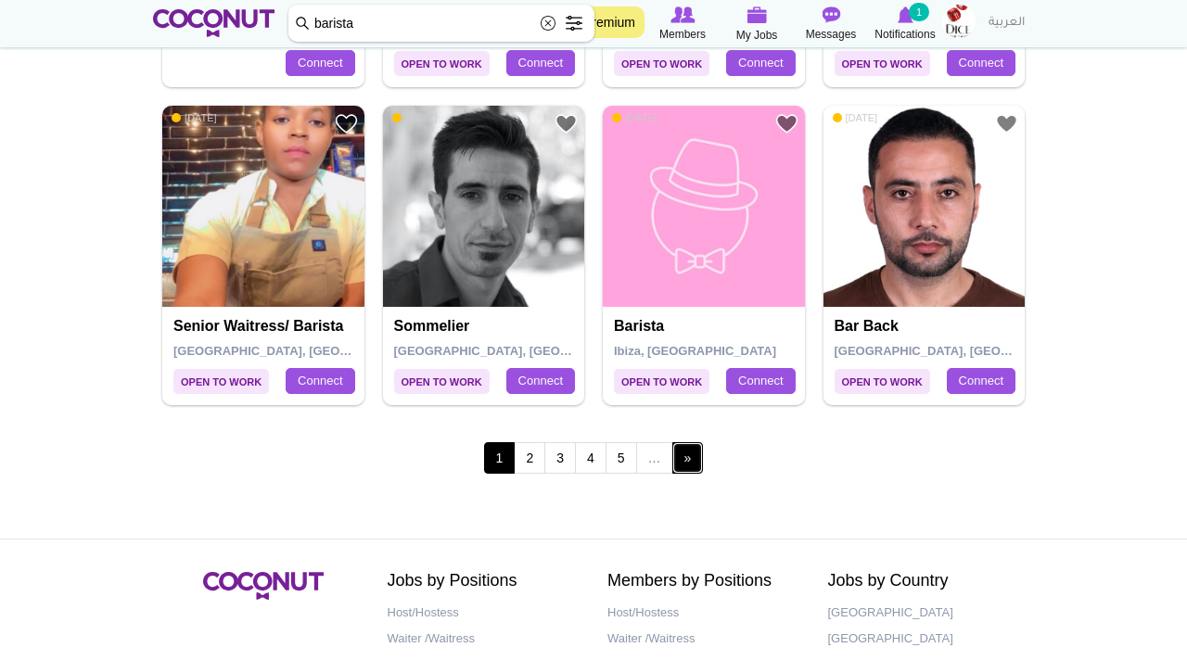
click at [681, 458] on link "next ›" at bounding box center [688, 458] width 32 height 32
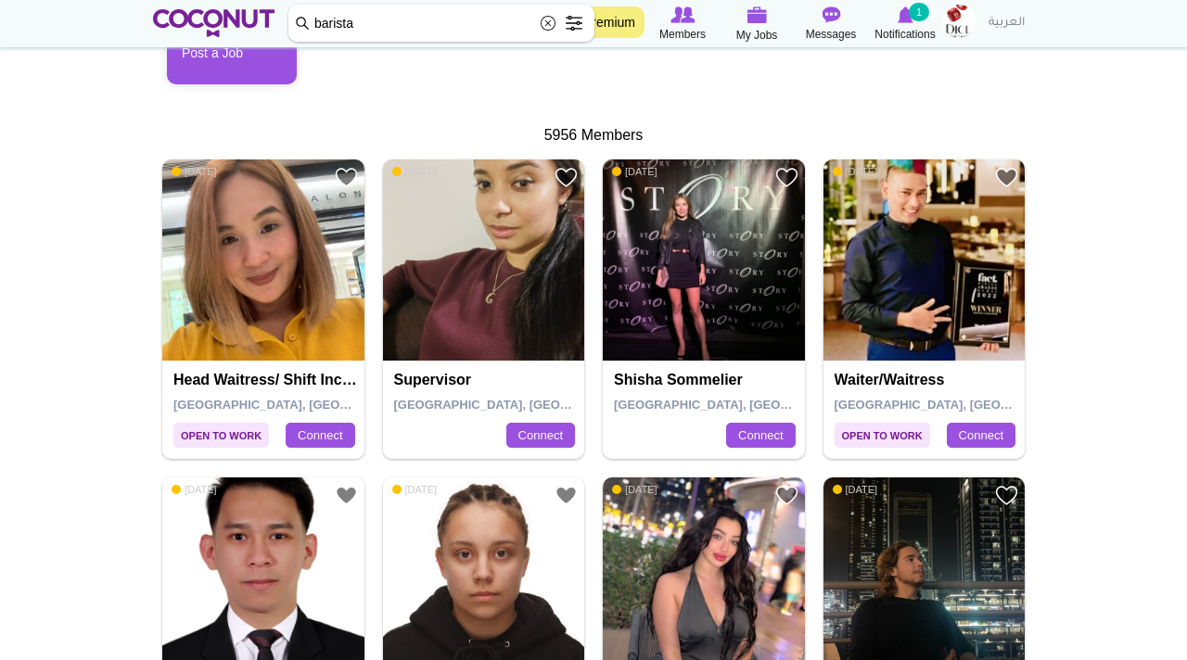
scroll to position [373, 0]
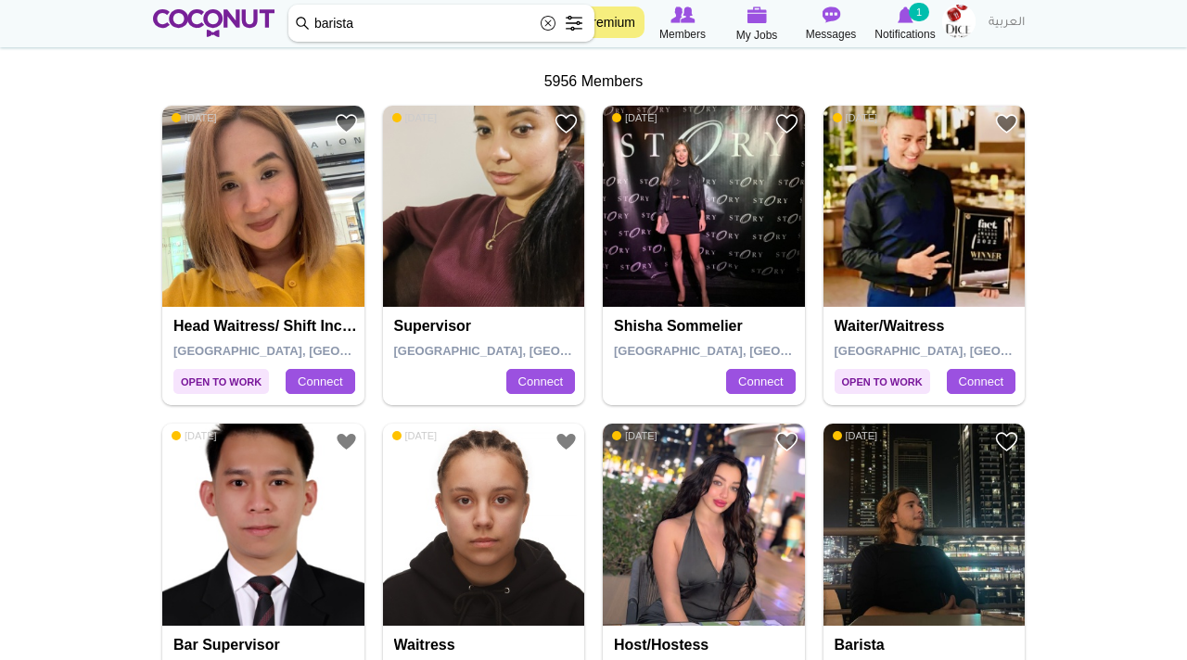
click at [690, 241] on img at bounding box center [704, 207] width 202 height 202
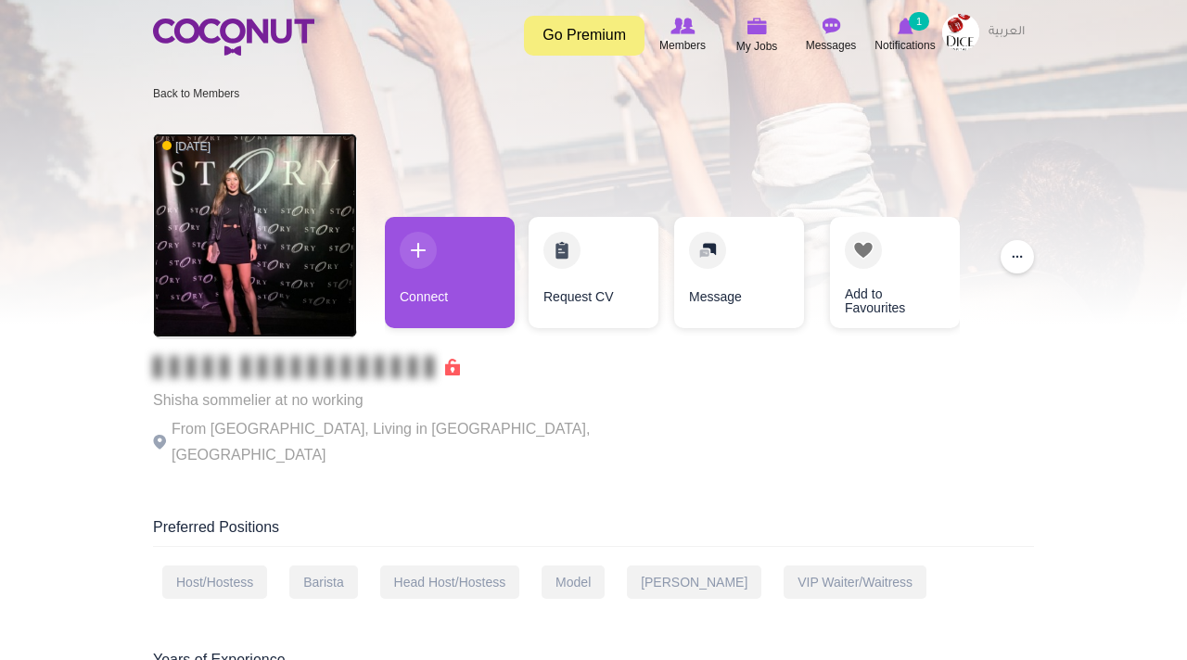
click at [256, 224] on img at bounding box center [255, 236] width 204 height 204
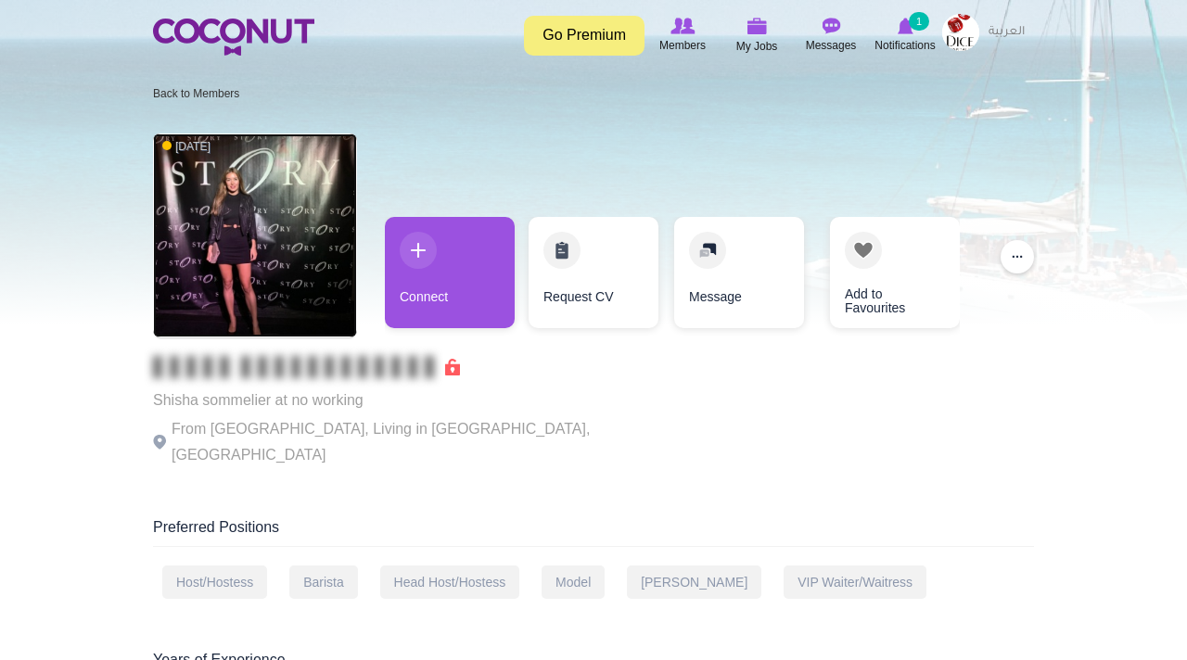
click at [256, 224] on img at bounding box center [255, 236] width 204 height 204
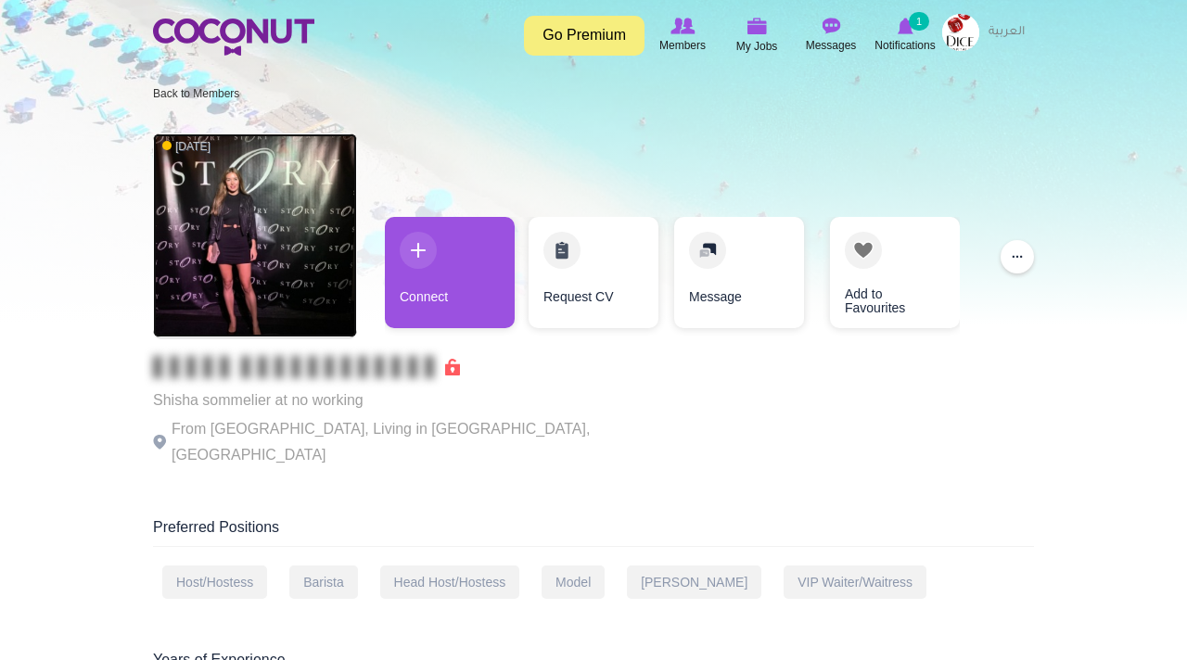
click at [251, 213] on img at bounding box center [255, 236] width 204 height 204
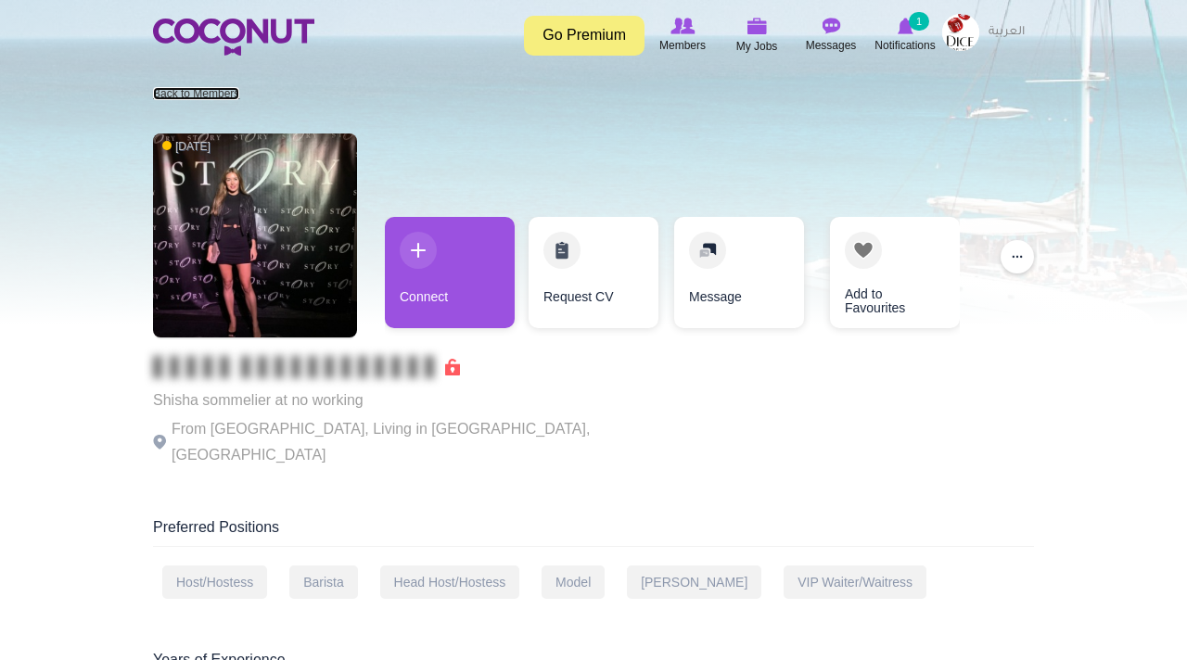
click at [194, 94] on link "Back to Members" at bounding box center [196, 93] width 86 height 13
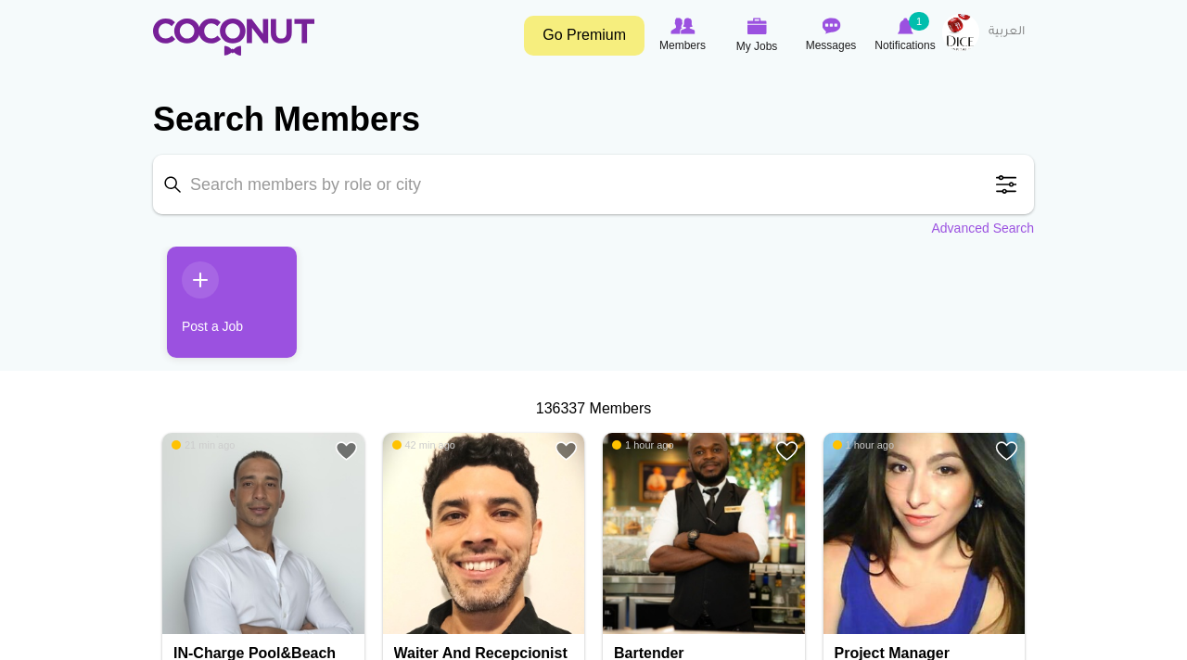
click at [1012, 194] on span at bounding box center [1006, 184] width 37 height 37
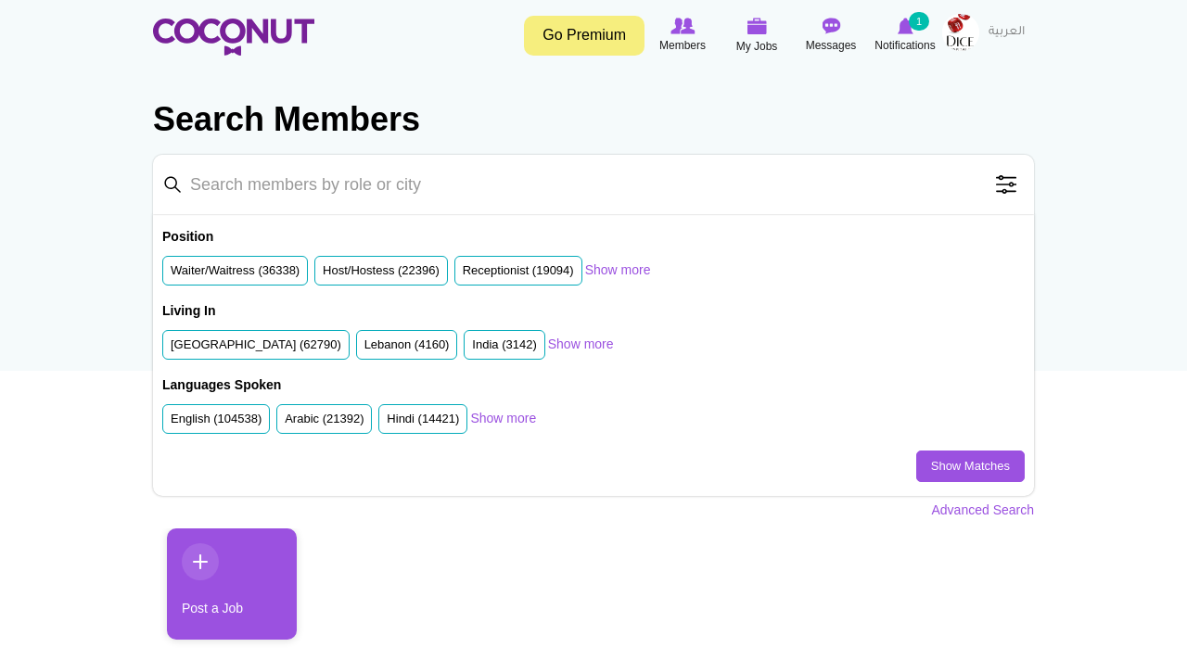
click at [1009, 187] on span at bounding box center [1006, 184] width 37 height 37
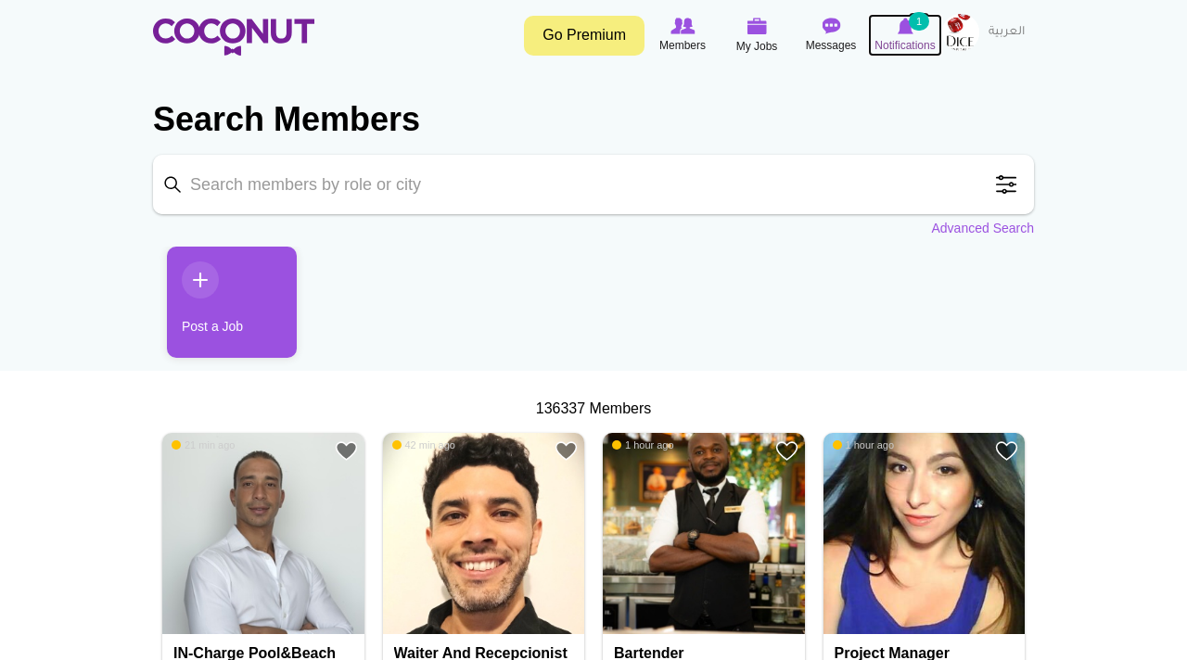
click at [909, 38] on span "Notifications" at bounding box center [905, 45] width 60 height 19
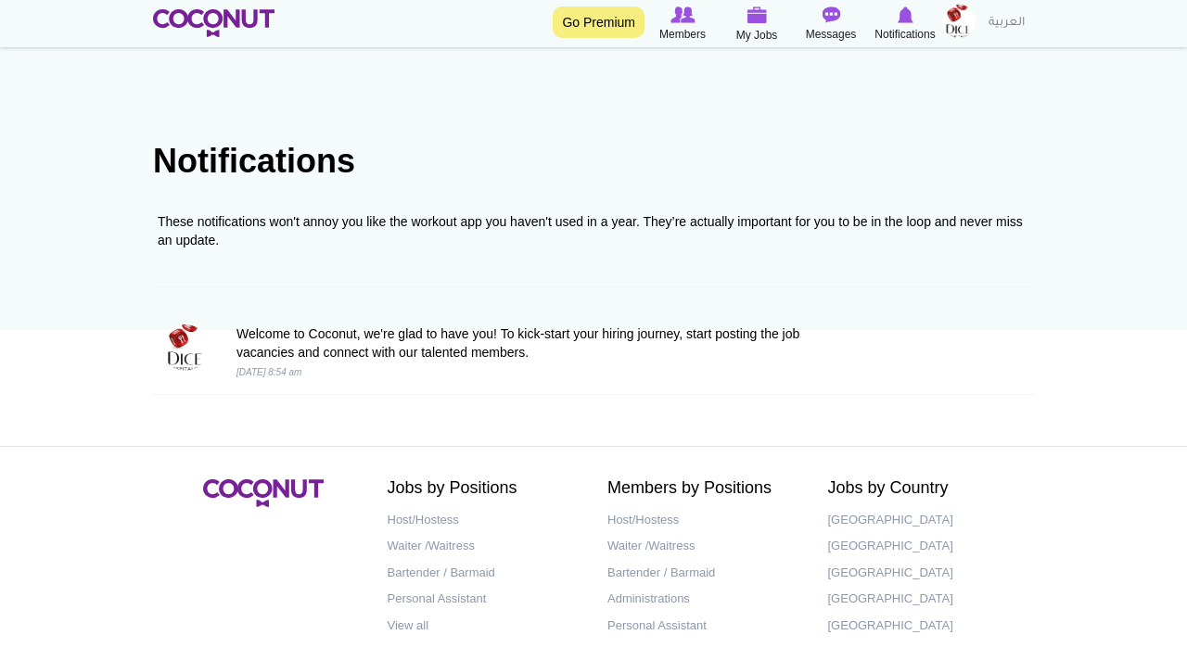
scroll to position [43, 0]
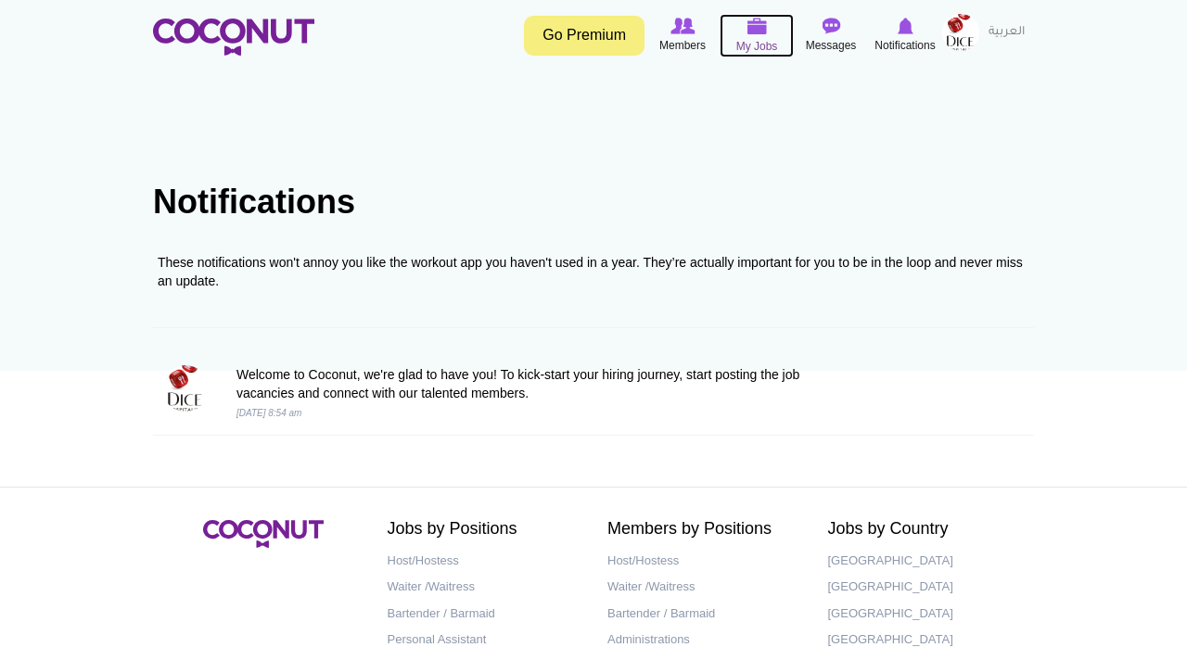
click at [751, 27] on img at bounding box center [757, 26] width 20 height 17
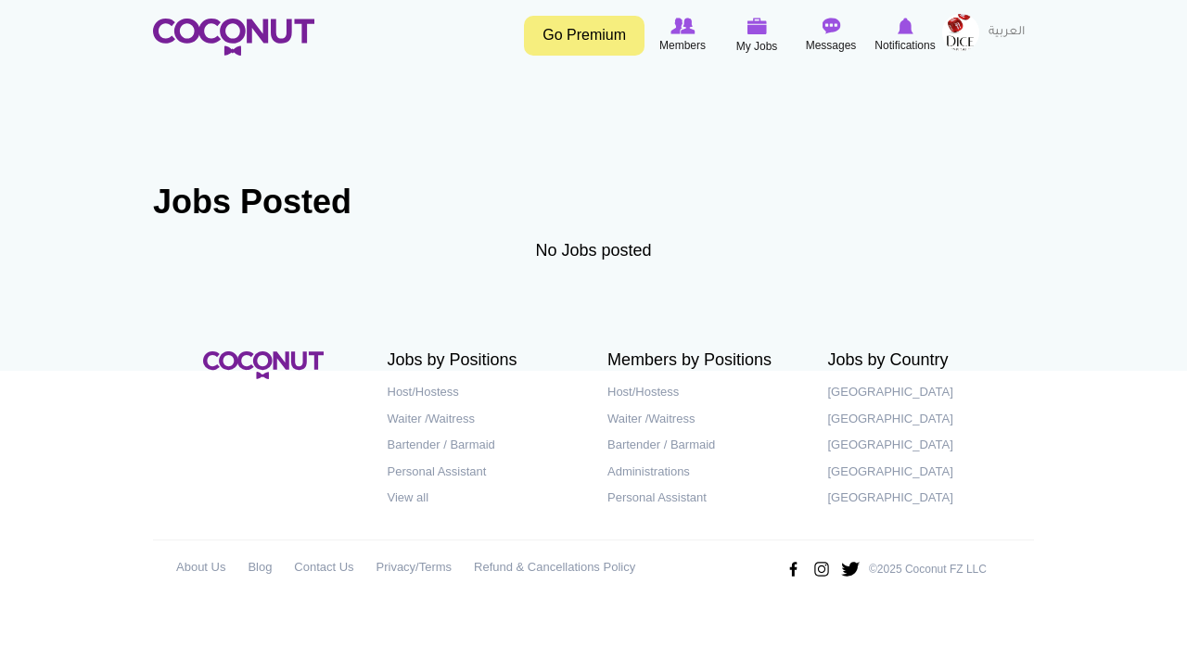
click at [586, 36] on link "Go Premium" at bounding box center [584, 36] width 121 height 40
click at [681, 33] on img at bounding box center [683, 26] width 24 height 17
